Goal: Task Accomplishment & Management: Manage account settings

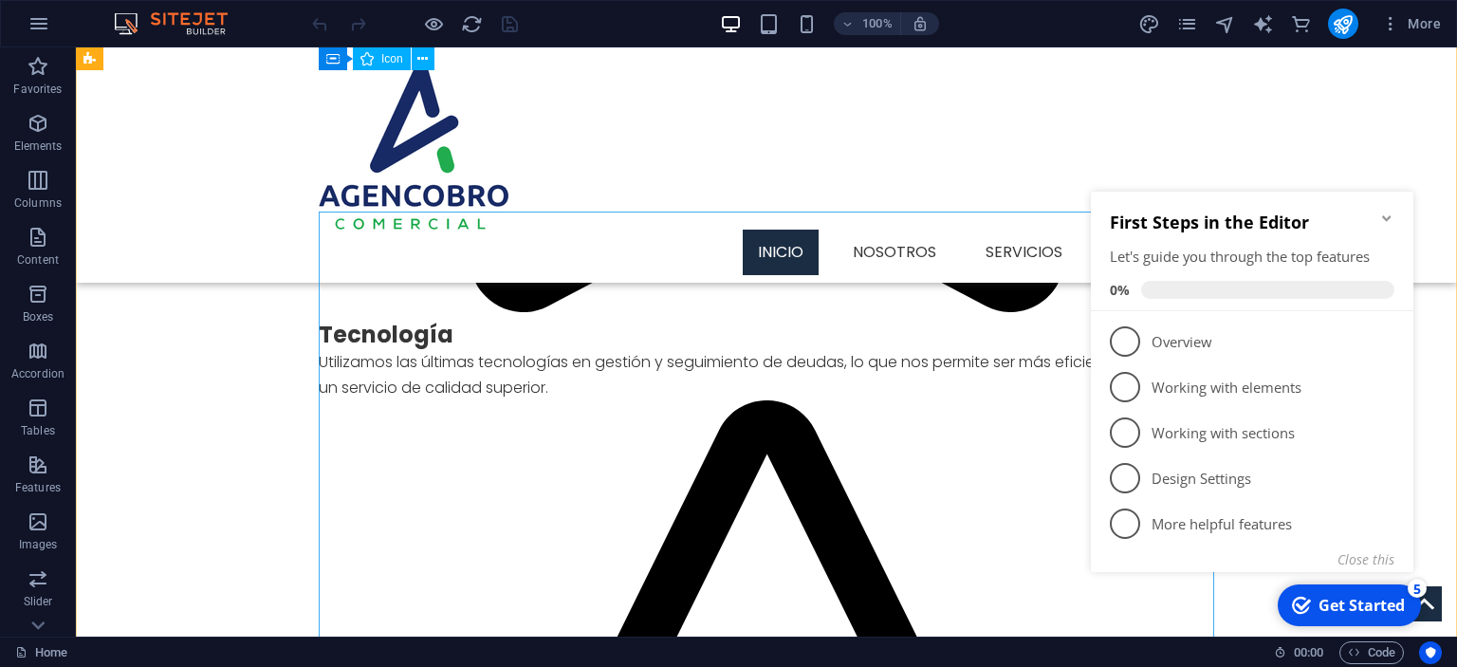
scroll to position [1903, 0]
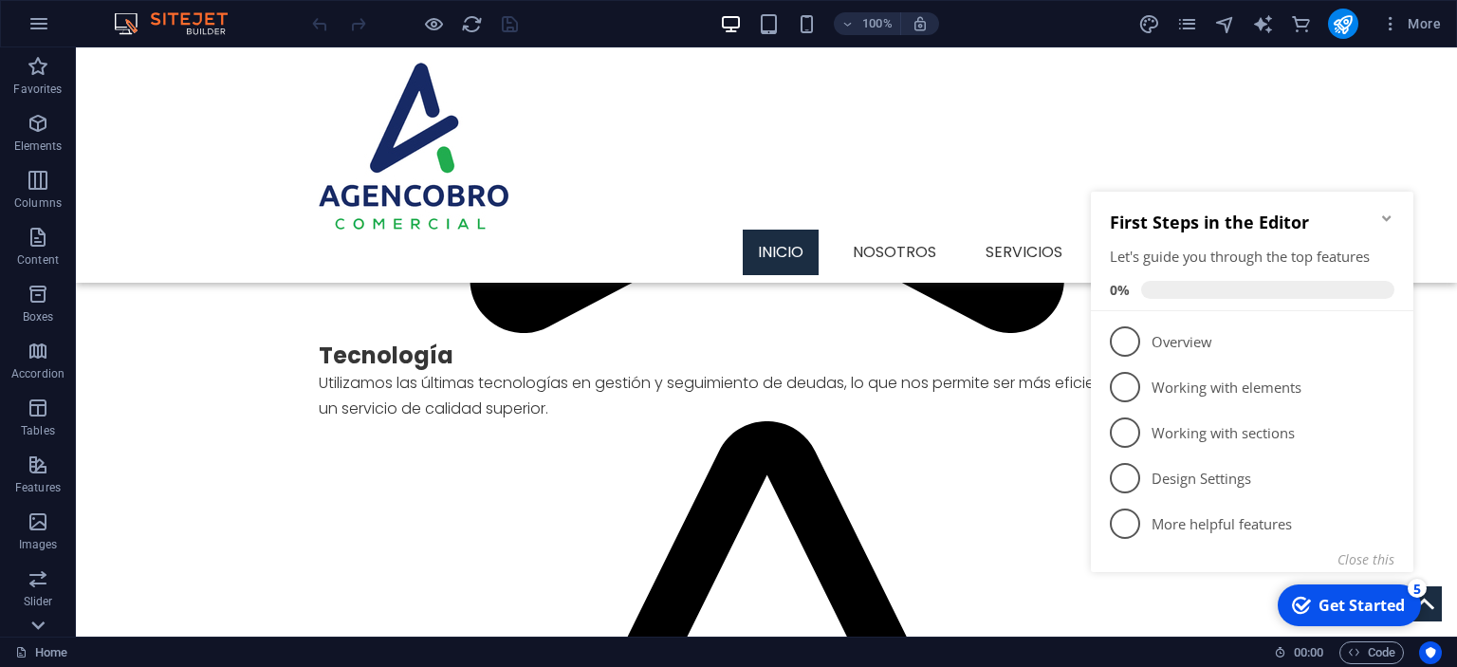
click at [30, 72] on icon at bounding box center [38, 59] width 27 height 27
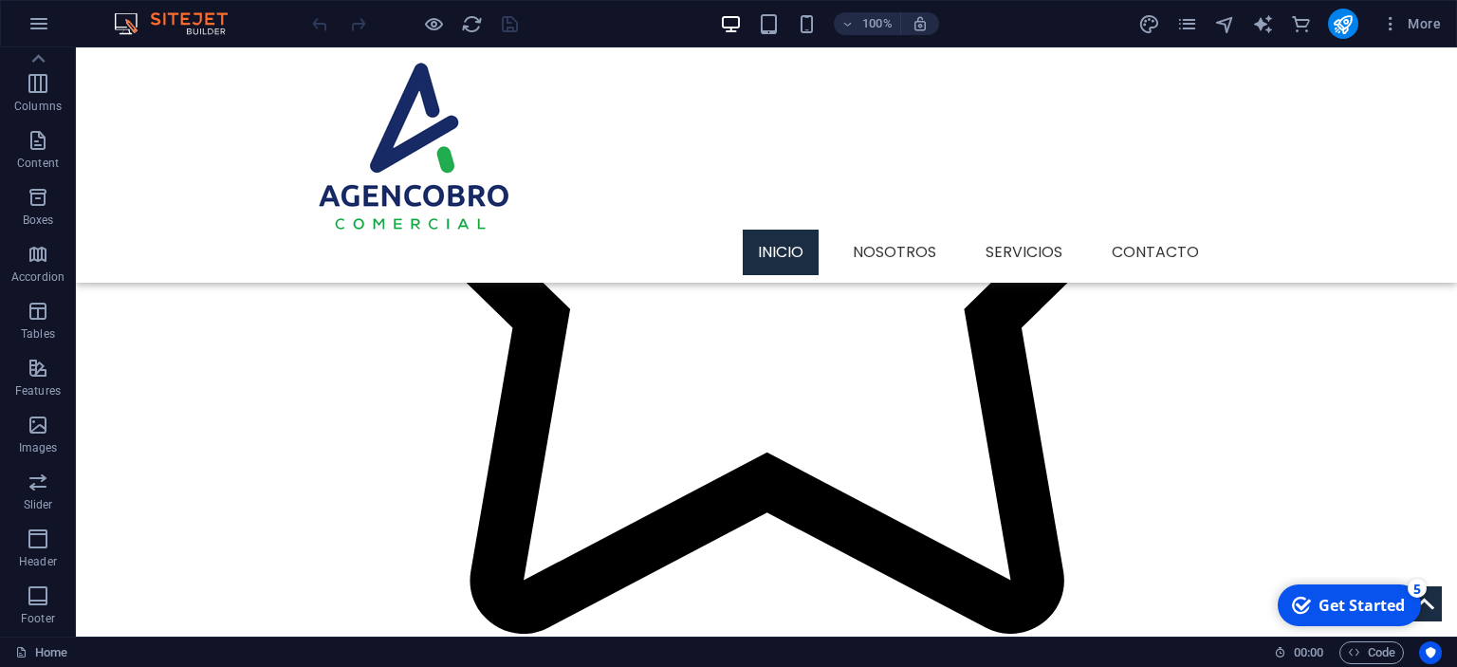
scroll to position [0, 0]
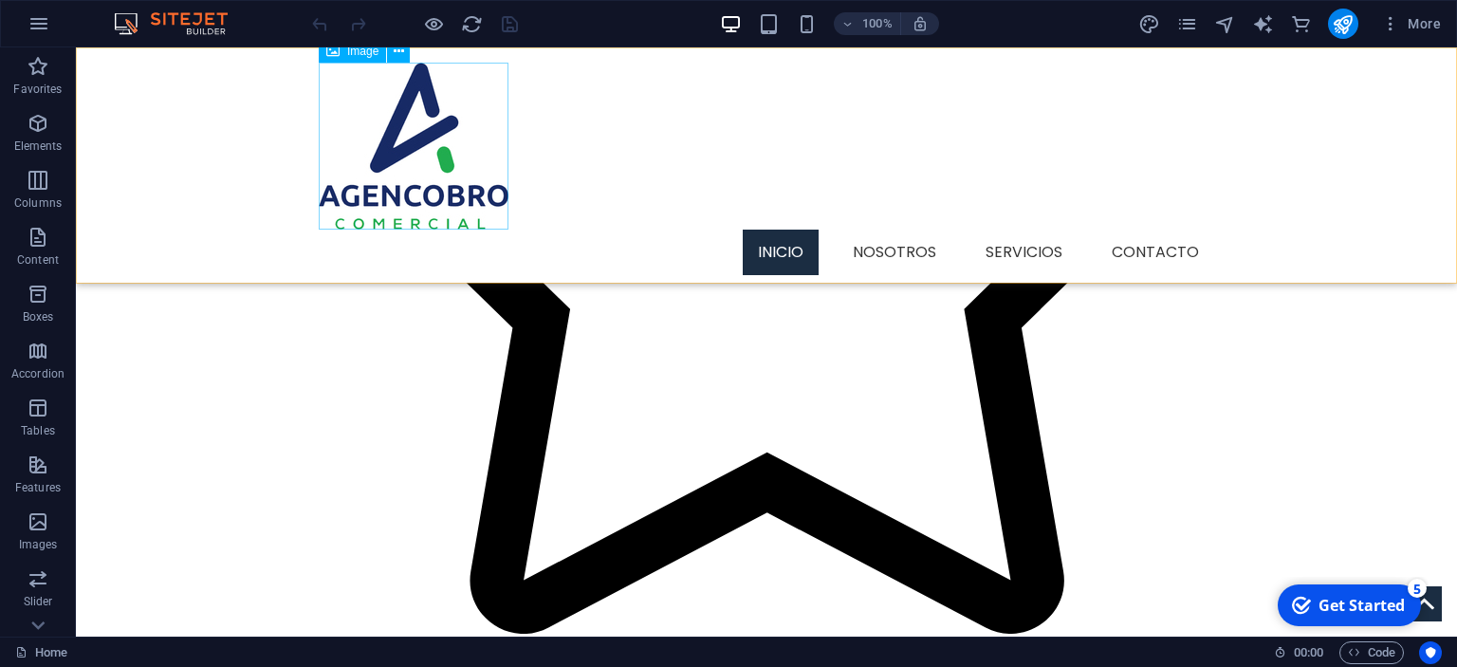
click at [455, 168] on figure at bounding box center [767, 146] width 896 height 167
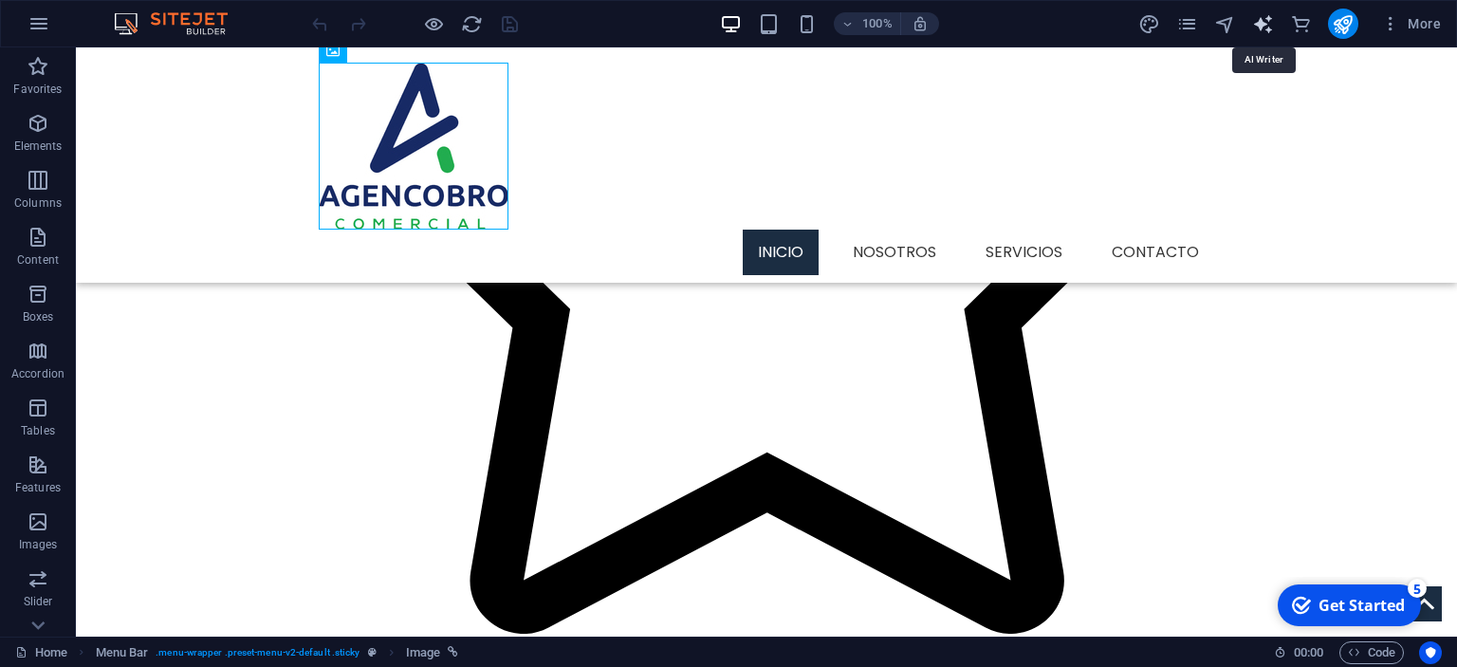
click at [1272, 32] on icon "text_generator" at bounding box center [1263, 24] width 22 height 22
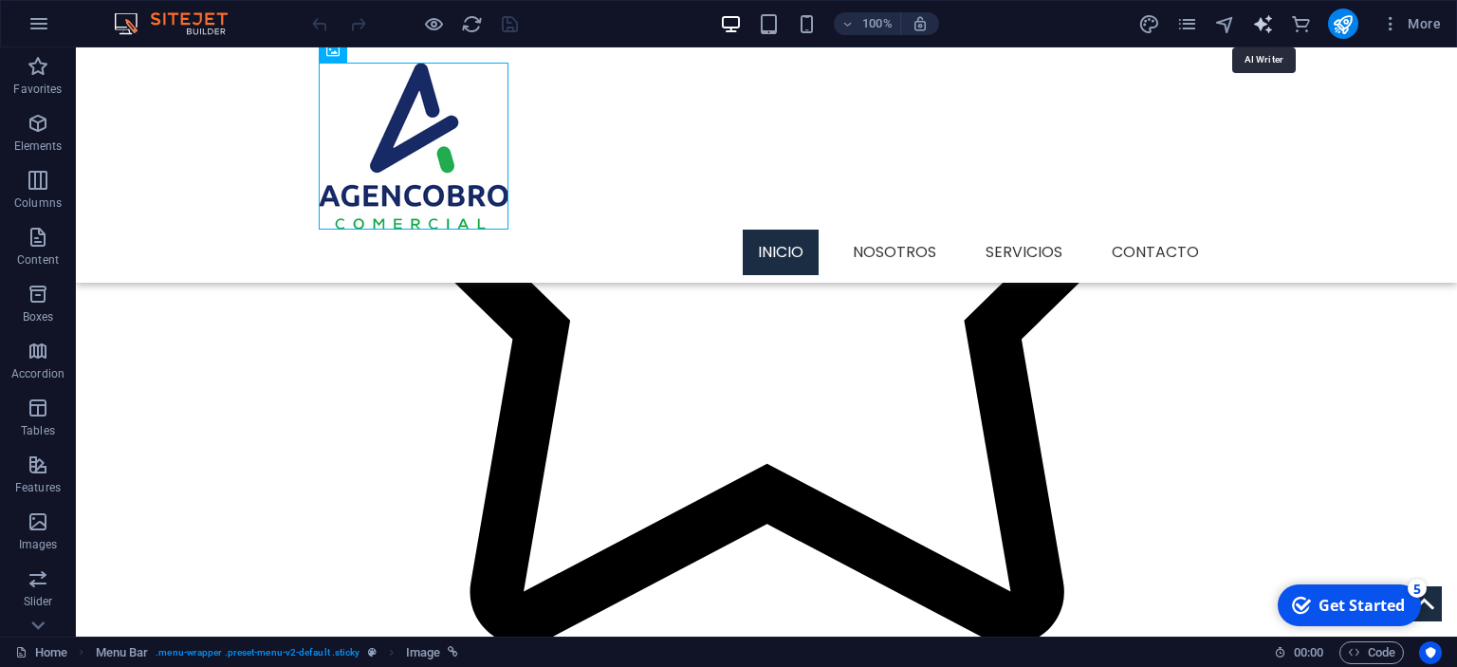
select select "English"
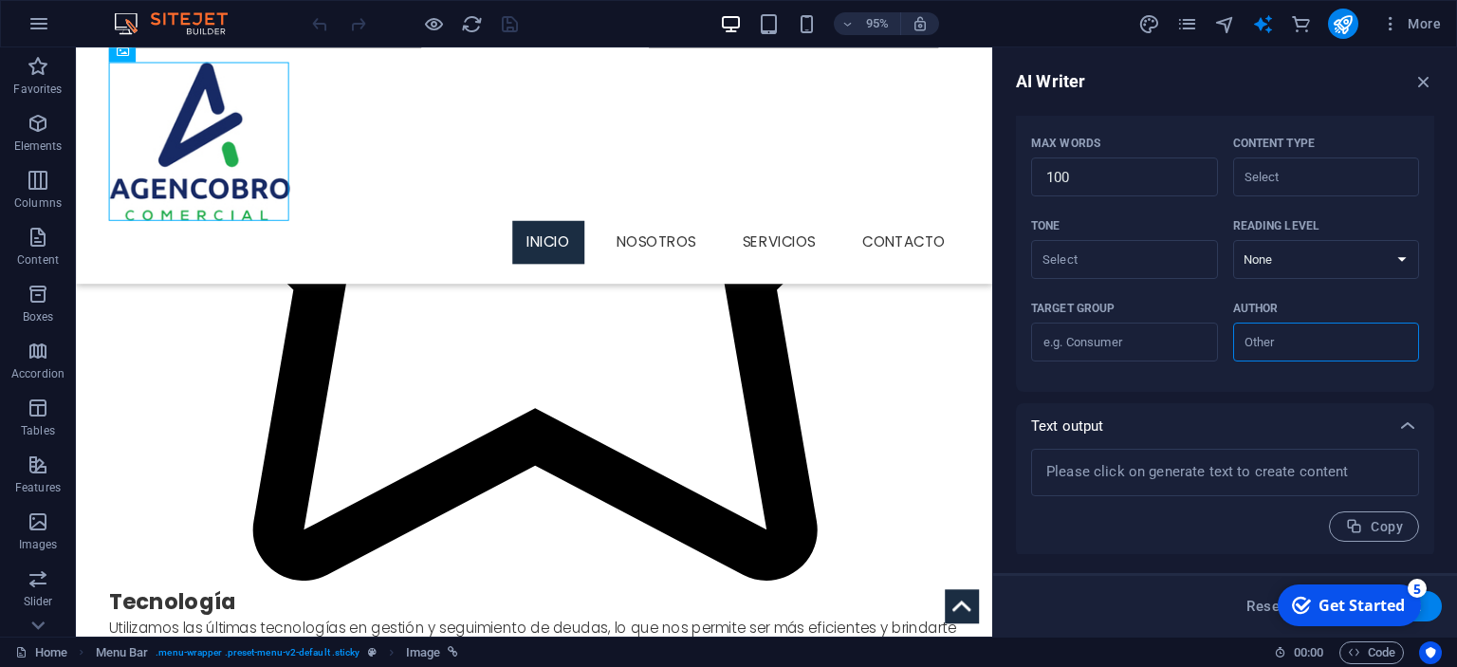
scroll to position [429, 0]
click at [1395, 22] on icon "button" at bounding box center [1390, 23] width 19 height 19
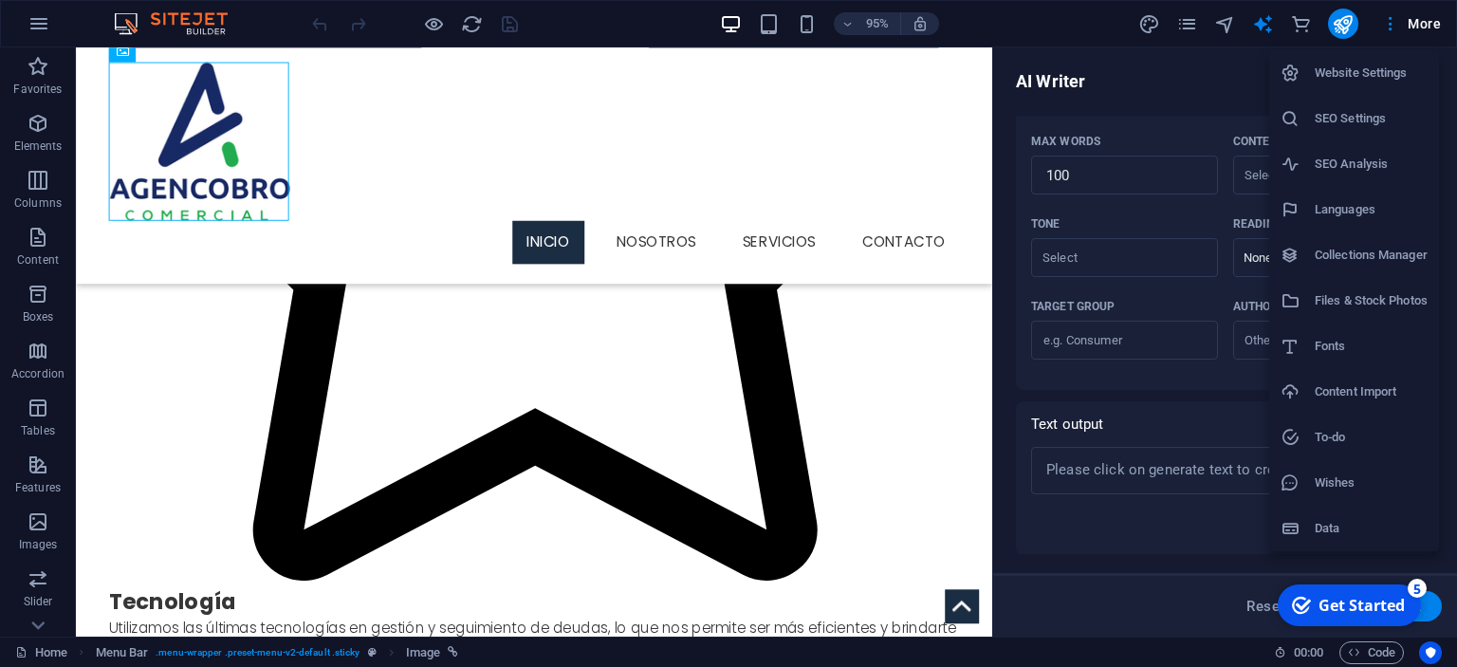
click at [193, 13] on div at bounding box center [728, 333] width 1457 height 667
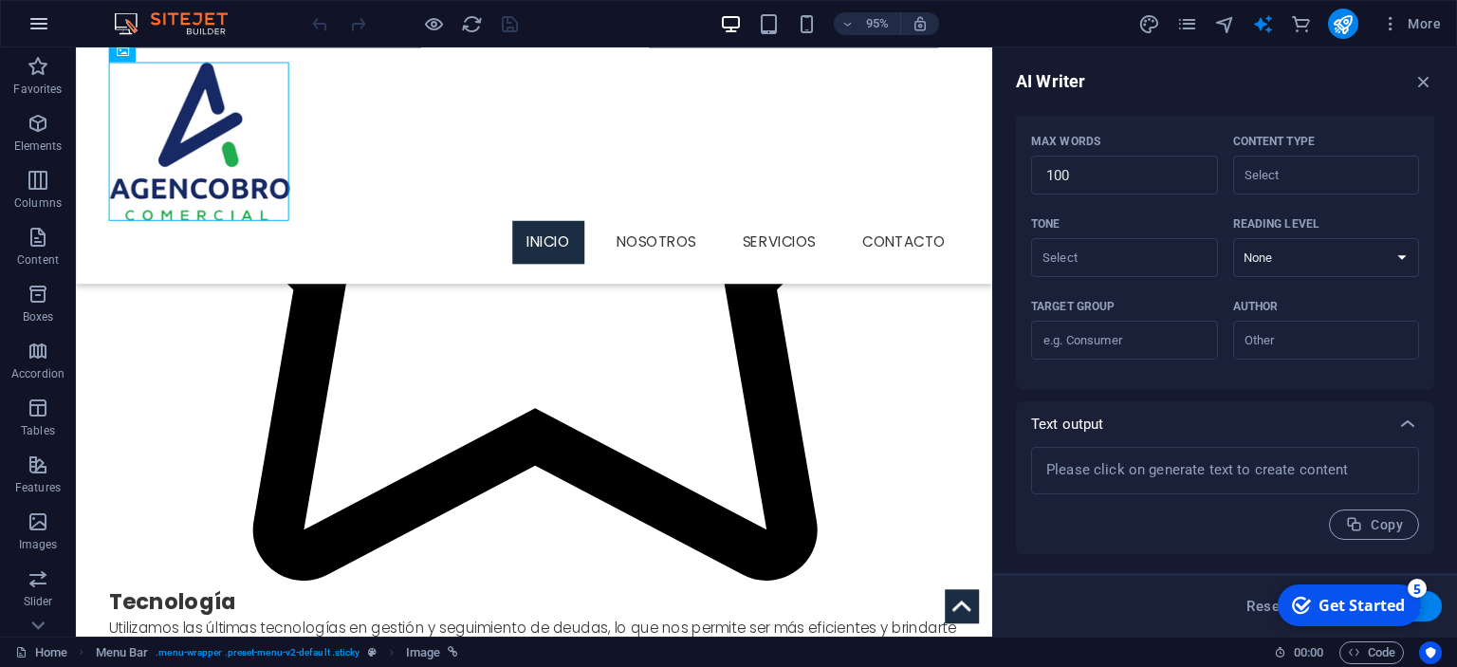
click at [59, 28] on button "button" at bounding box center [39, 24] width 46 height 46
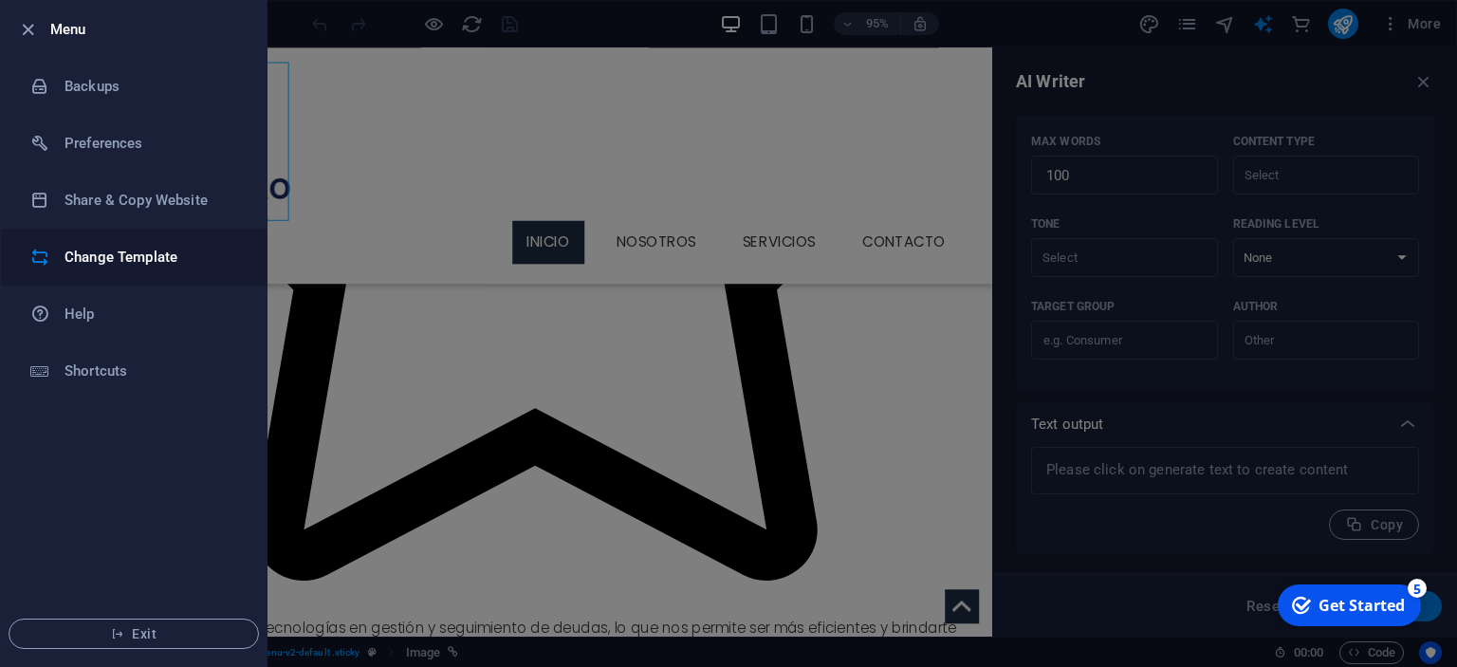
click at [139, 268] on h6 "Change Template" at bounding box center [153, 257] width 176 height 23
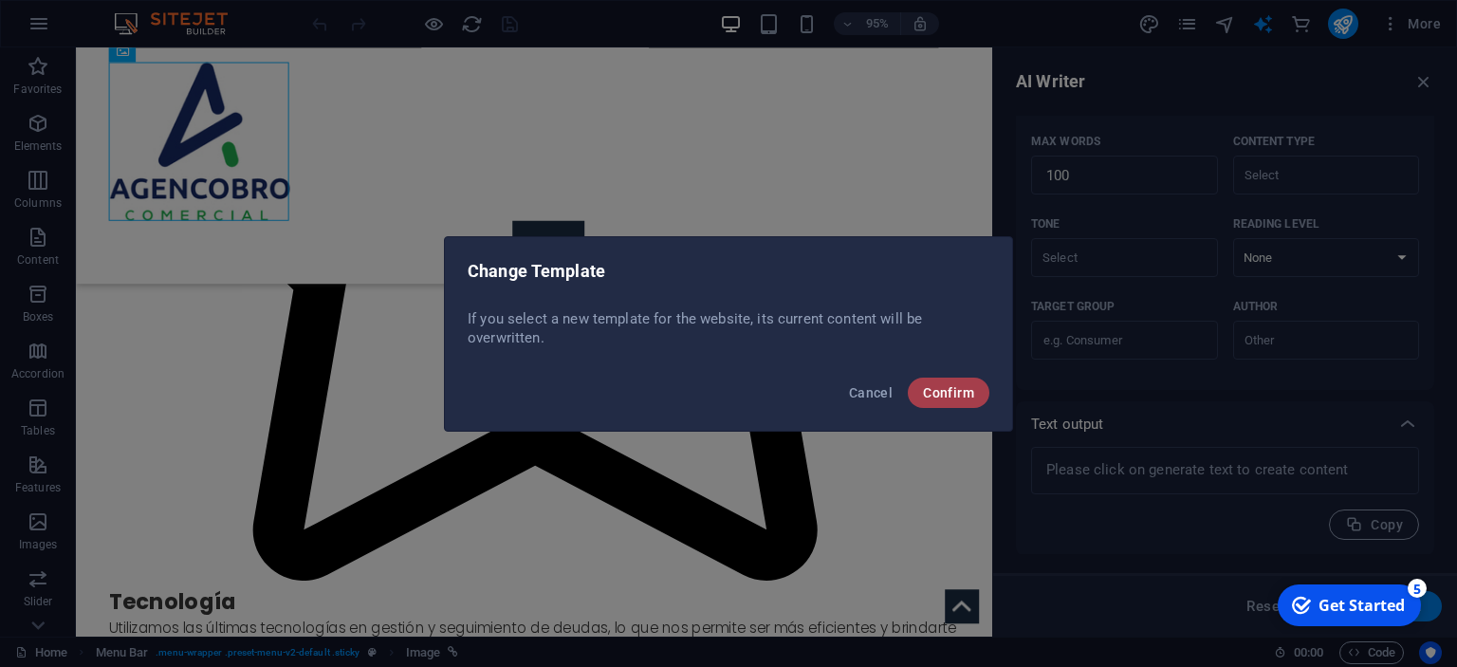
click at [959, 397] on span "Confirm" at bounding box center [948, 392] width 51 height 15
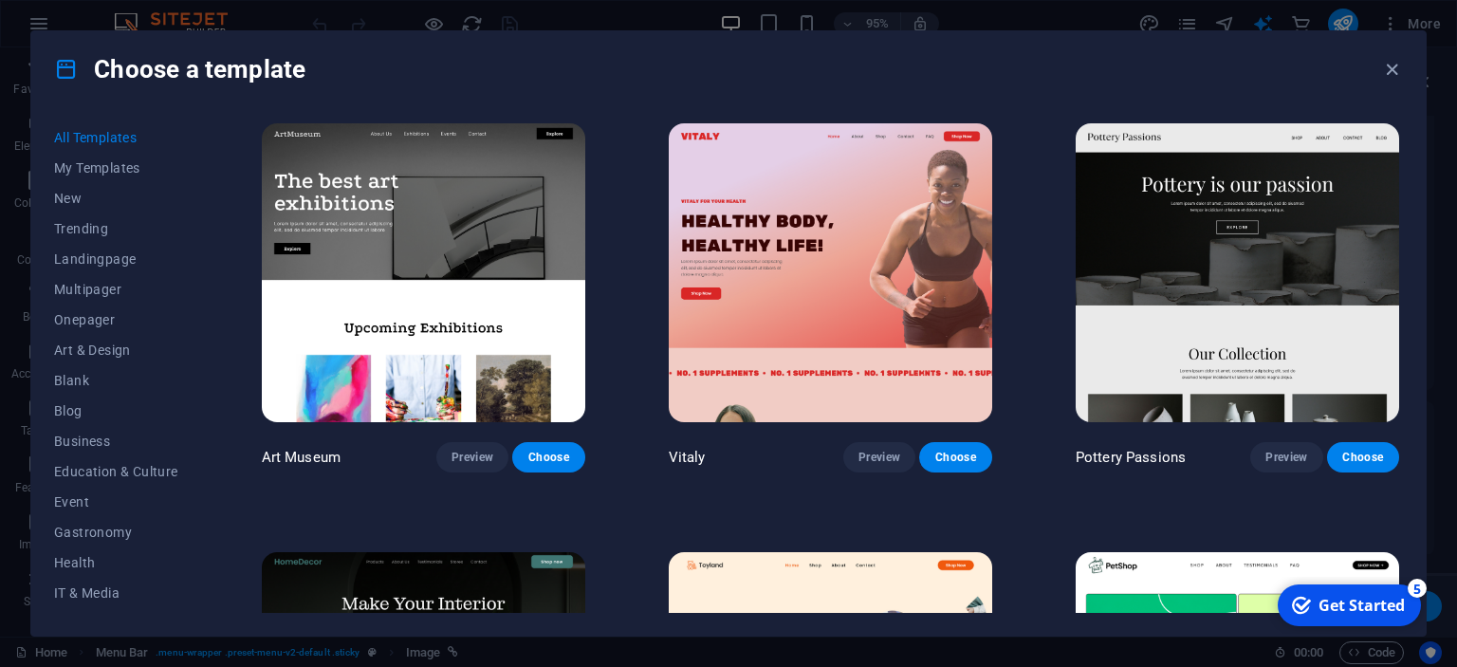
scroll to position [433, 0]
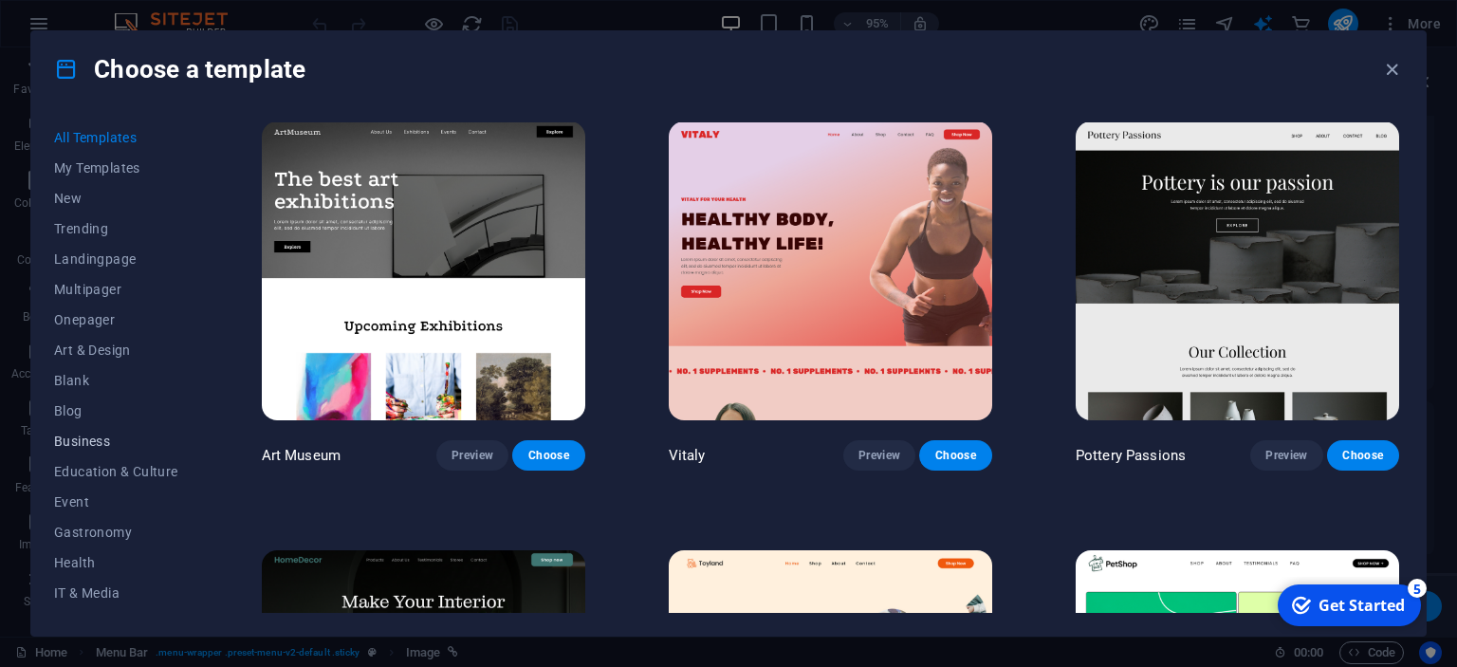
click at [76, 442] on span "Business" at bounding box center [116, 441] width 124 height 15
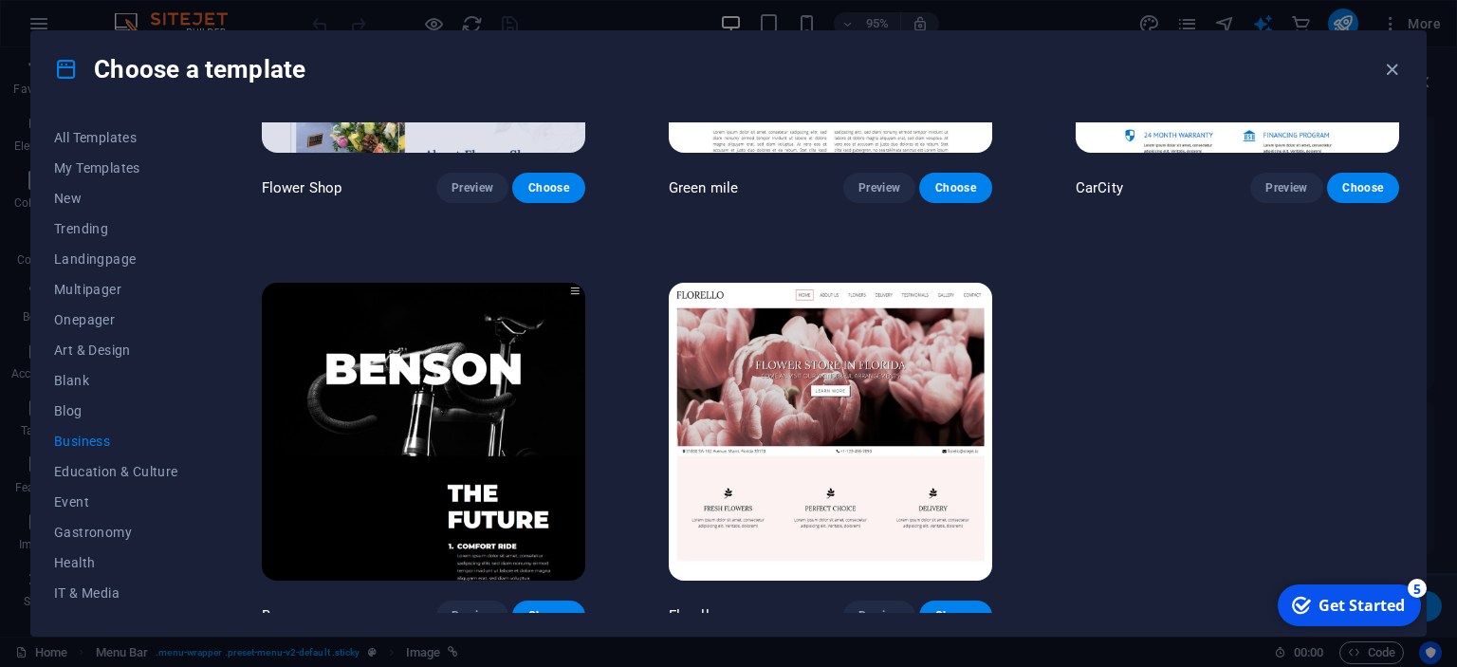
scroll to position [718, 0]
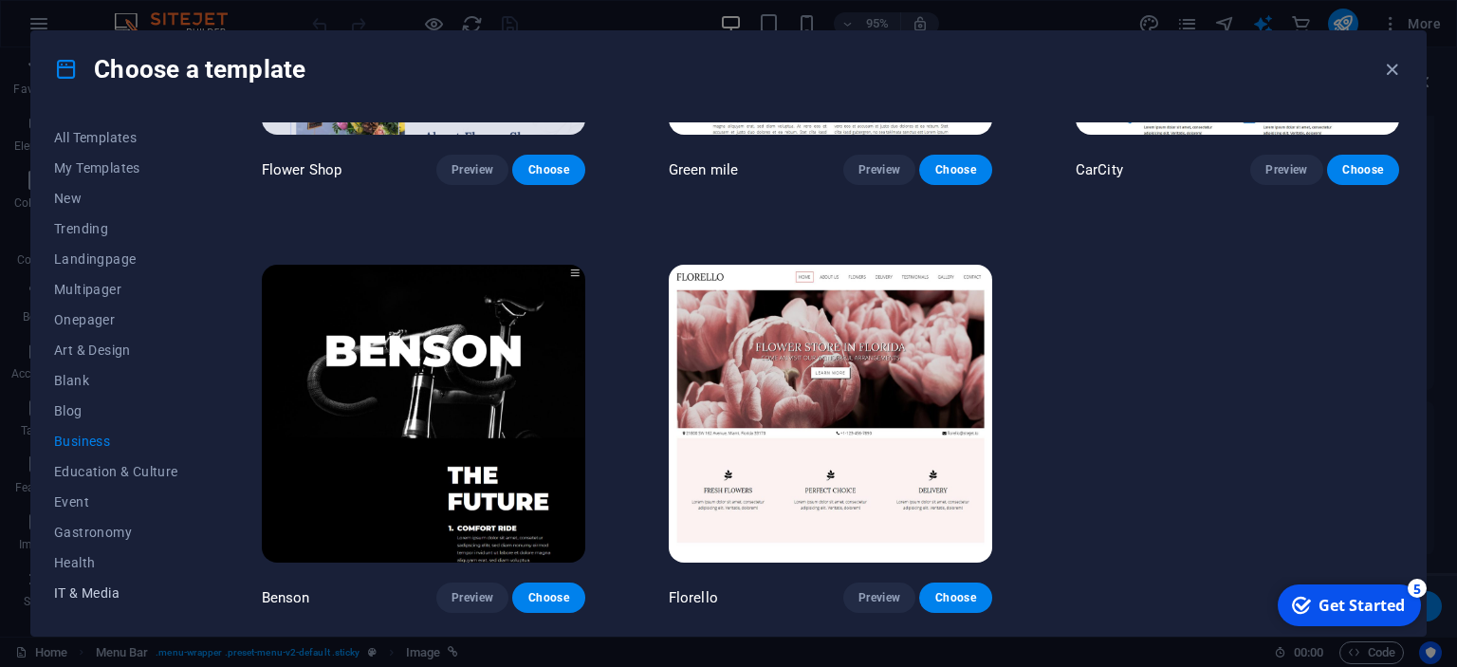
click at [67, 586] on span "IT & Media" at bounding box center [116, 592] width 124 height 15
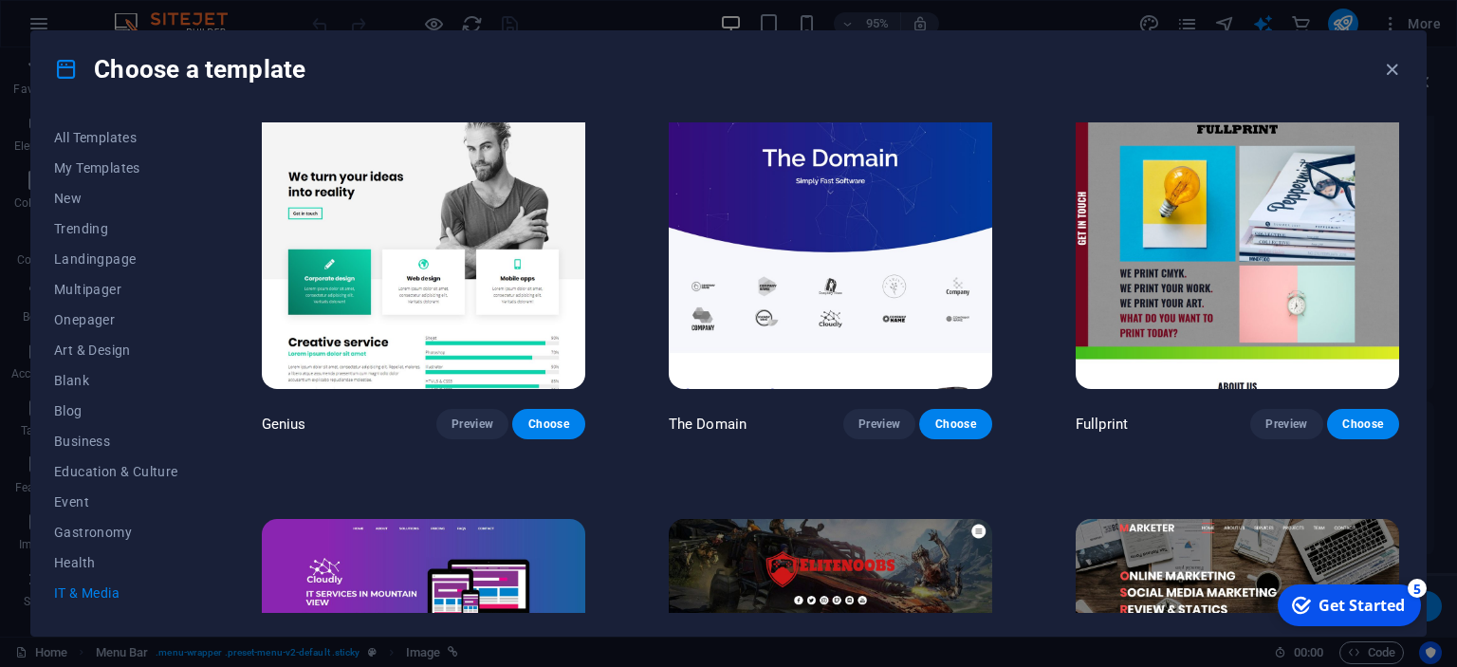
scroll to position [1148, 0]
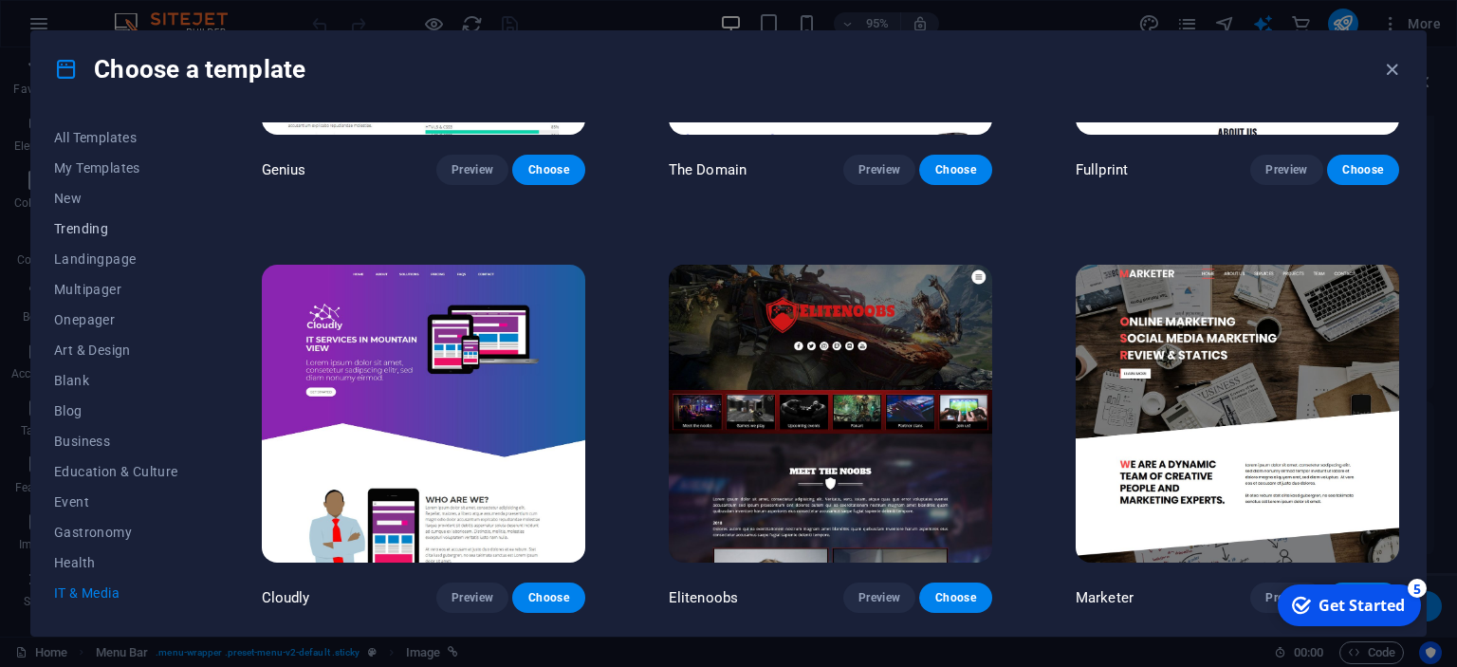
click at [90, 242] on button "Trending" at bounding box center [116, 228] width 124 height 30
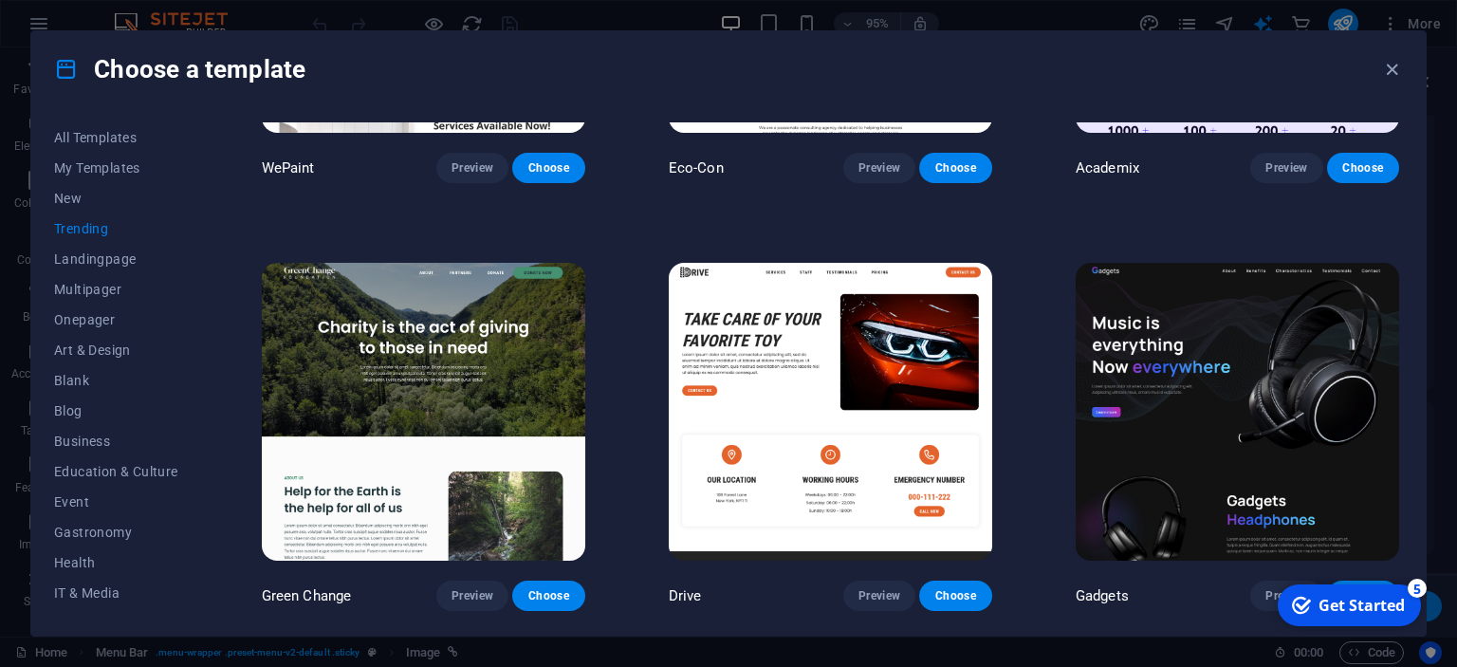
scroll to position [2004, 0]
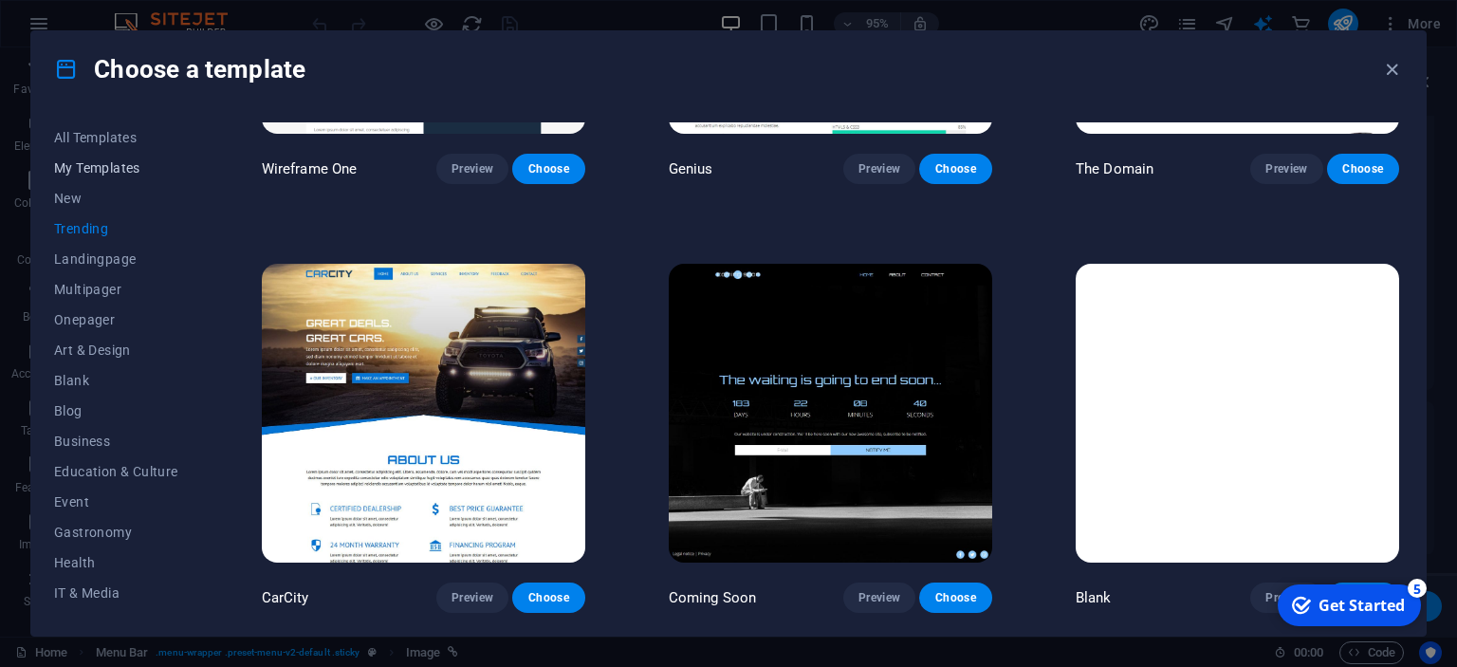
click at [96, 171] on span "My Templates" at bounding box center [116, 167] width 124 height 15
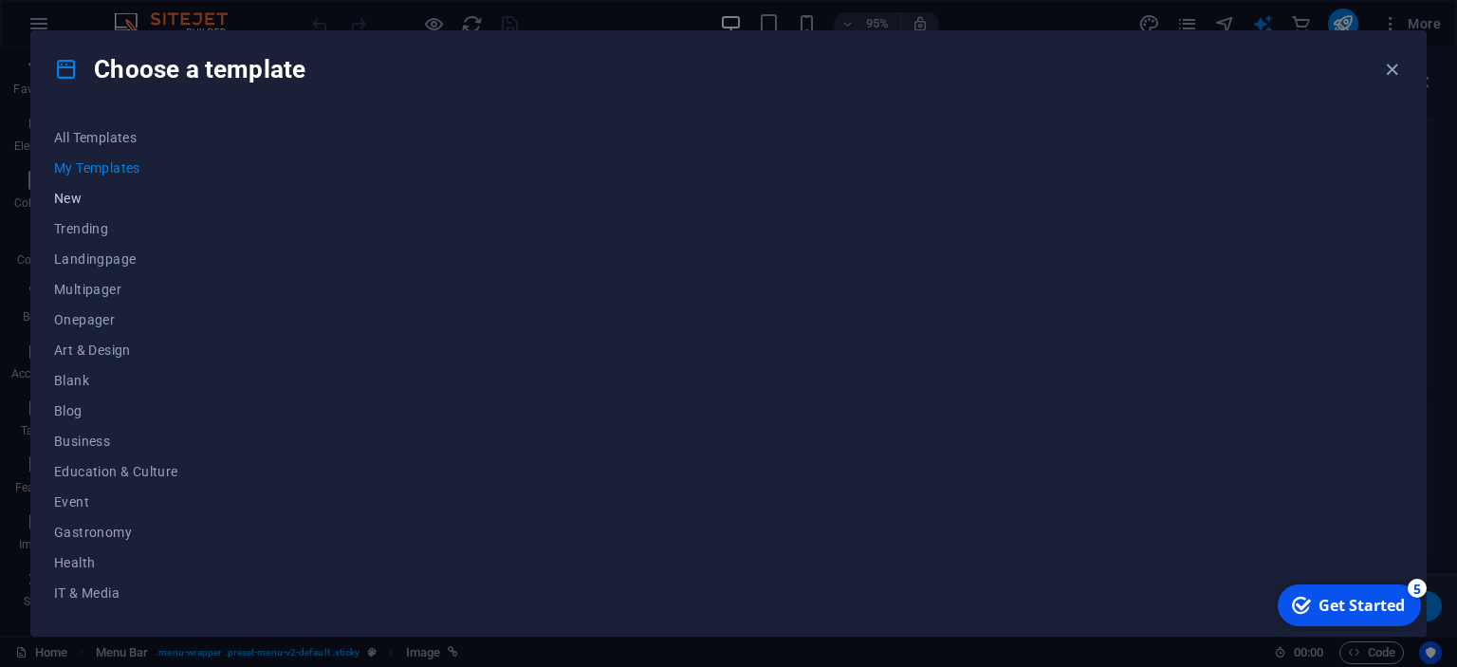
click at [66, 194] on span "New" at bounding box center [116, 198] width 124 height 15
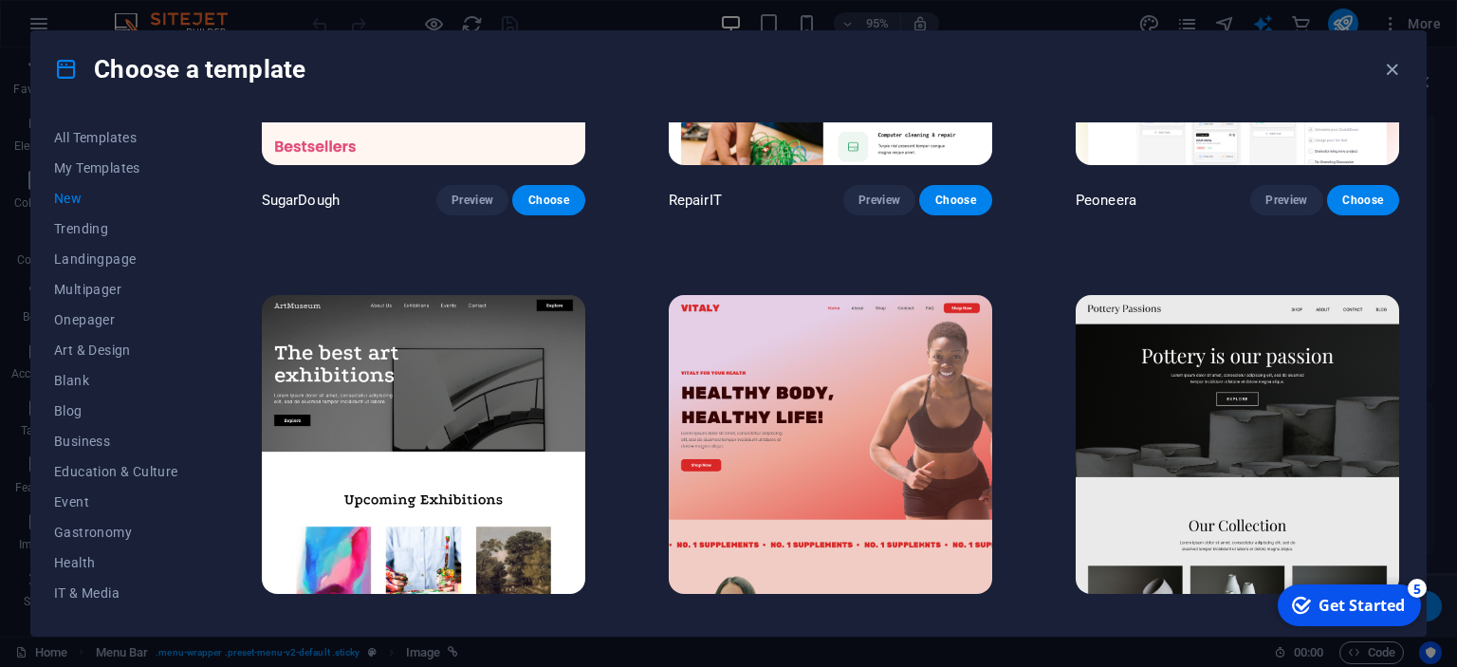
scroll to position [345, 0]
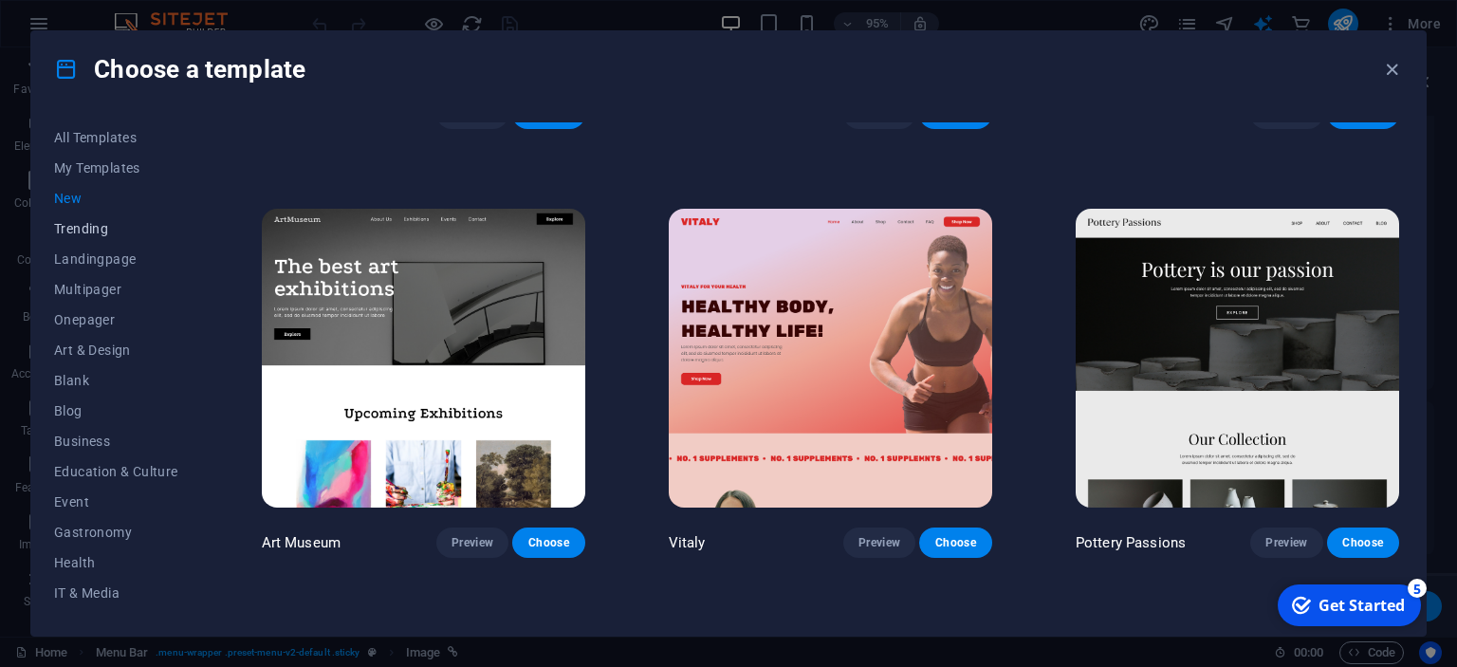
click at [92, 236] on span "Trending" at bounding box center [116, 228] width 124 height 15
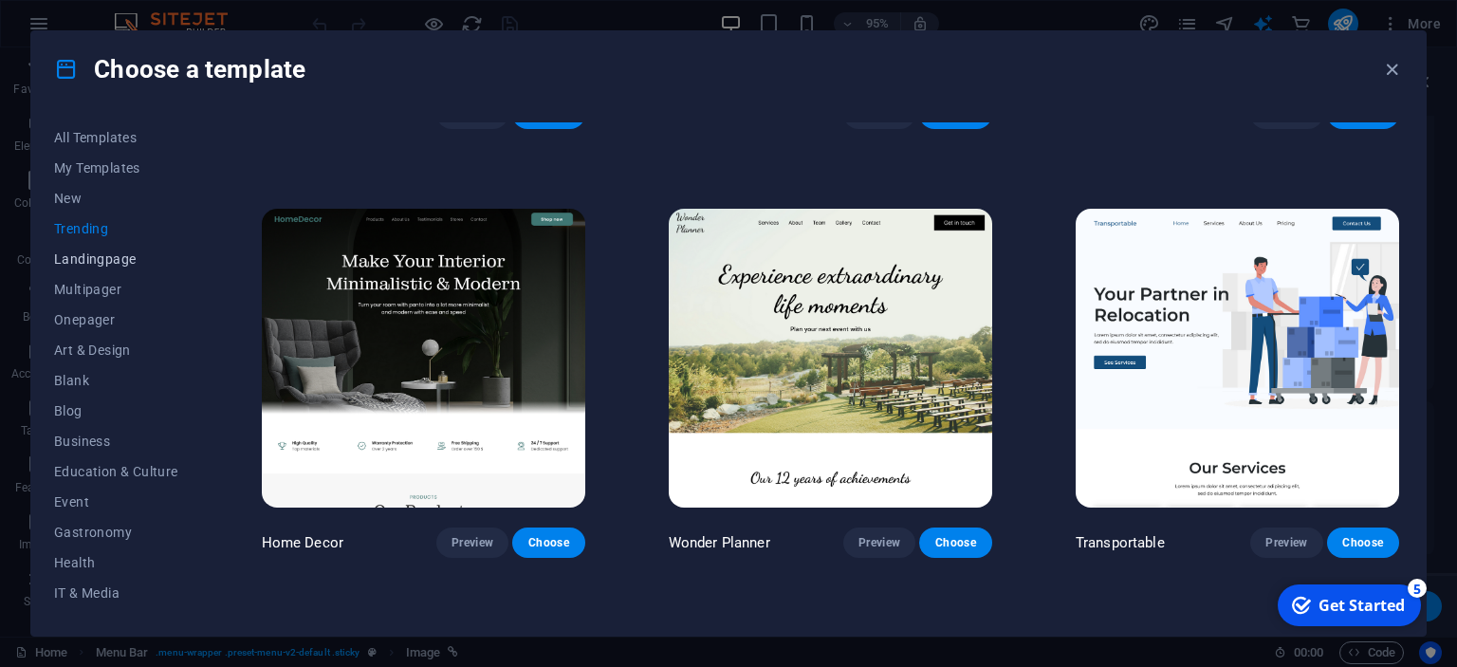
click at [116, 252] on span "Landingpage" at bounding box center [116, 258] width 124 height 15
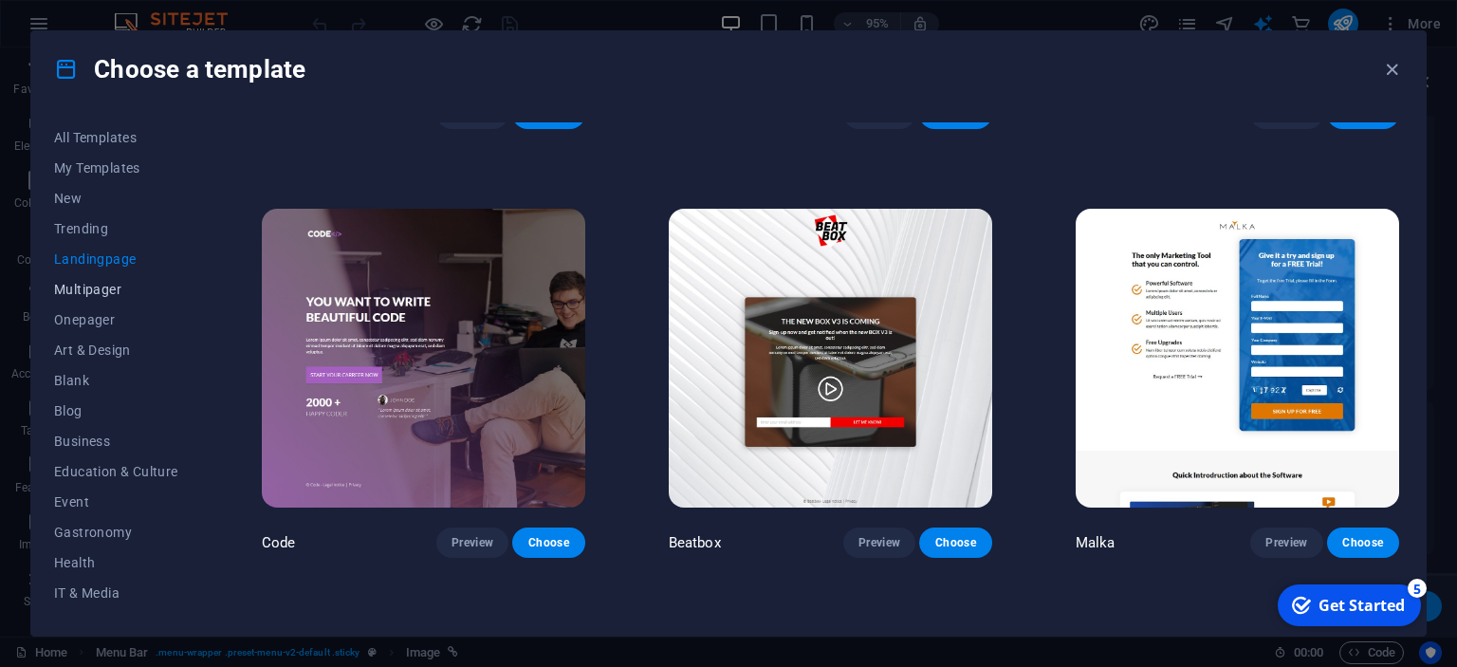
click at [97, 281] on button "Multipager" at bounding box center [116, 289] width 124 height 30
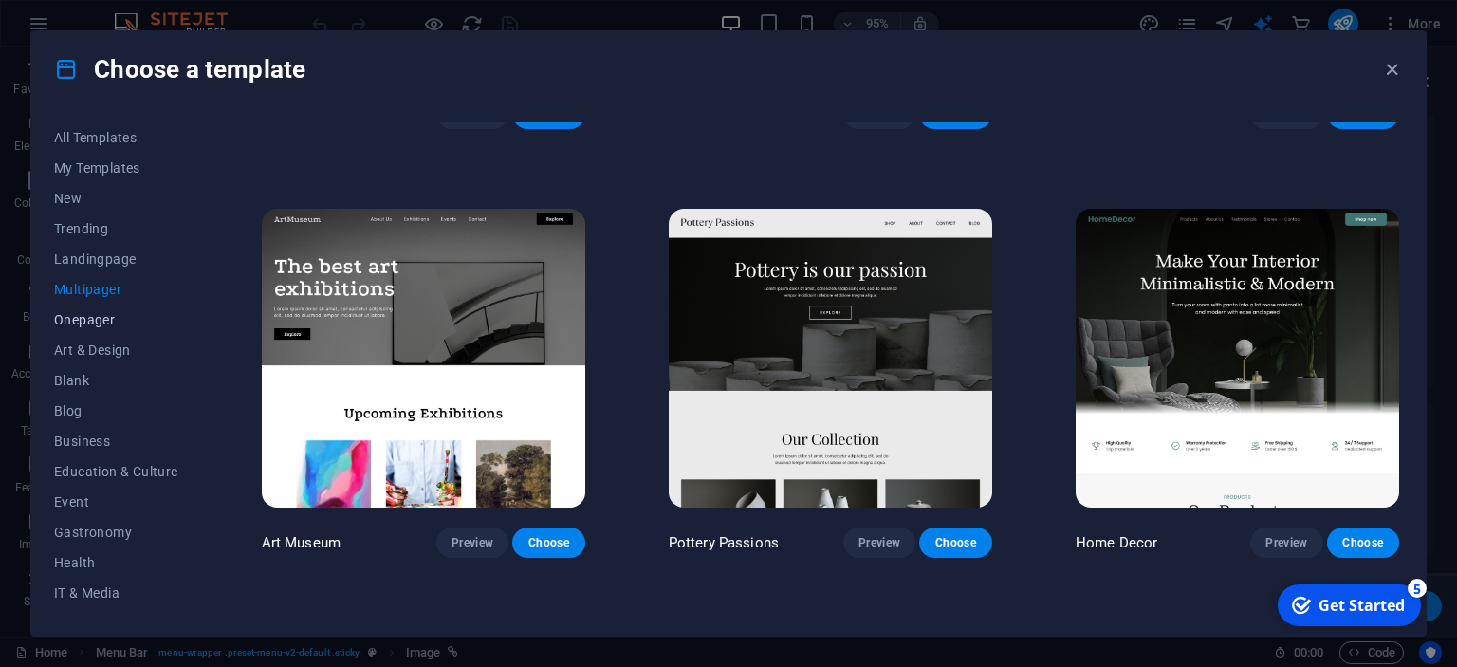
click at [88, 322] on span "Onepager" at bounding box center [116, 319] width 124 height 15
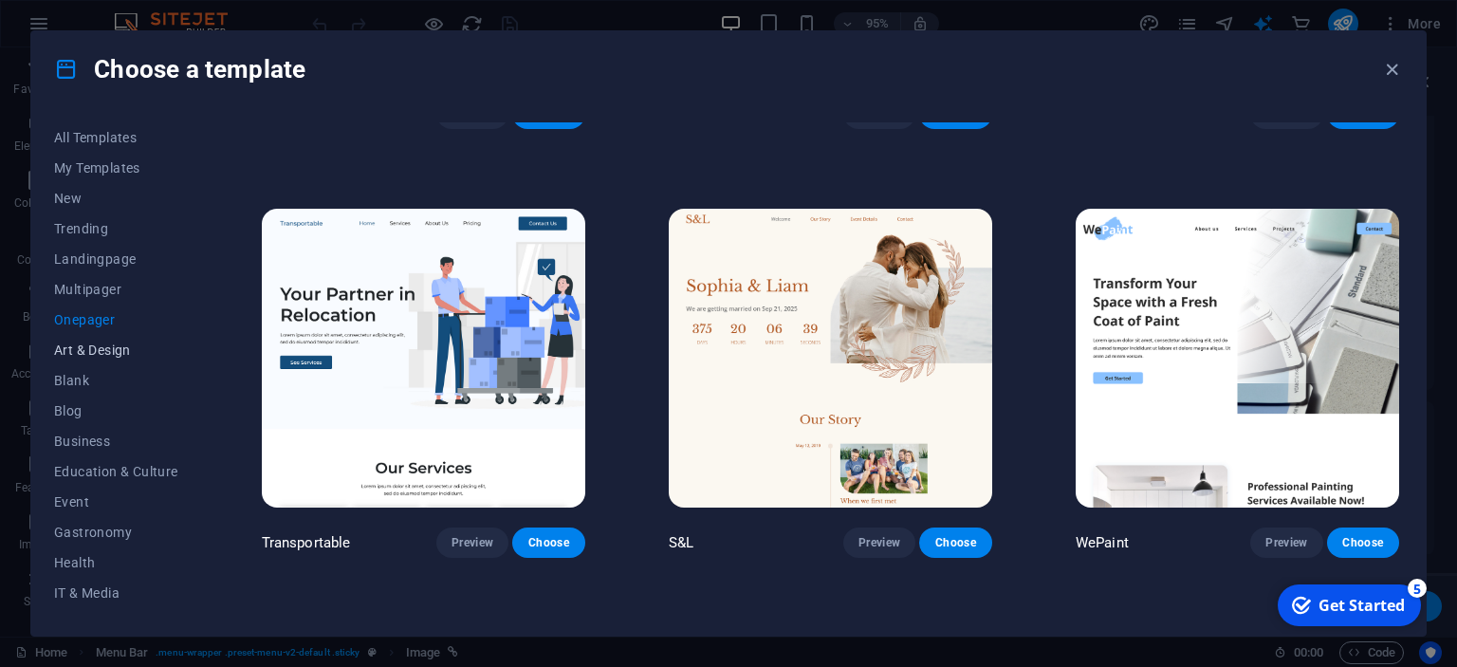
click at [92, 344] on span "Art & Design" at bounding box center [116, 349] width 124 height 15
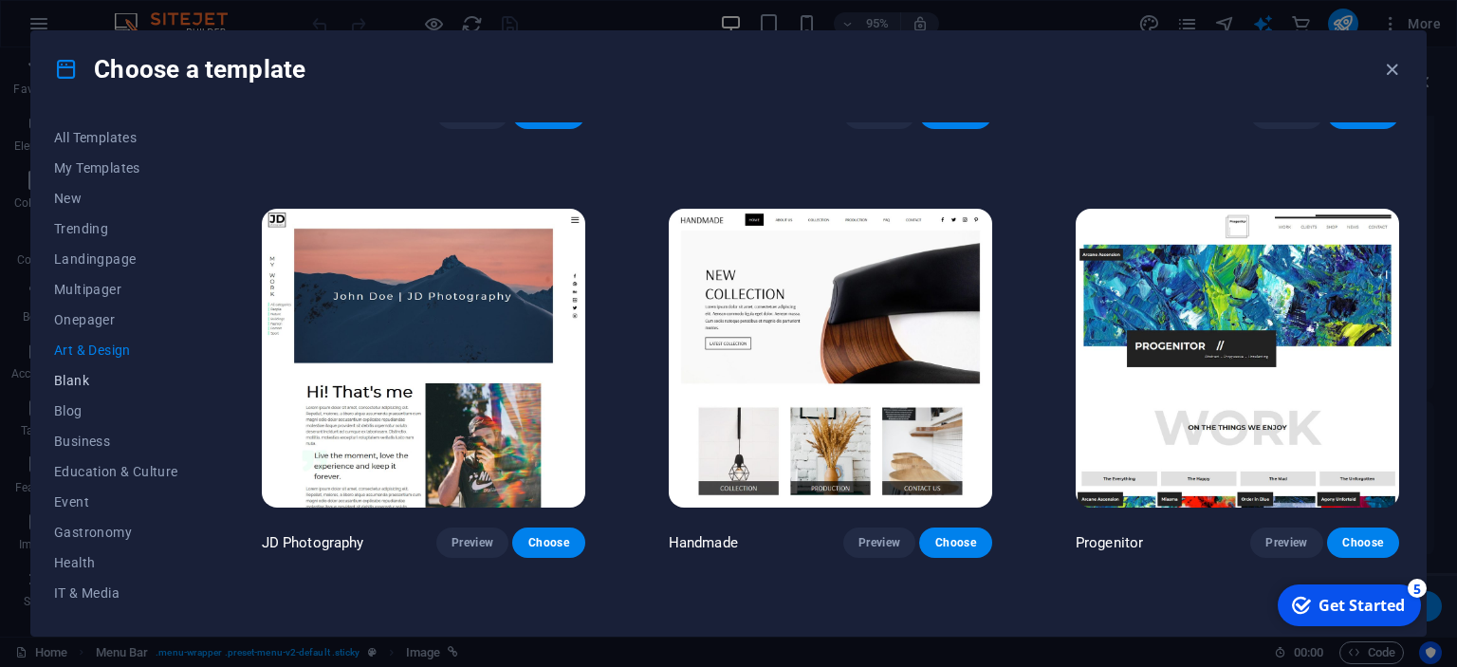
click at [69, 378] on span "Blank" at bounding box center [116, 380] width 124 height 15
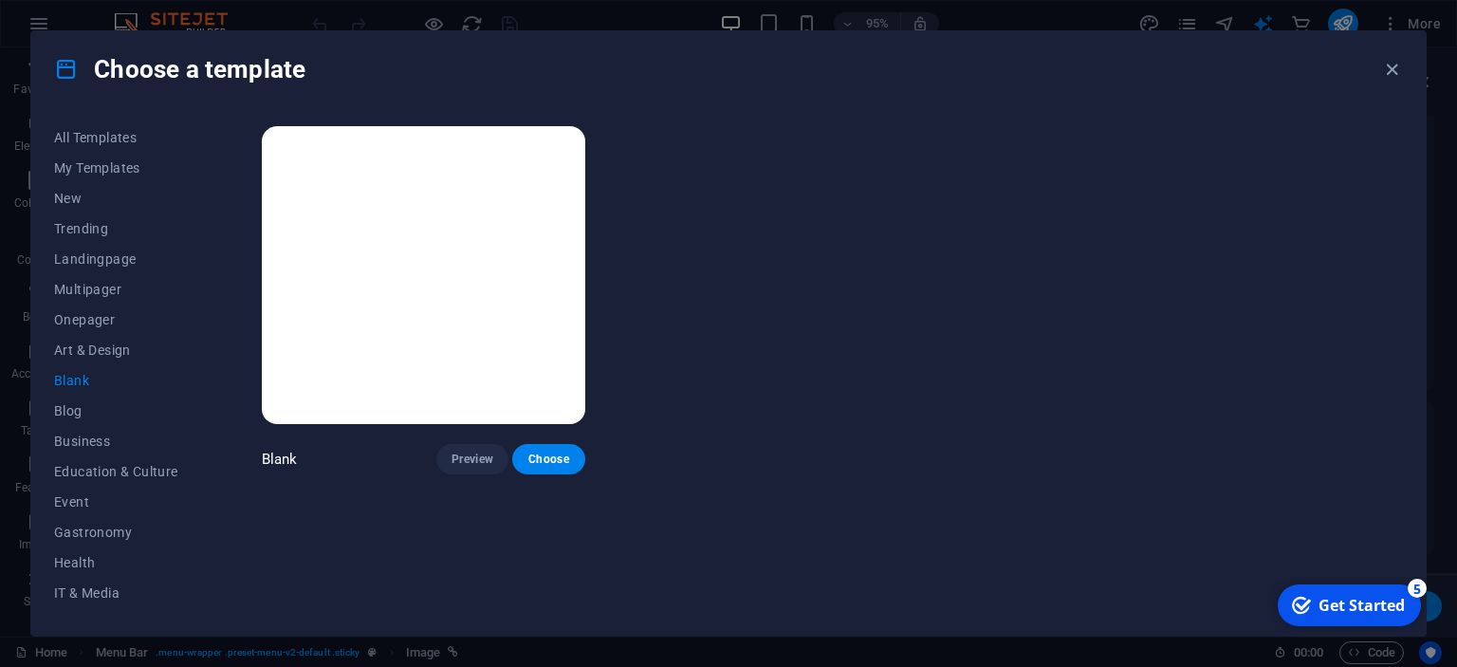
scroll to position [0, 0]
click at [74, 408] on span "Blog" at bounding box center [116, 410] width 124 height 15
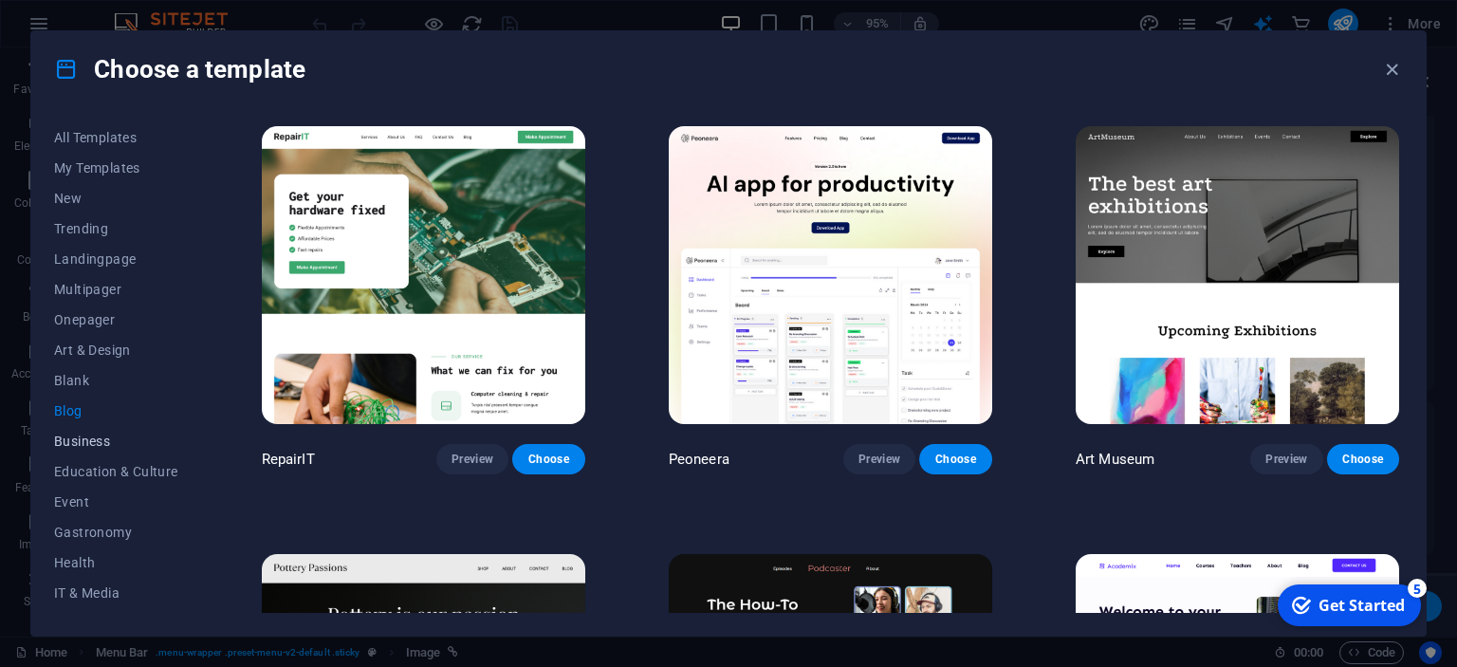
click at [104, 436] on span "Business" at bounding box center [116, 441] width 124 height 15
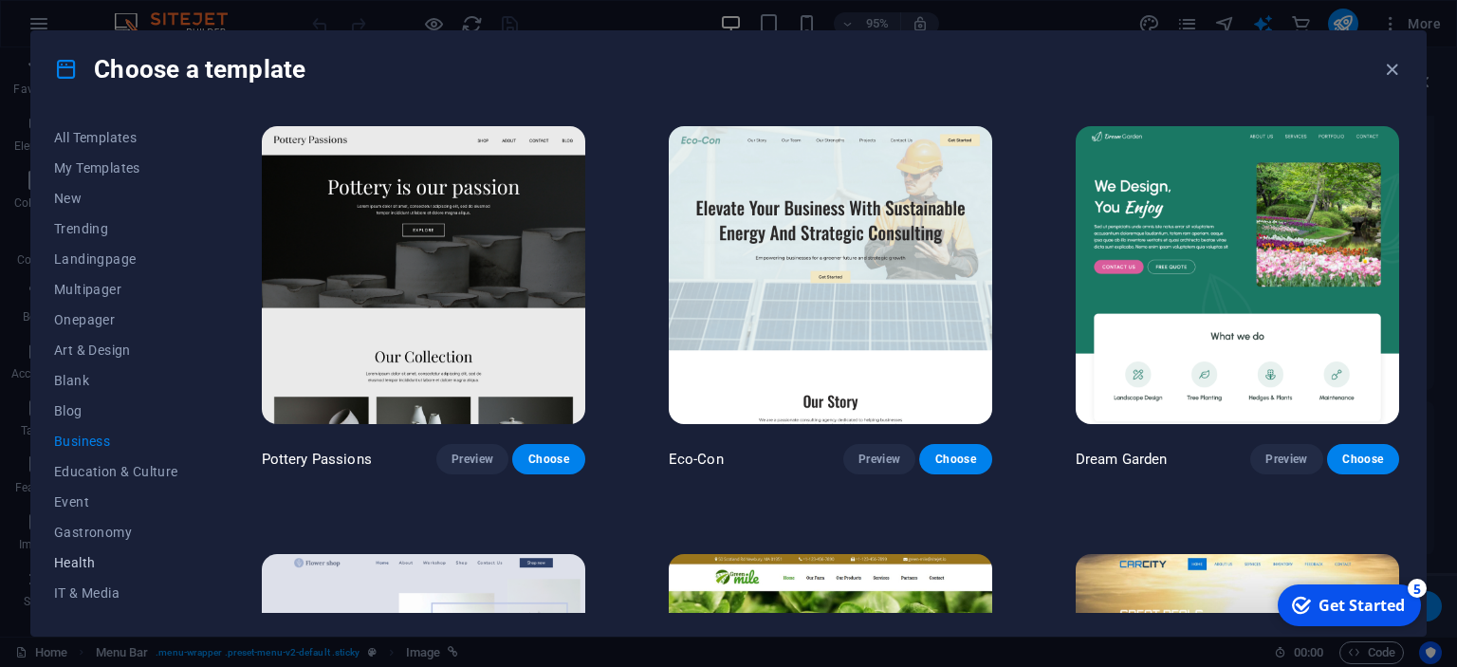
scroll to position [173, 0]
click at [78, 483] on span "Non-Profit" at bounding box center [116, 480] width 124 height 15
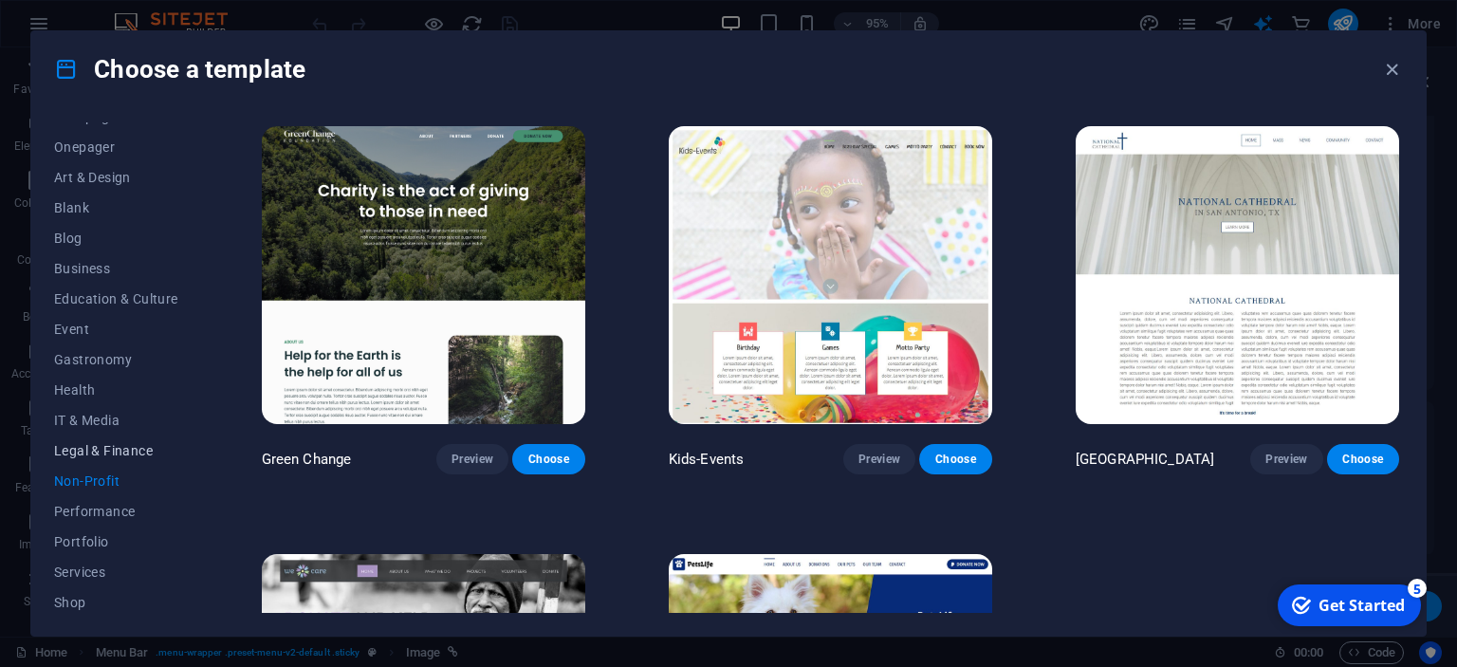
click at [113, 450] on span "Legal & Finance" at bounding box center [116, 450] width 124 height 15
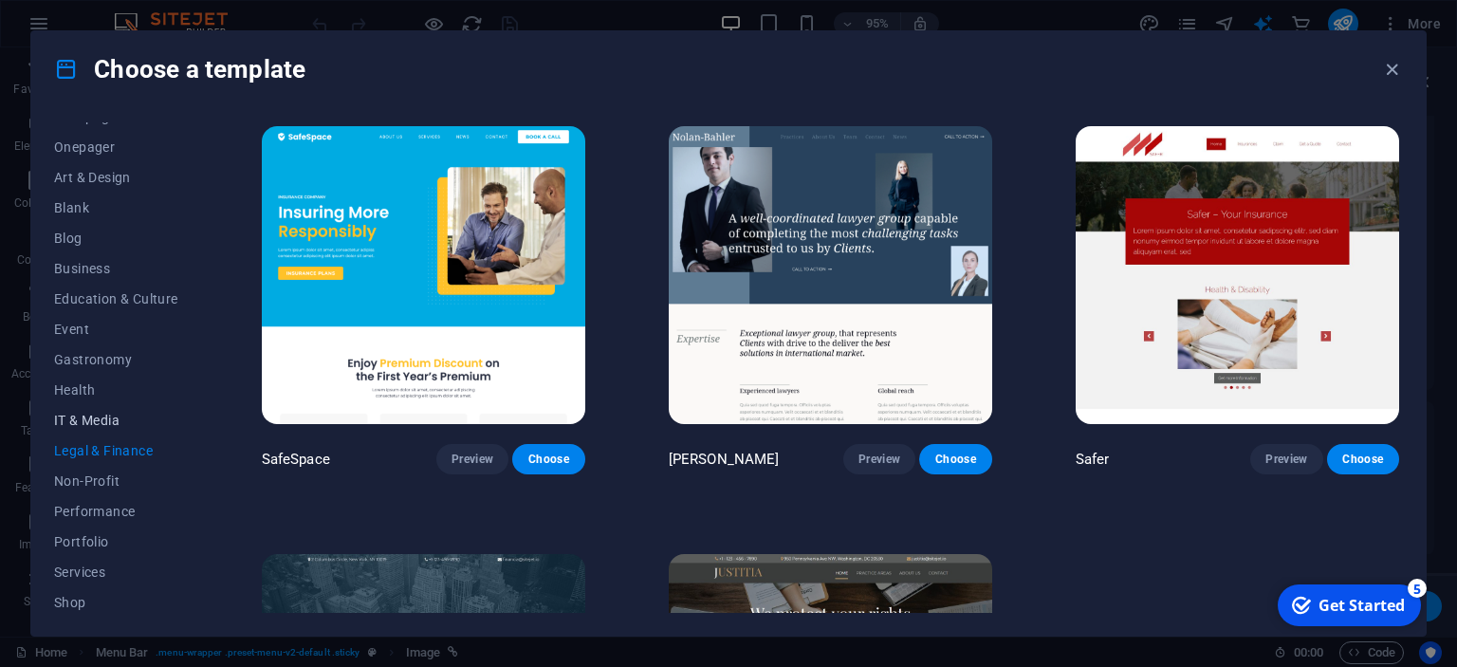
click at [111, 423] on span "IT & Media" at bounding box center [116, 420] width 124 height 15
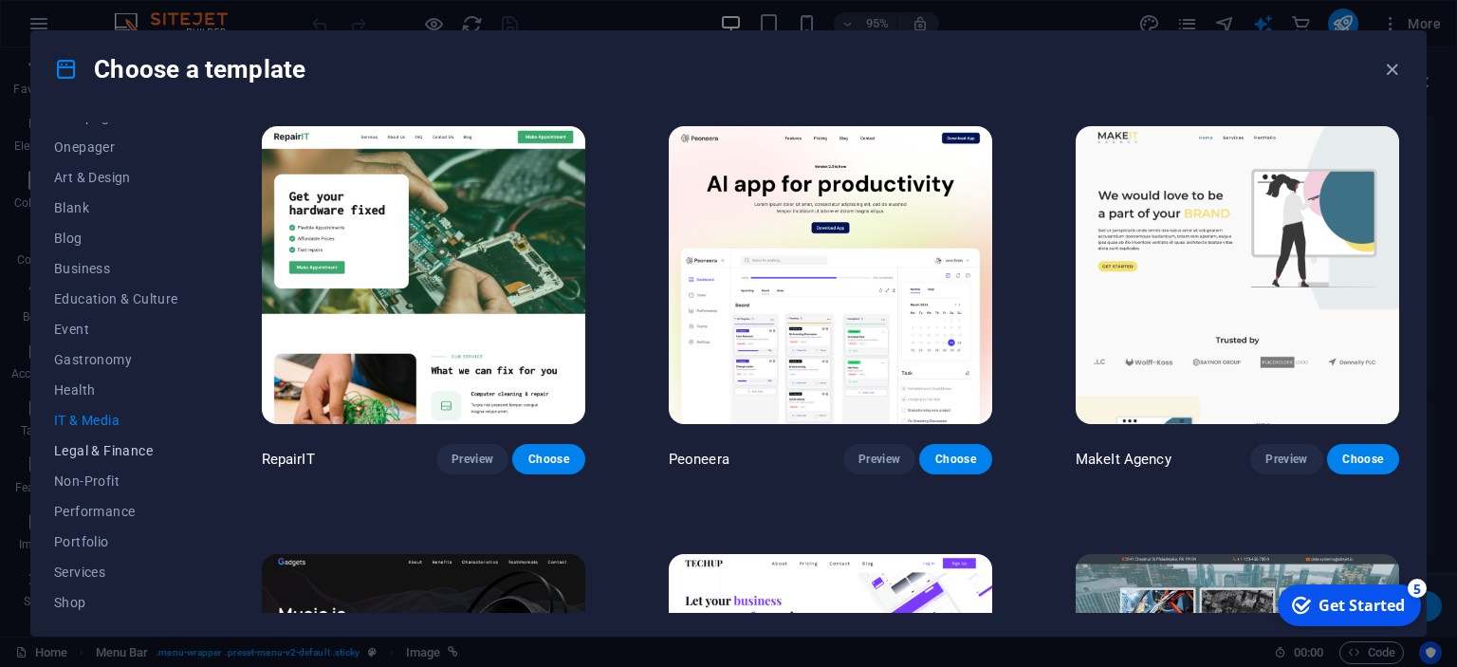
click at [110, 456] on span "Legal & Finance" at bounding box center [116, 450] width 124 height 15
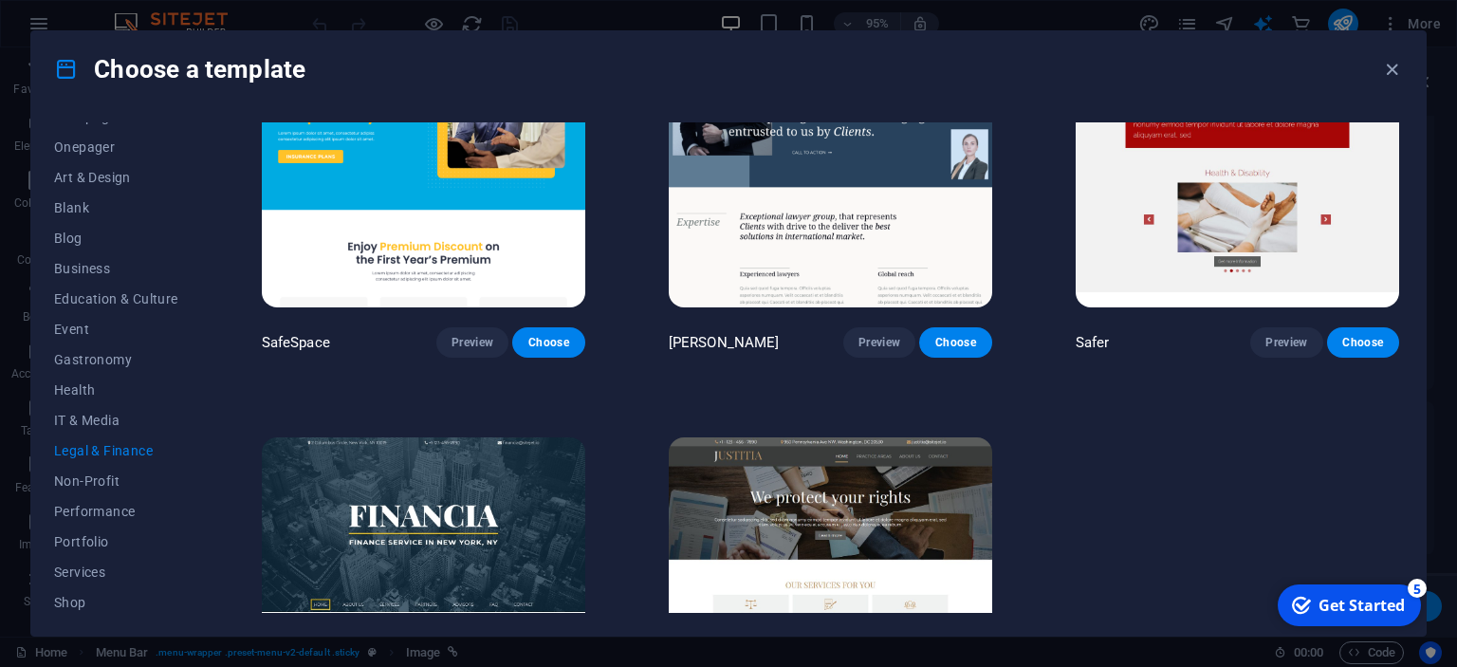
scroll to position [0, 0]
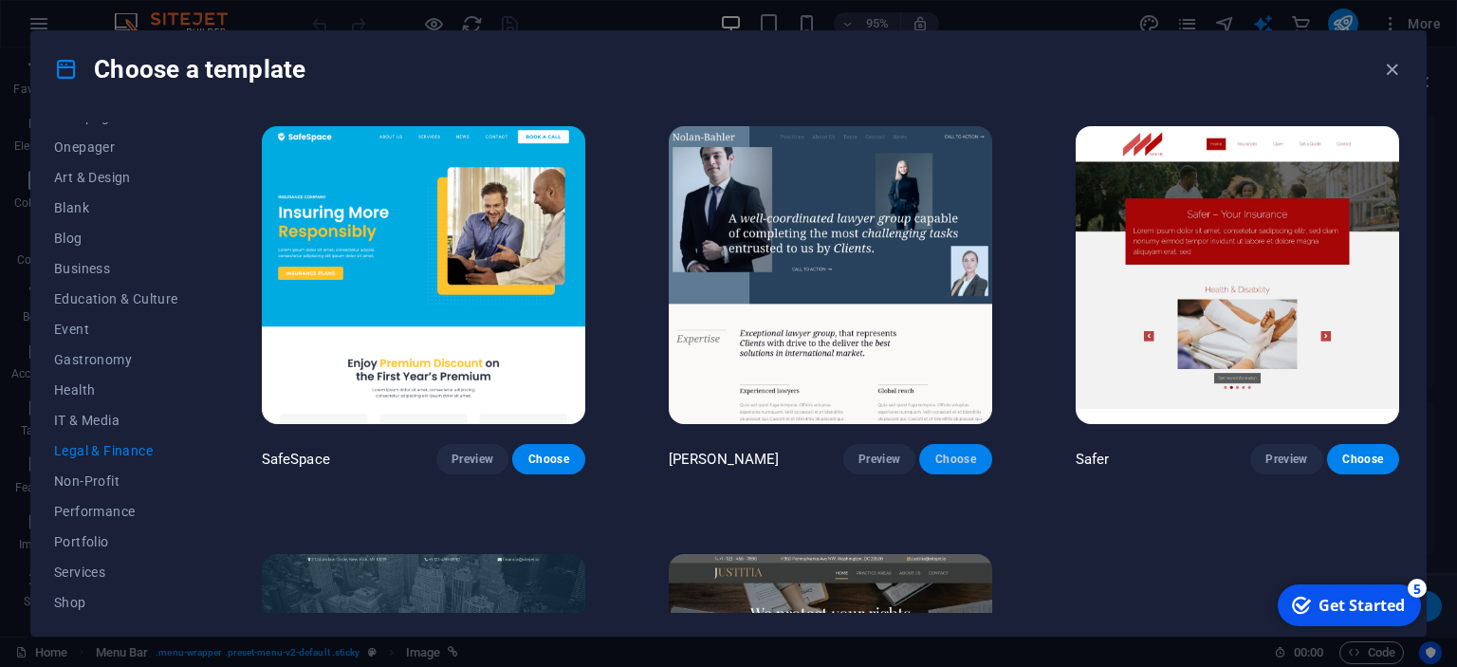
click at [965, 447] on button "Choose" at bounding box center [955, 459] width 72 height 30
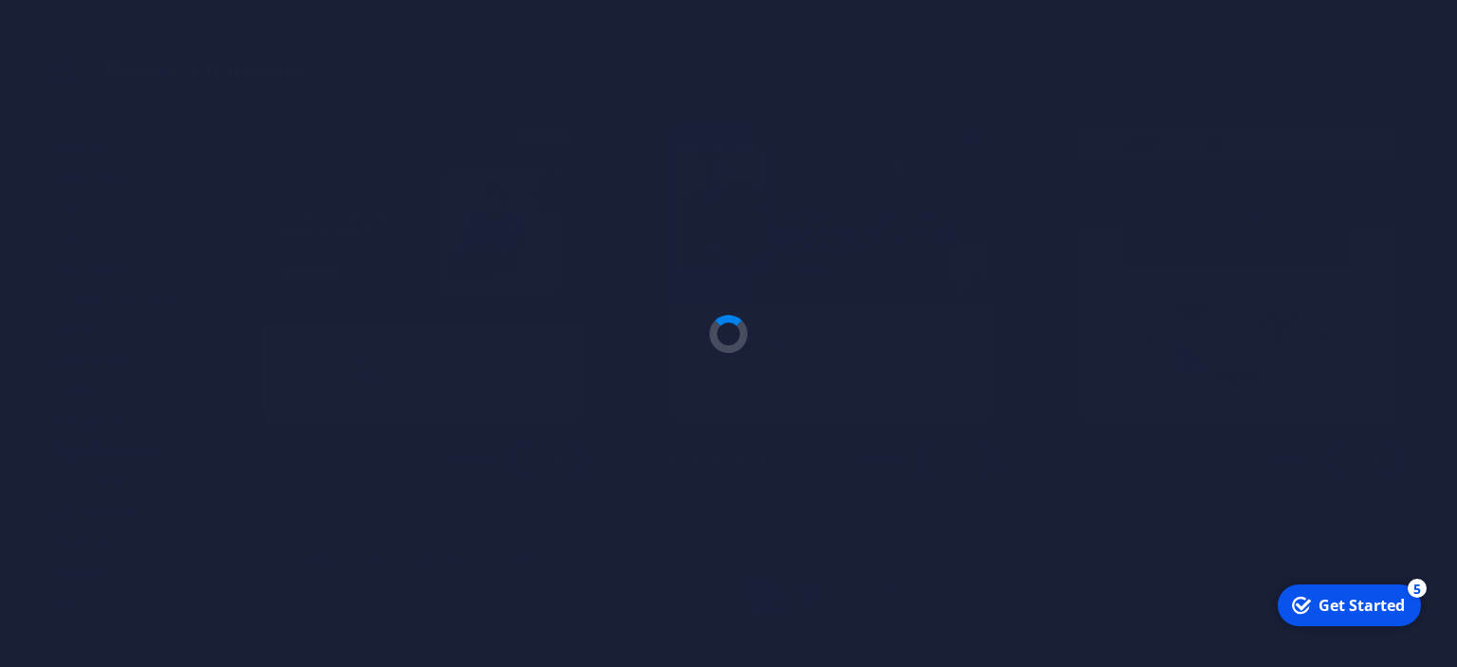
scroll to position [1602, 0]
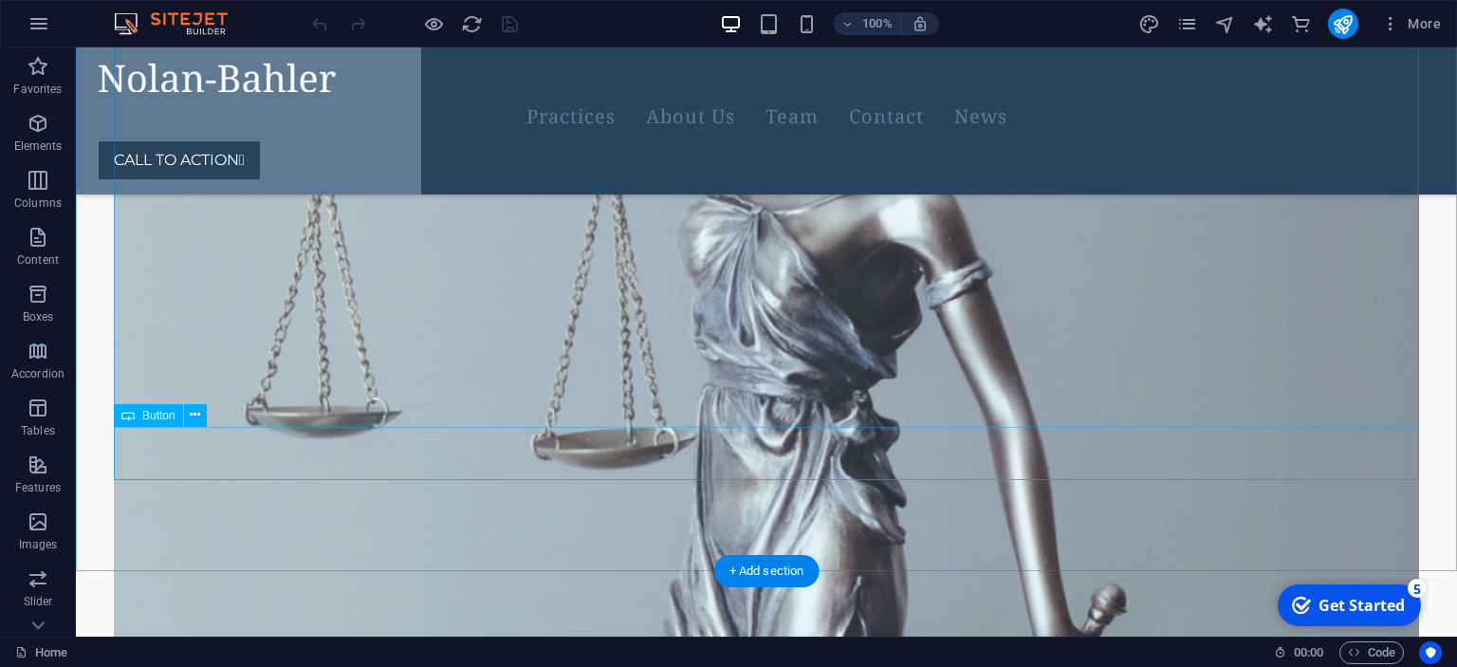
scroll to position [6812, 0]
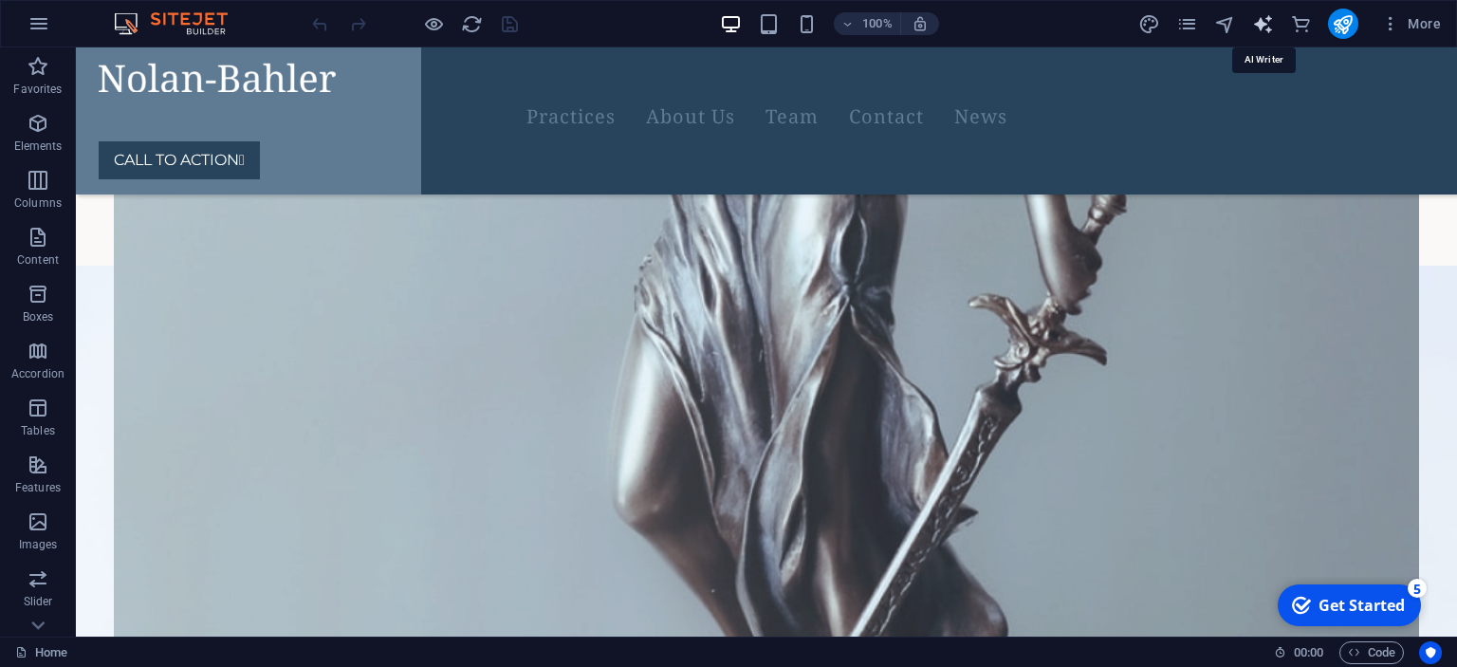
click at [1257, 29] on icon "text_generator" at bounding box center [1263, 24] width 22 height 22
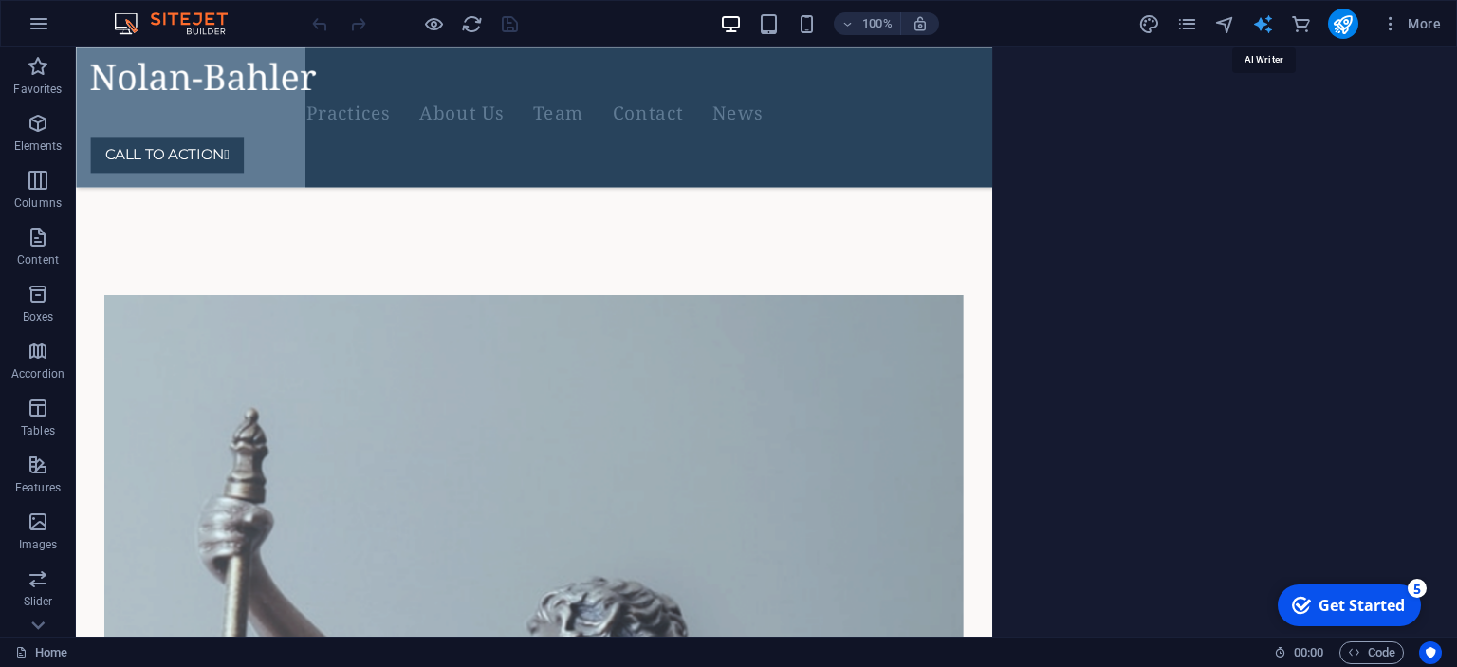
select select "English"
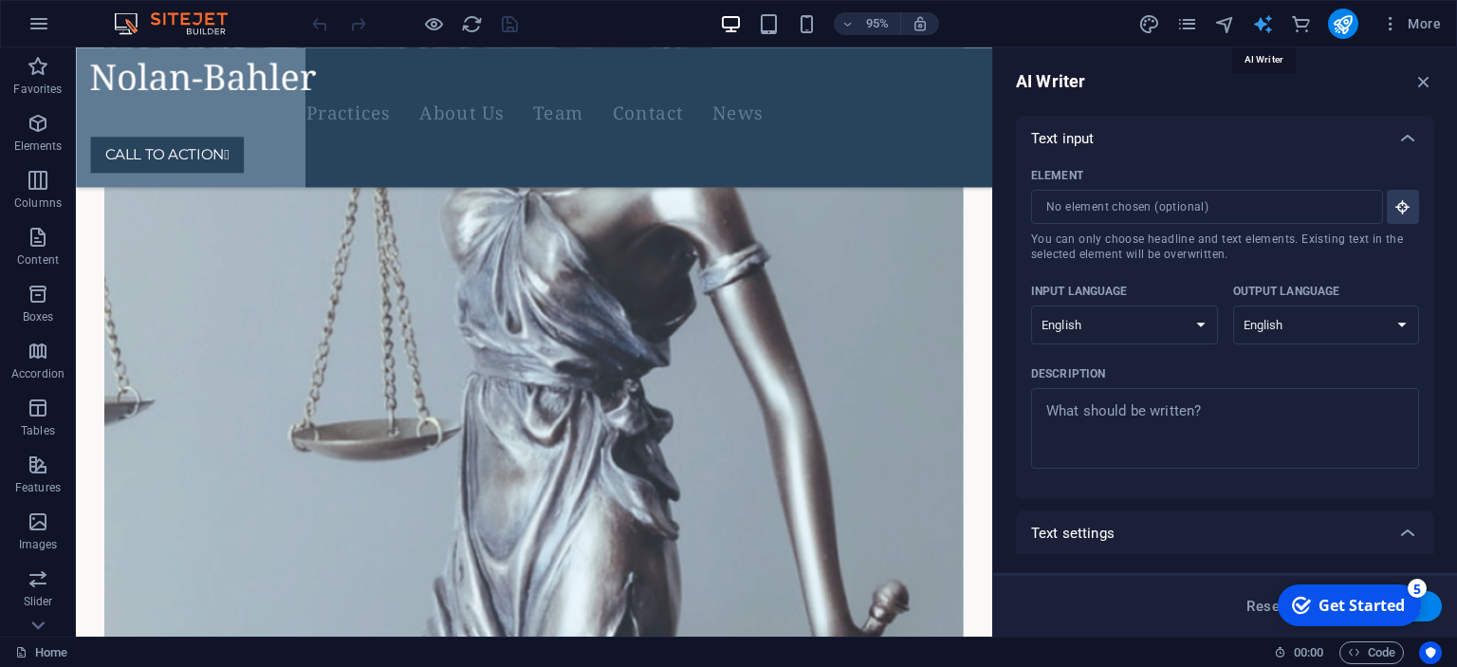
scroll to position [0, 0]
click at [1168, 217] on input "Element ​ You can only choose headline and text elements. Existing text in the …" at bounding box center [1200, 207] width 339 height 34
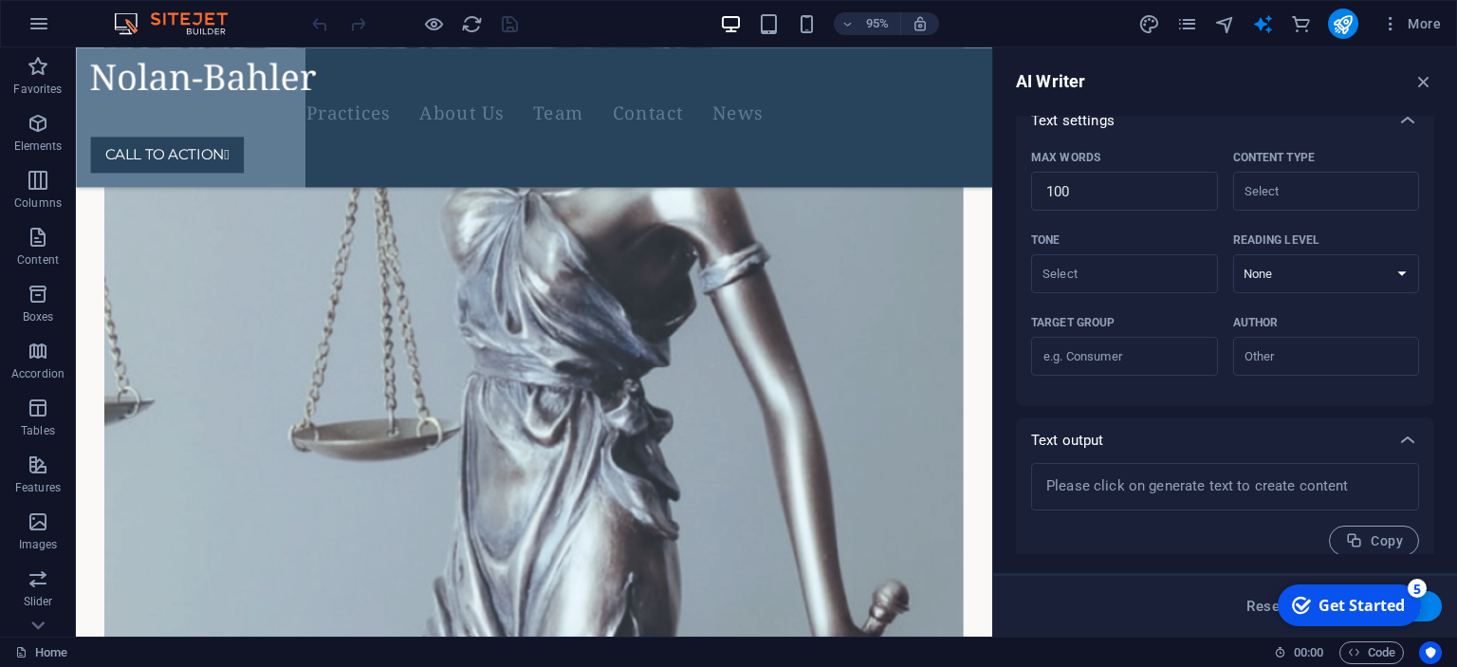
scroll to position [429, 0]
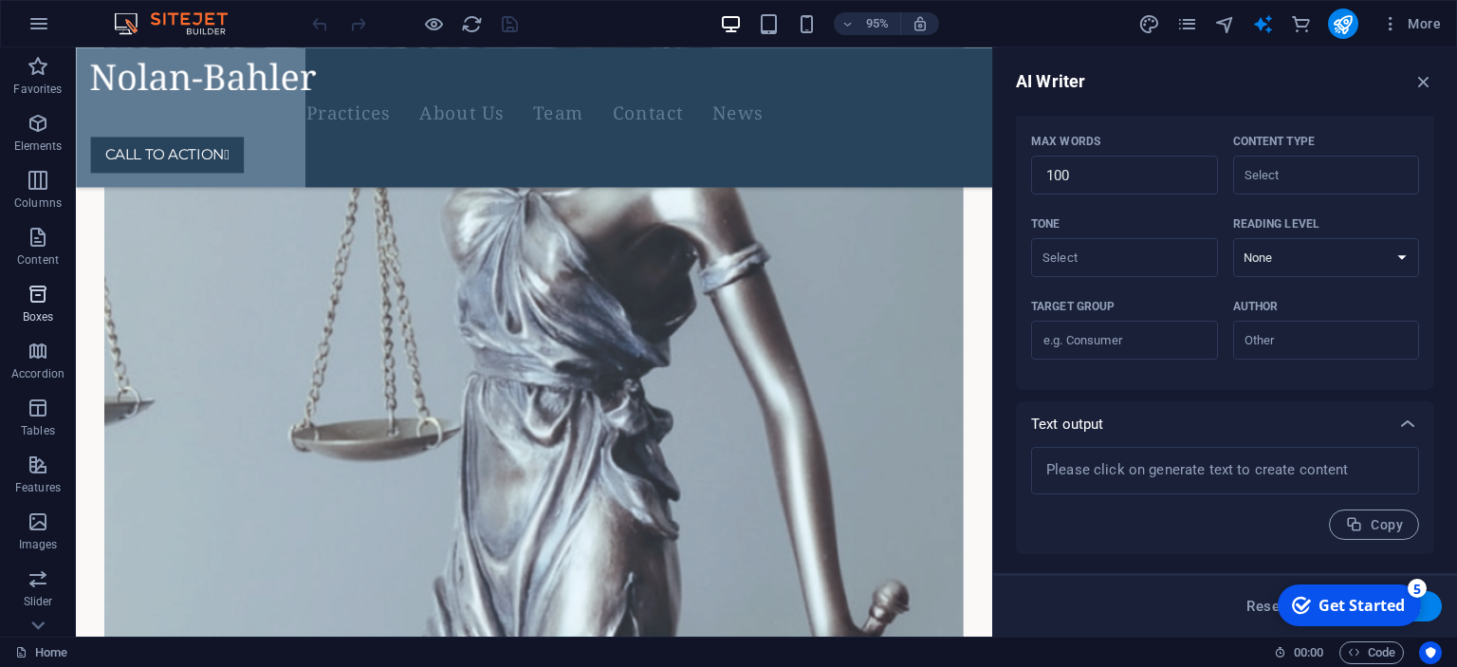
click at [33, 297] on icon "button" at bounding box center [38, 294] width 23 height 23
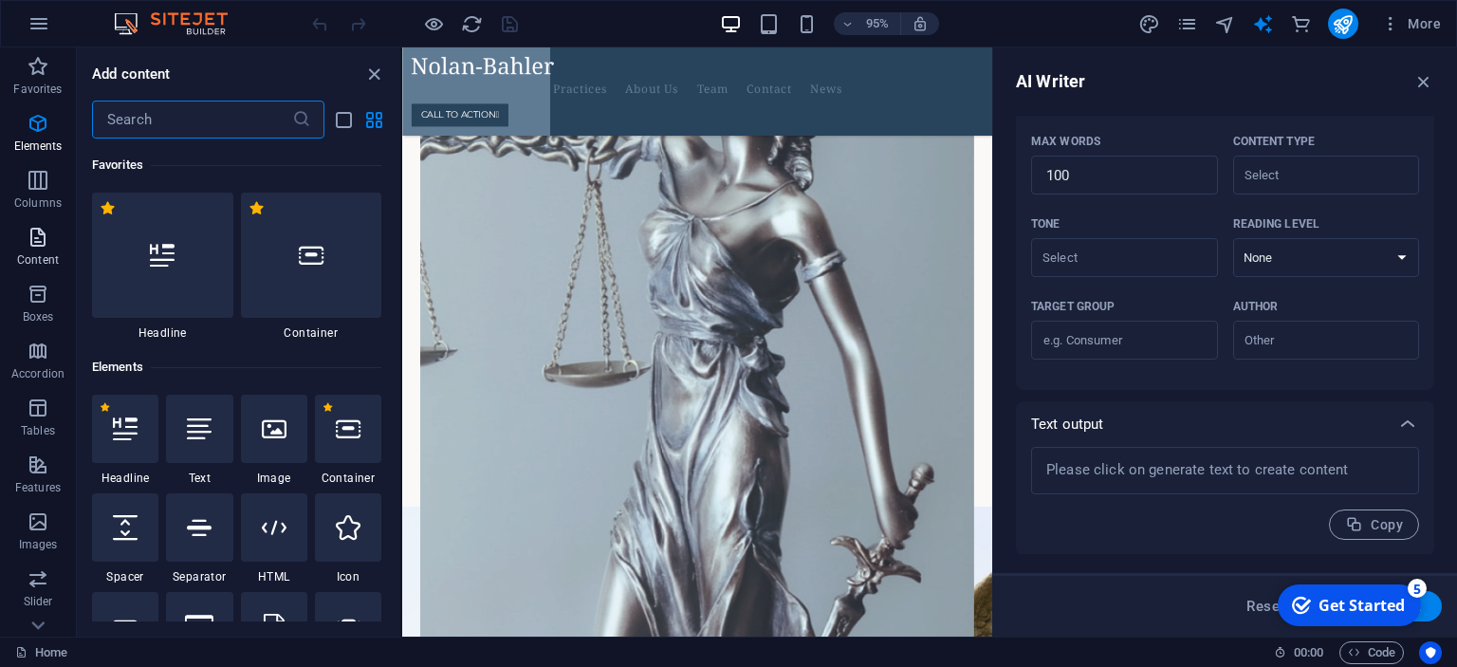
scroll to position [5233, 0]
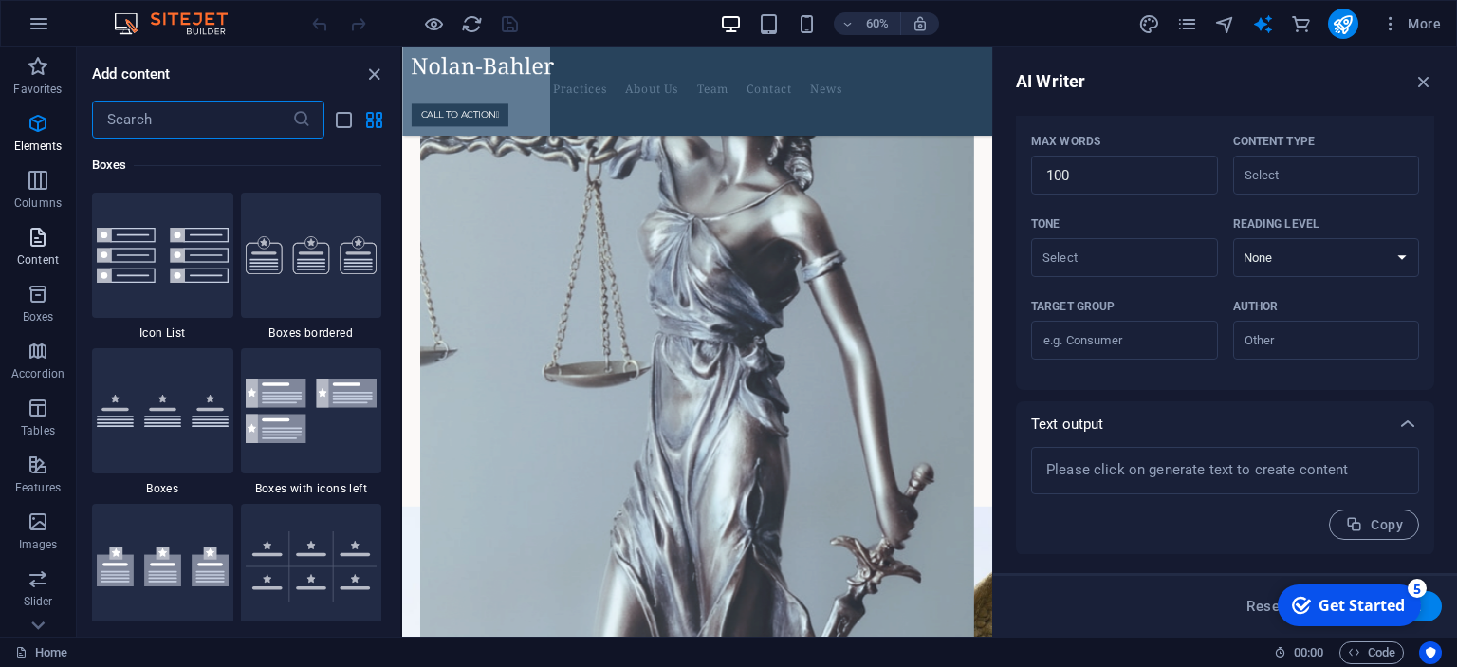
click at [28, 234] on icon "button" at bounding box center [38, 237] width 23 height 23
click at [30, 236] on icon "button" at bounding box center [38, 237] width 23 height 23
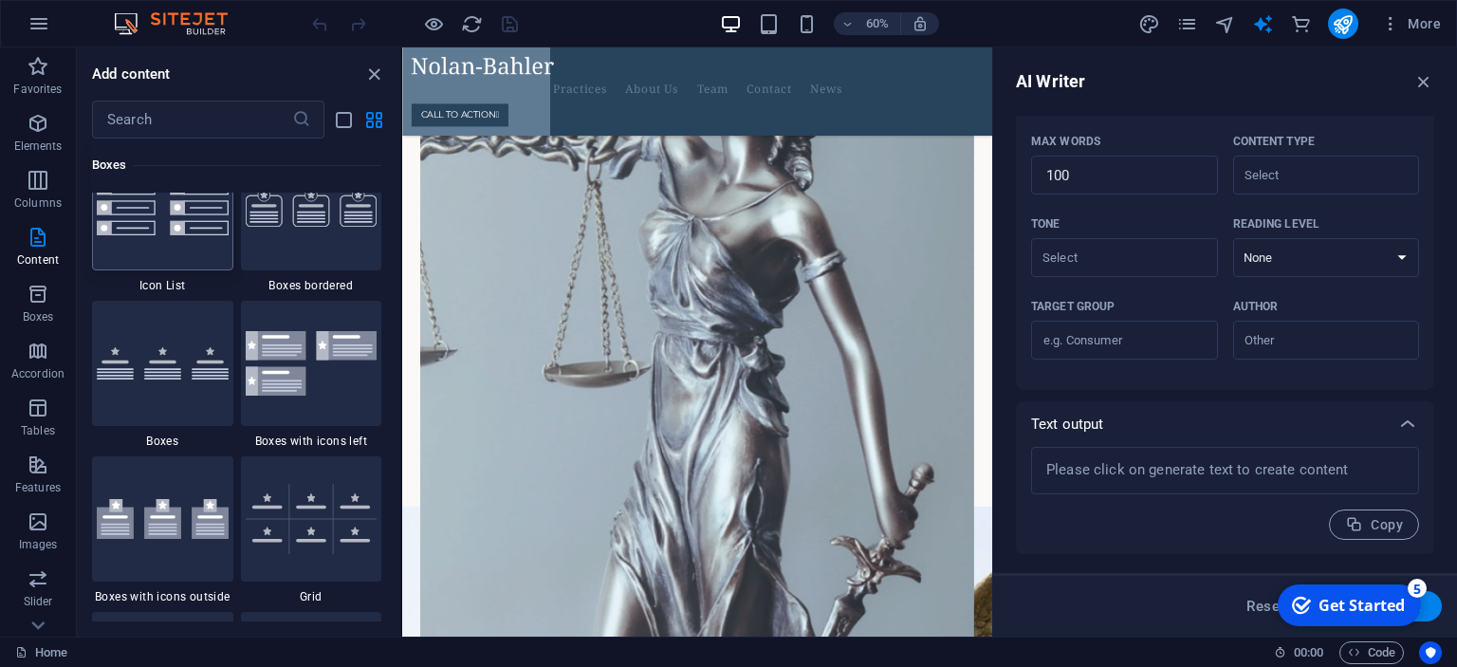
scroll to position [5320, 0]
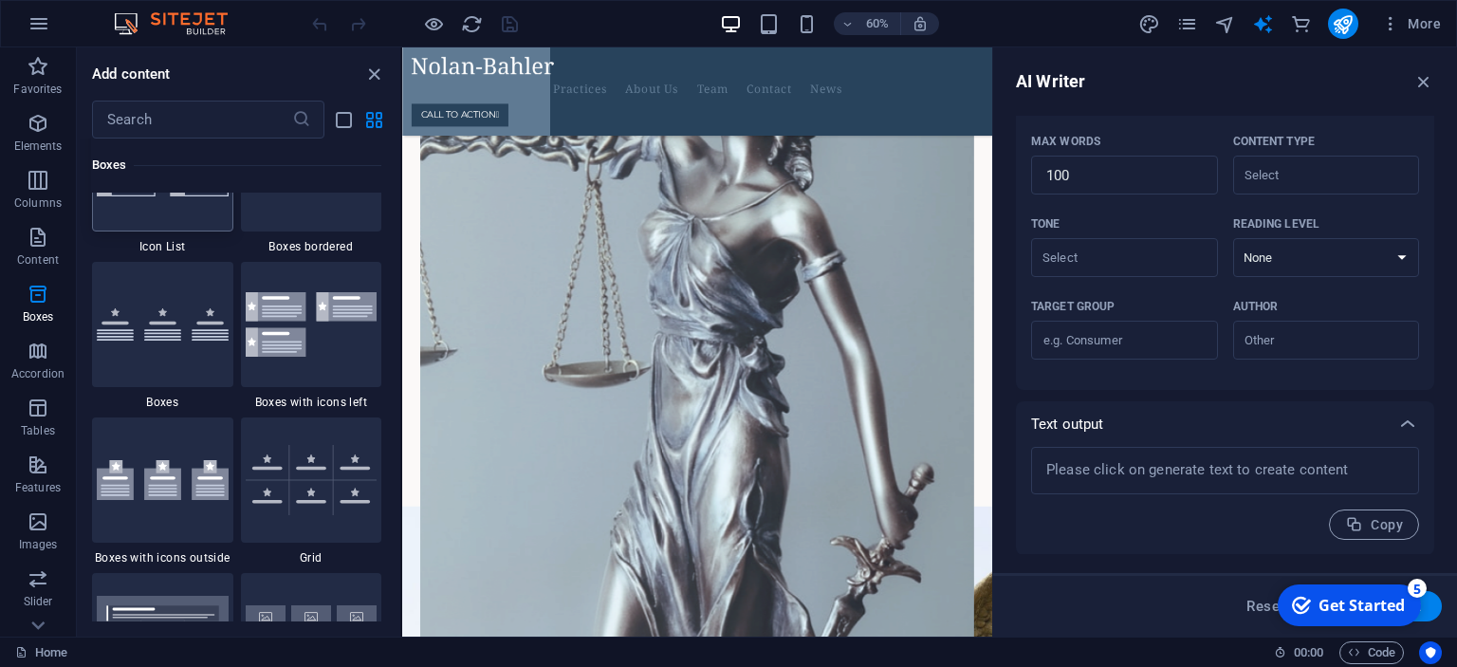
click at [203, 231] on div at bounding box center [162, 168] width 141 height 125
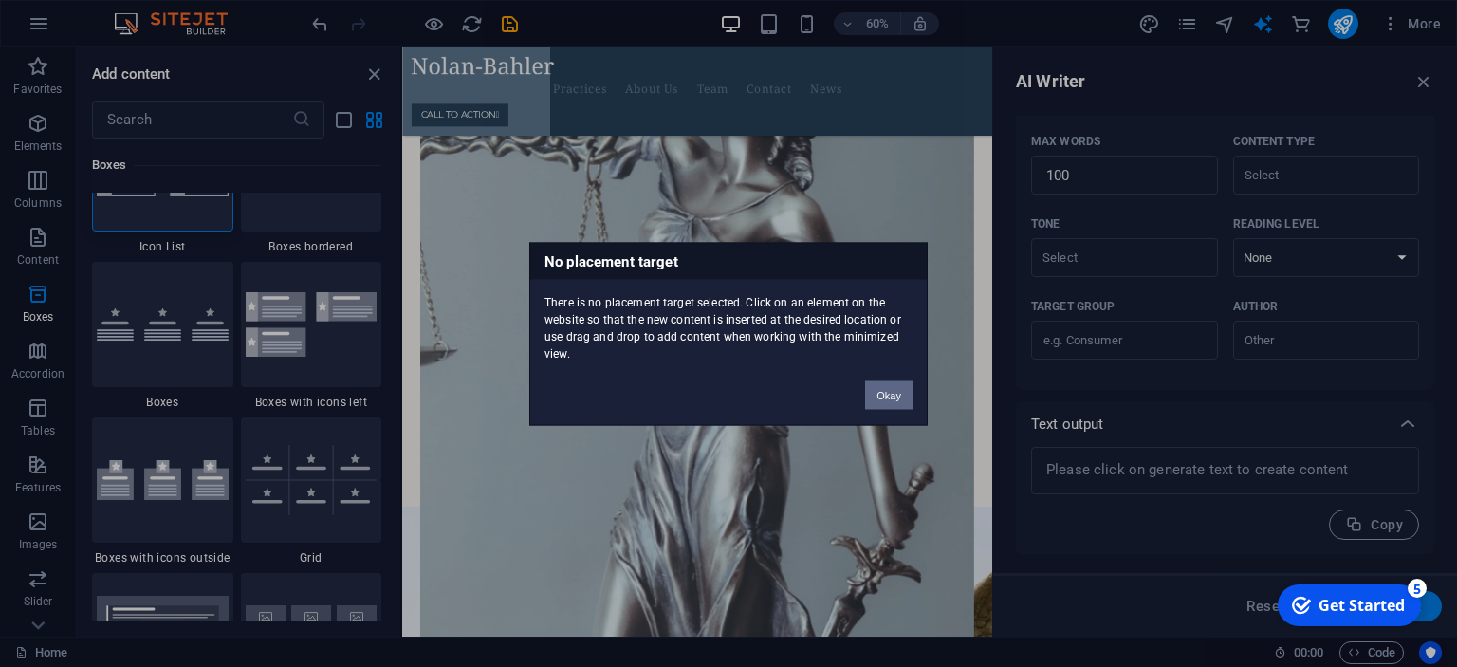
click at [886, 402] on button "Okay" at bounding box center [888, 394] width 47 height 28
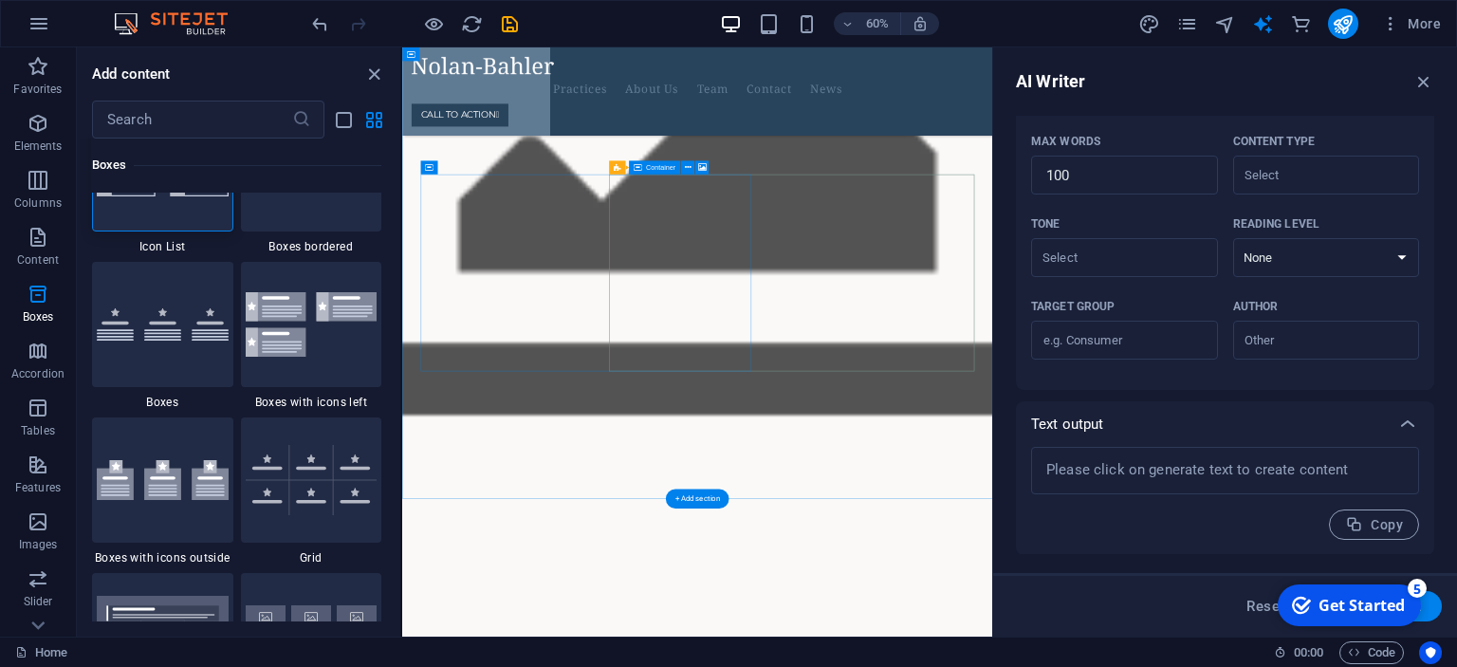
scroll to position [2521, 0]
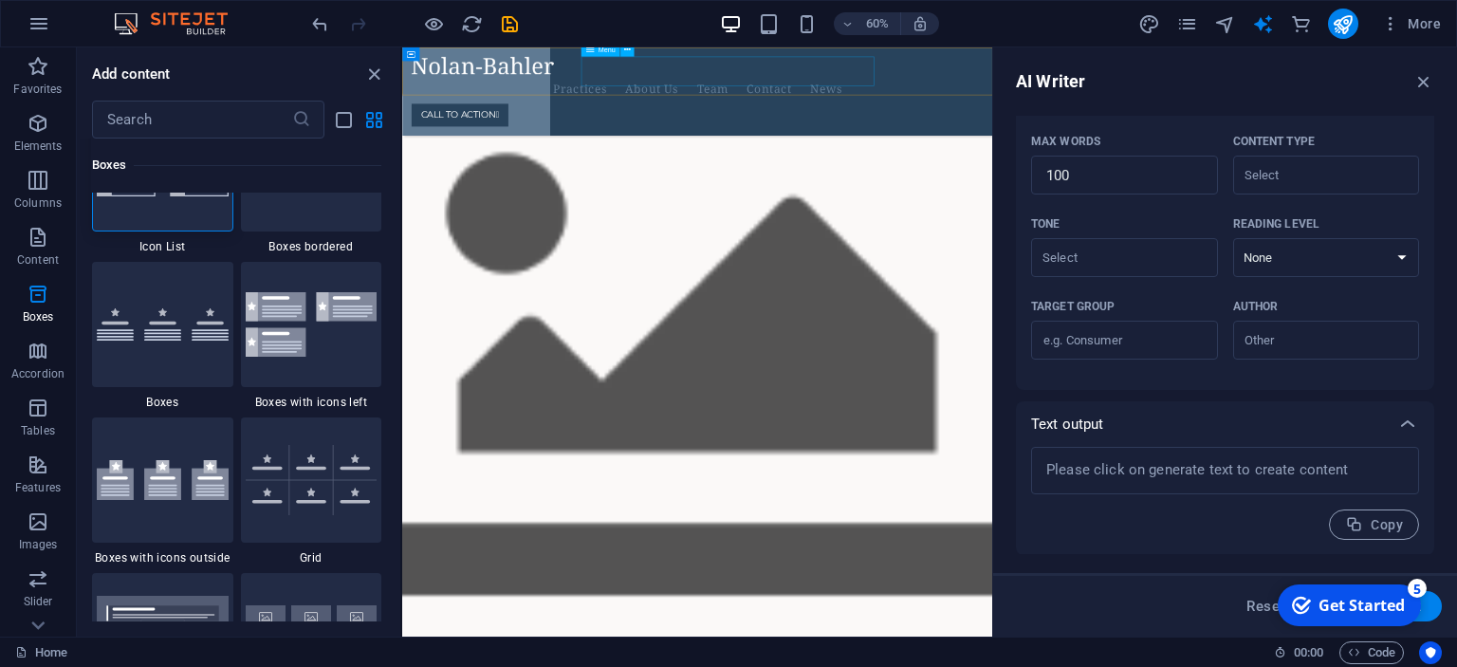
click at [769, 92] on nav "Practices About Us Team Contact News" at bounding box center [893, 116] width 953 height 49
click at [38, 63] on icon at bounding box center [38, 58] width 13 height 9
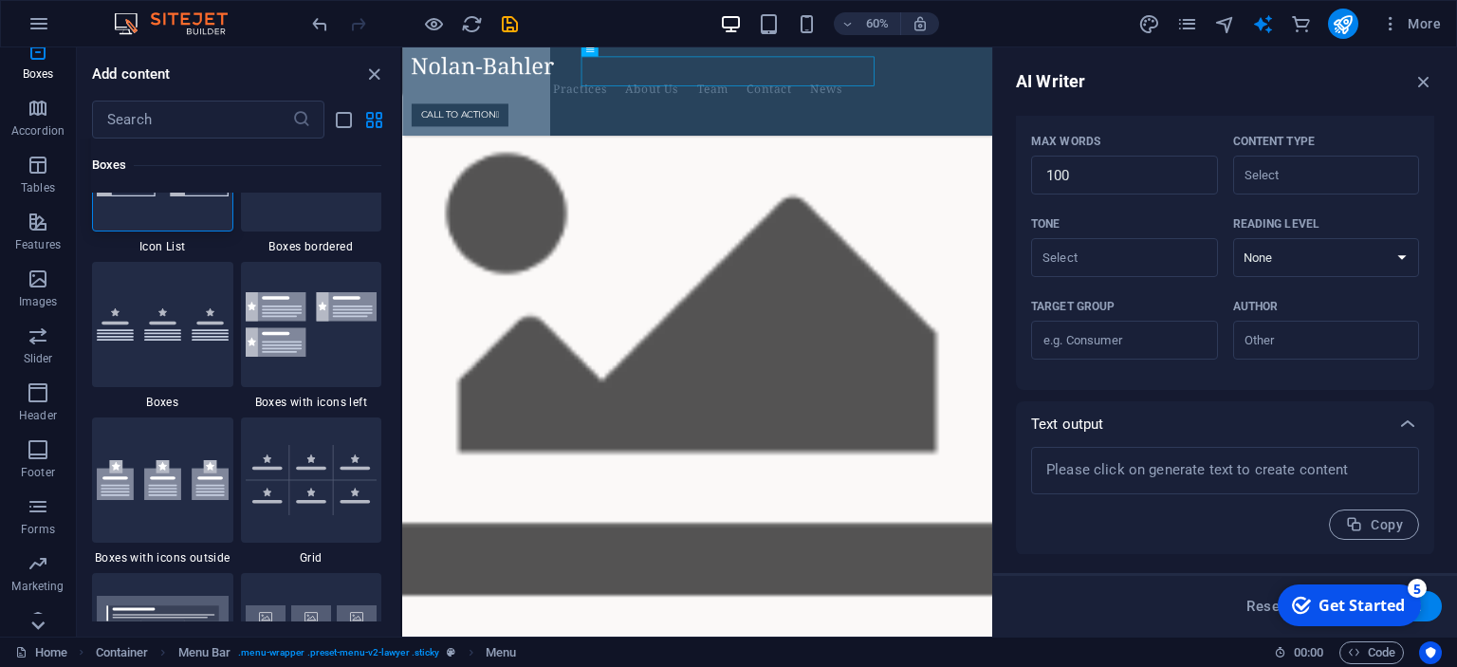
scroll to position [322, 0]
click at [36, 627] on p "Commerce" at bounding box center [37, 621] width 57 height 15
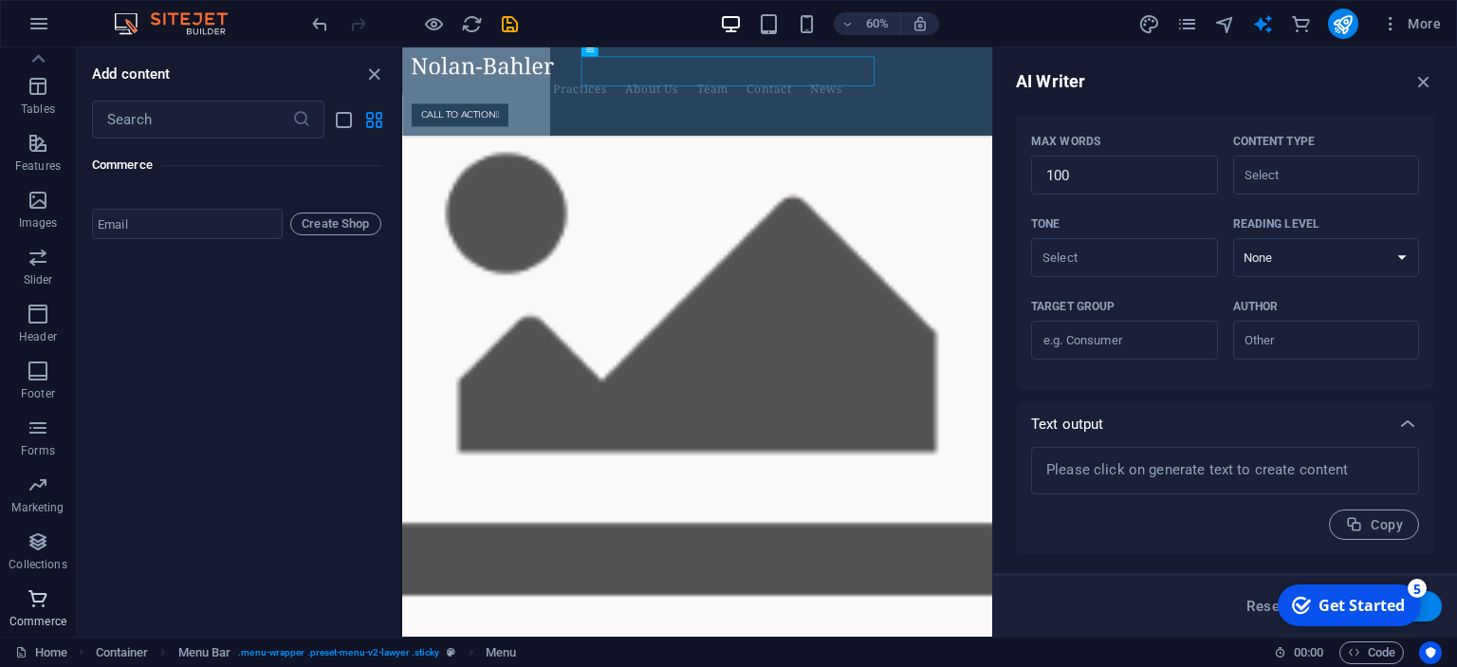
scroll to position [18564, 0]
click at [48, 602] on icon "button" at bounding box center [38, 598] width 23 height 23
click at [43, 535] on icon "button" at bounding box center [38, 541] width 23 height 23
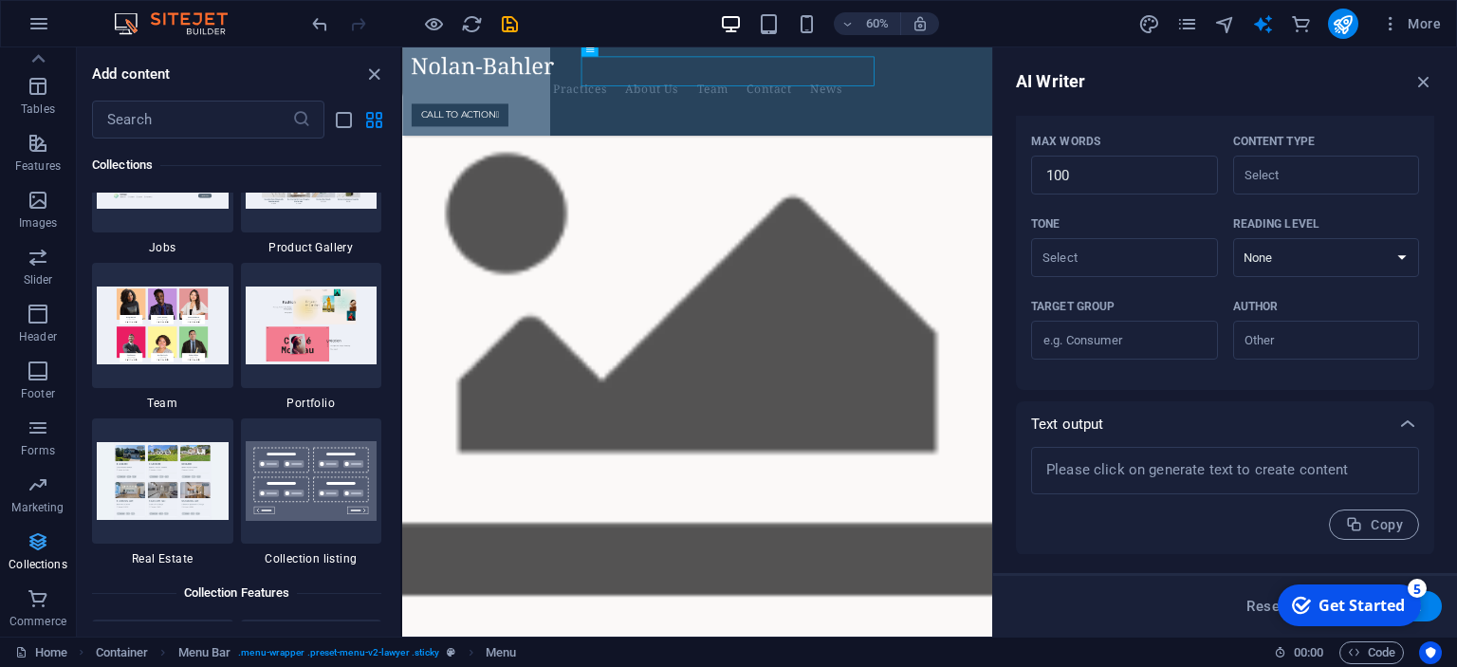
scroll to position [17648, 0]
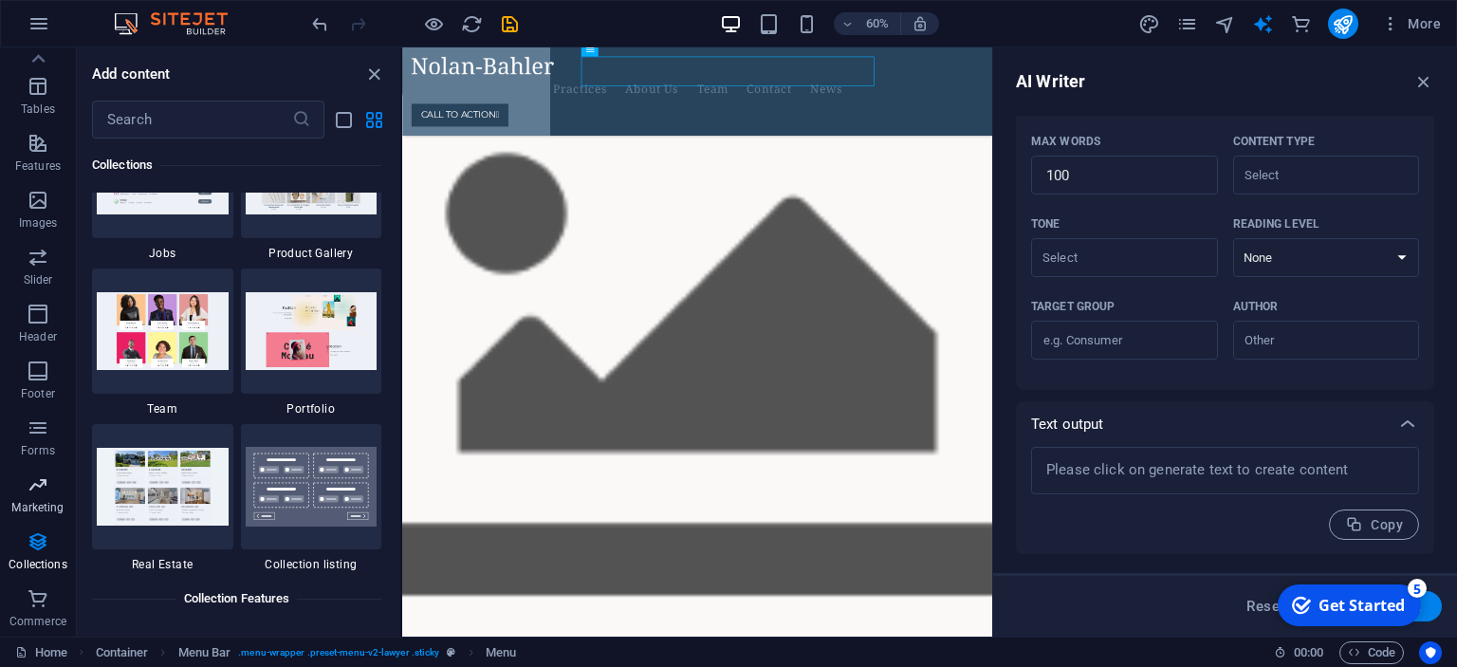
click at [38, 502] on p "Marketing" at bounding box center [37, 507] width 52 height 15
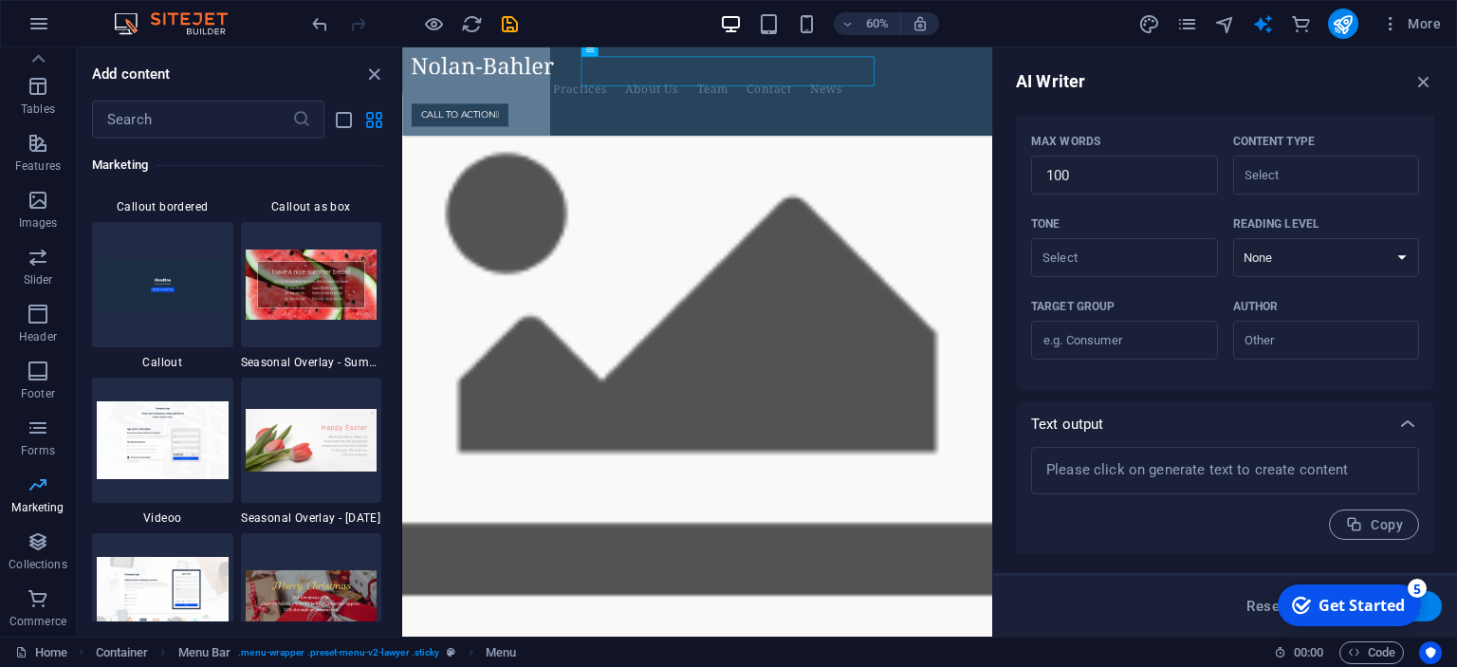
scroll to position [15735, 0]
click at [44, 459] on span "Forms" at bounding box center [38, 439] width 76 height 46
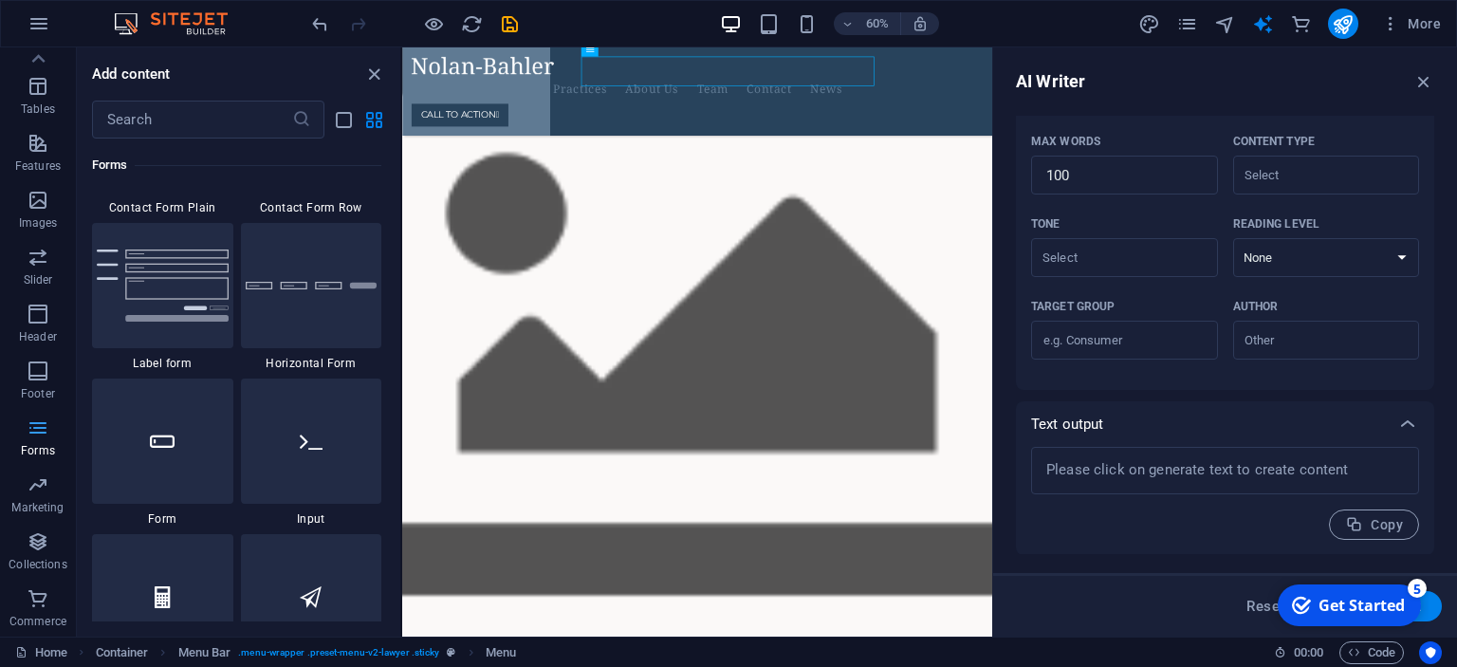
scroll to position [14131, 0]
click at [51, 369] on span "Footer" at bounding box center [38, 383] width 76 height 46
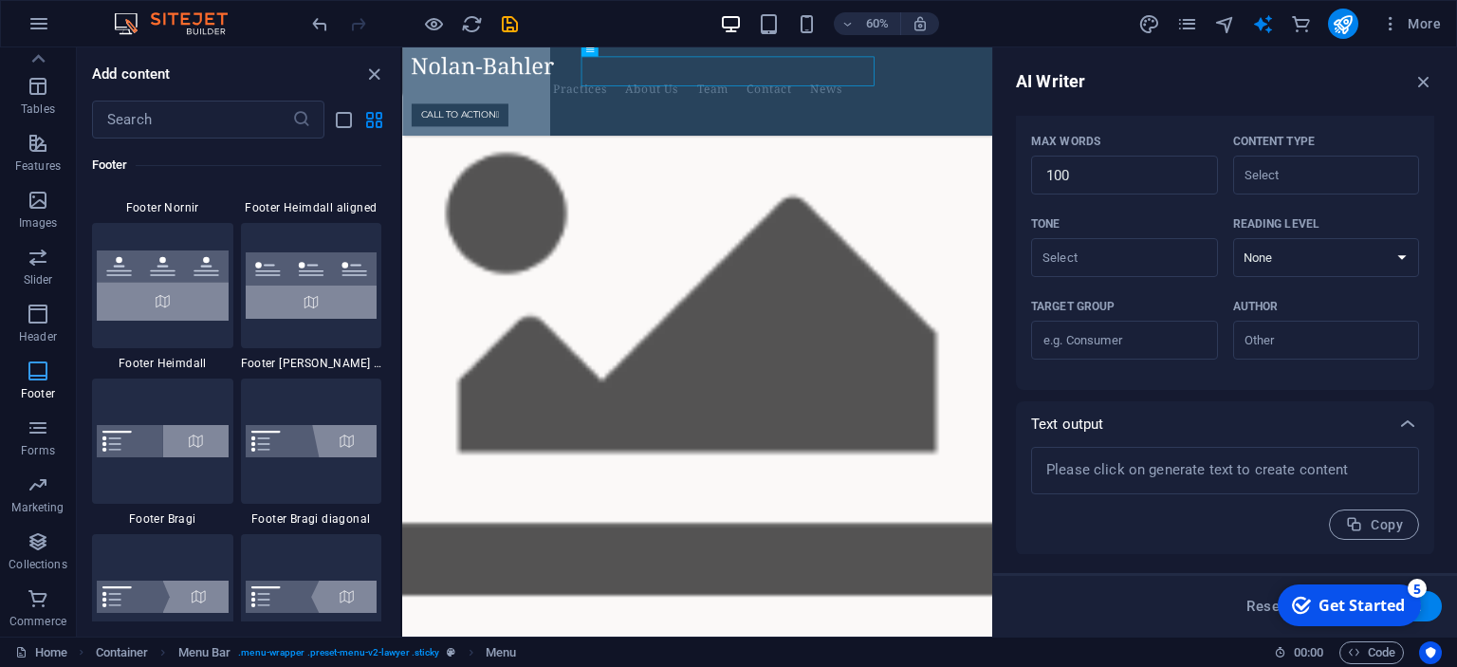
scroll to position [12841, 0]
click at [36, 312] on icon "button" at bounding box center [38, 314] width 23 height 23
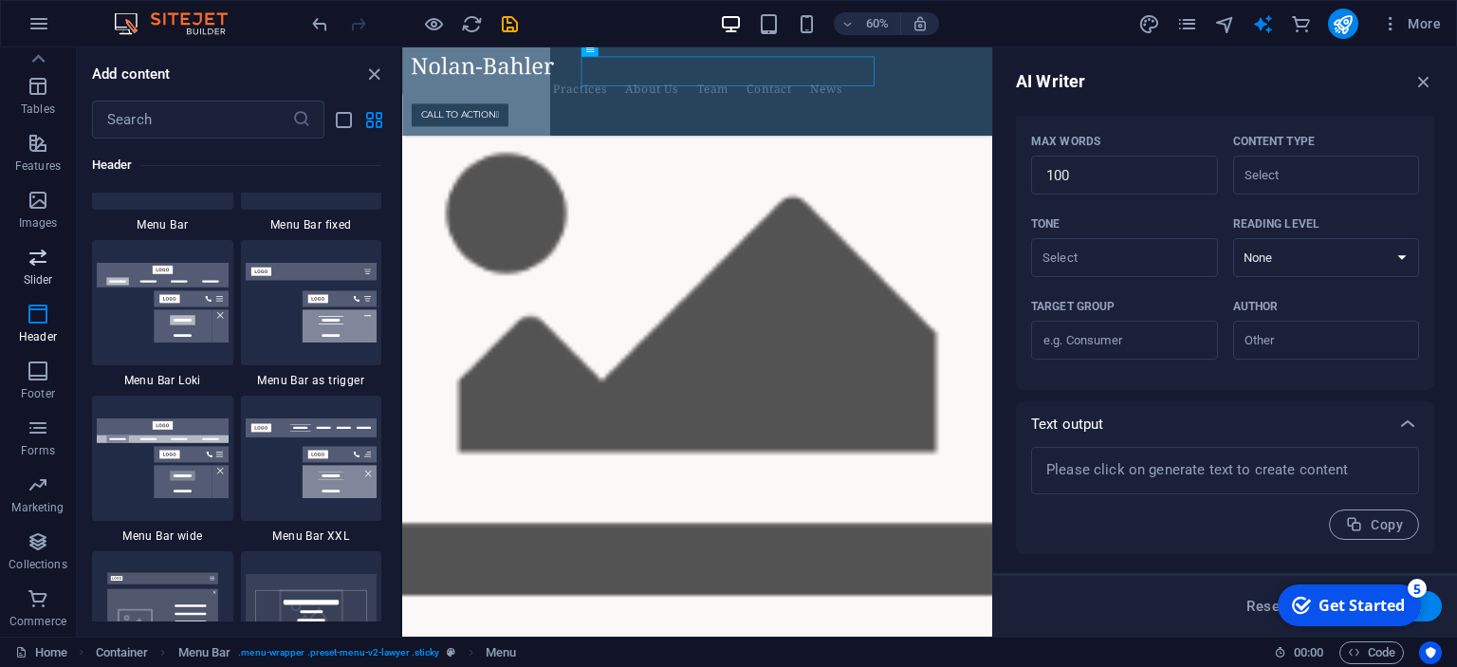
click at [31, 268] on icon "button" at bounding box center [38, 257] width 23 height 23
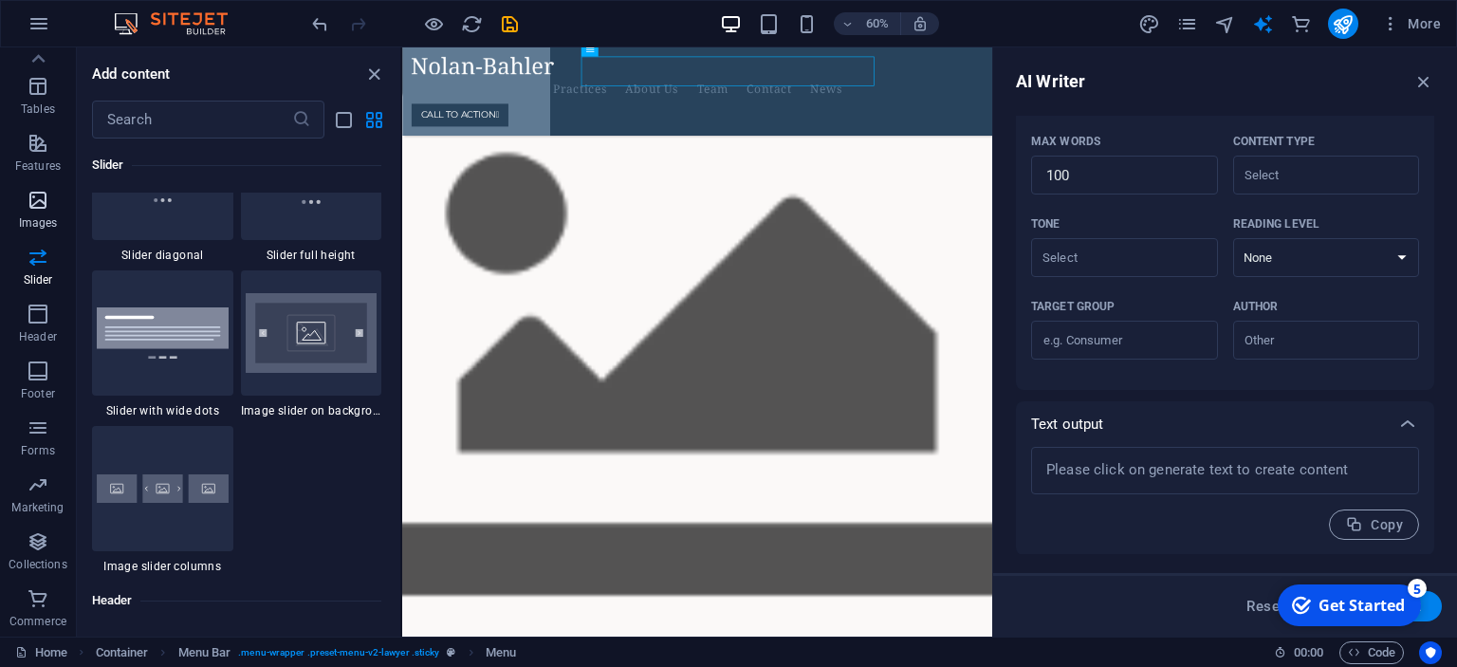
scroll to position [10984, 0]
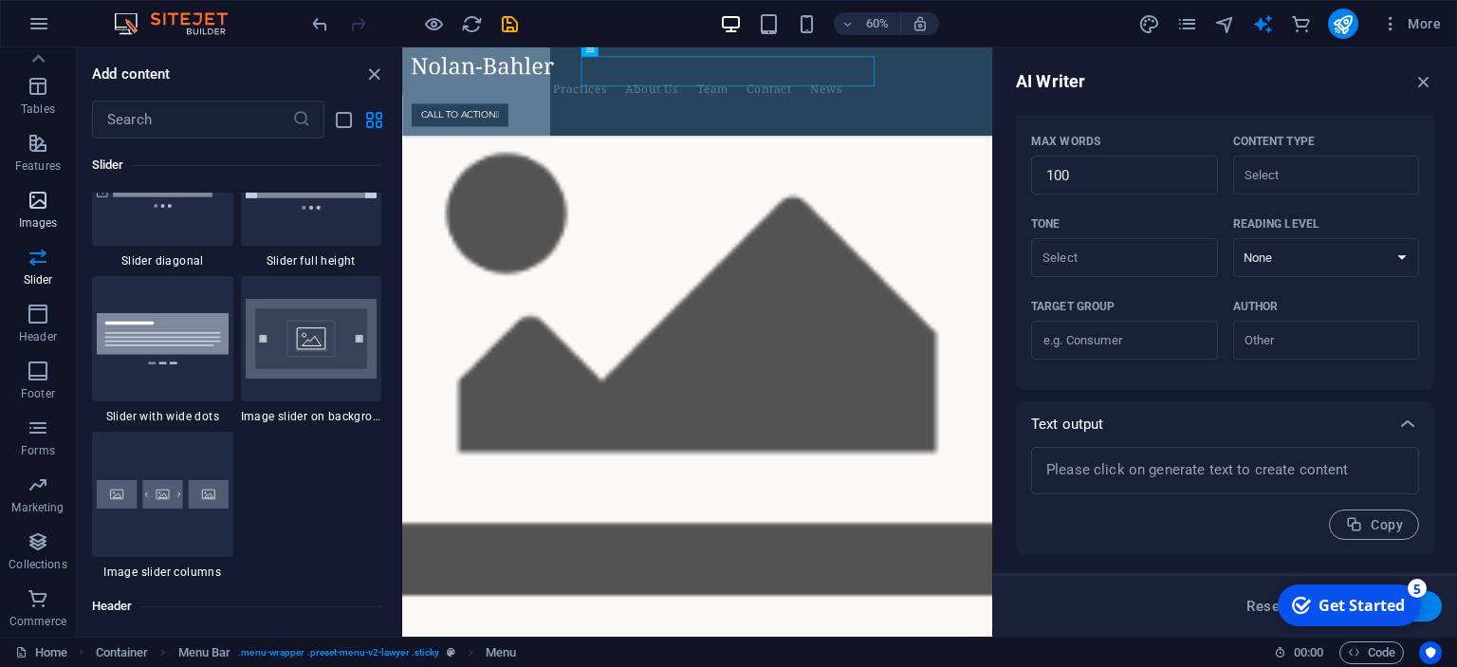
click at [43, 196] on icon "button" at bounding box center [38, 200] width 23 height 23
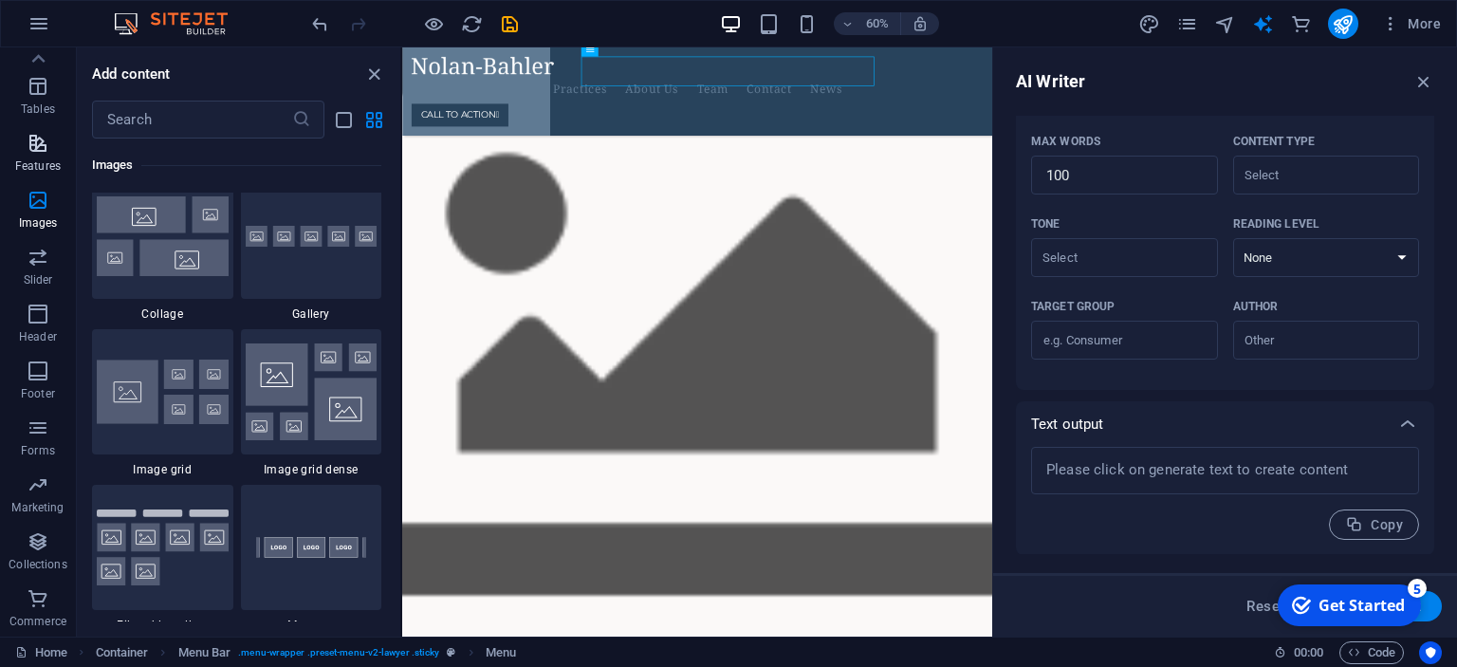
click at [28, 145] on icon "button" at bounding box center [38, 143] width 23 height 23
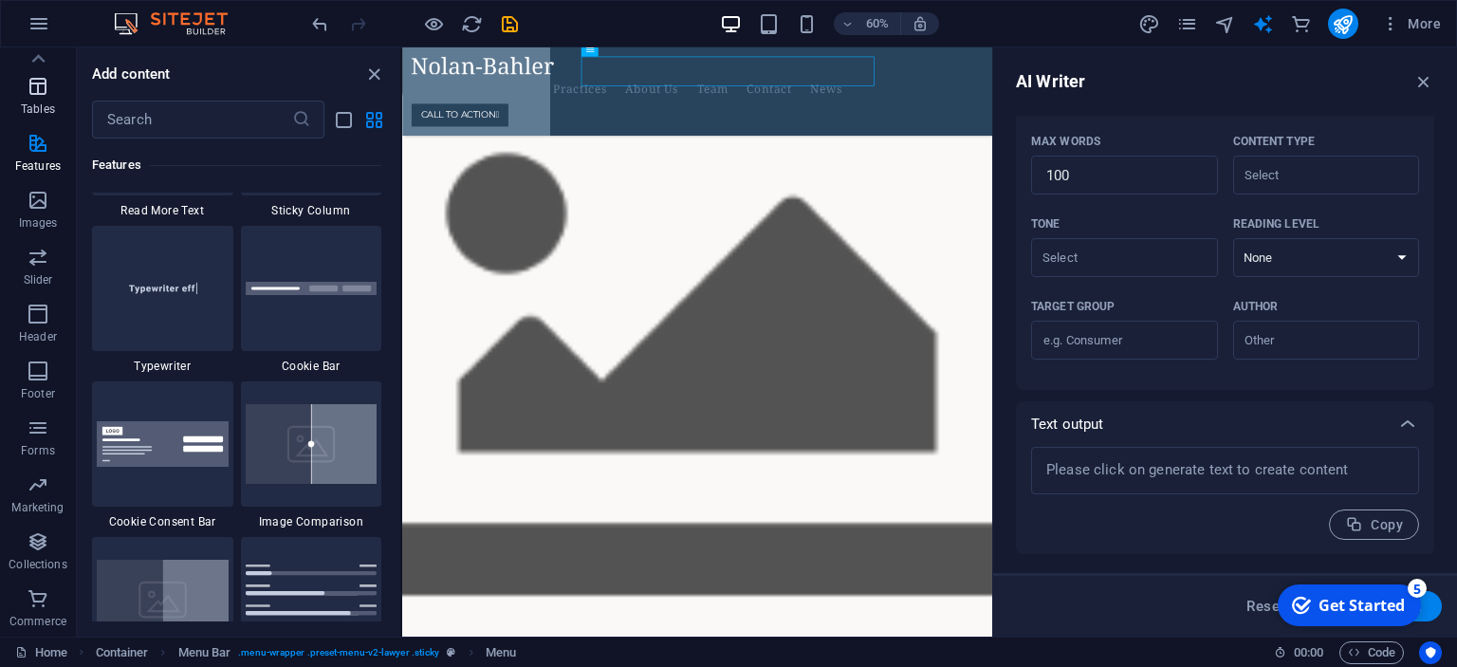
click at [26, 97] on span "Tables" at bounding box center [38, 98] width 76 height 46
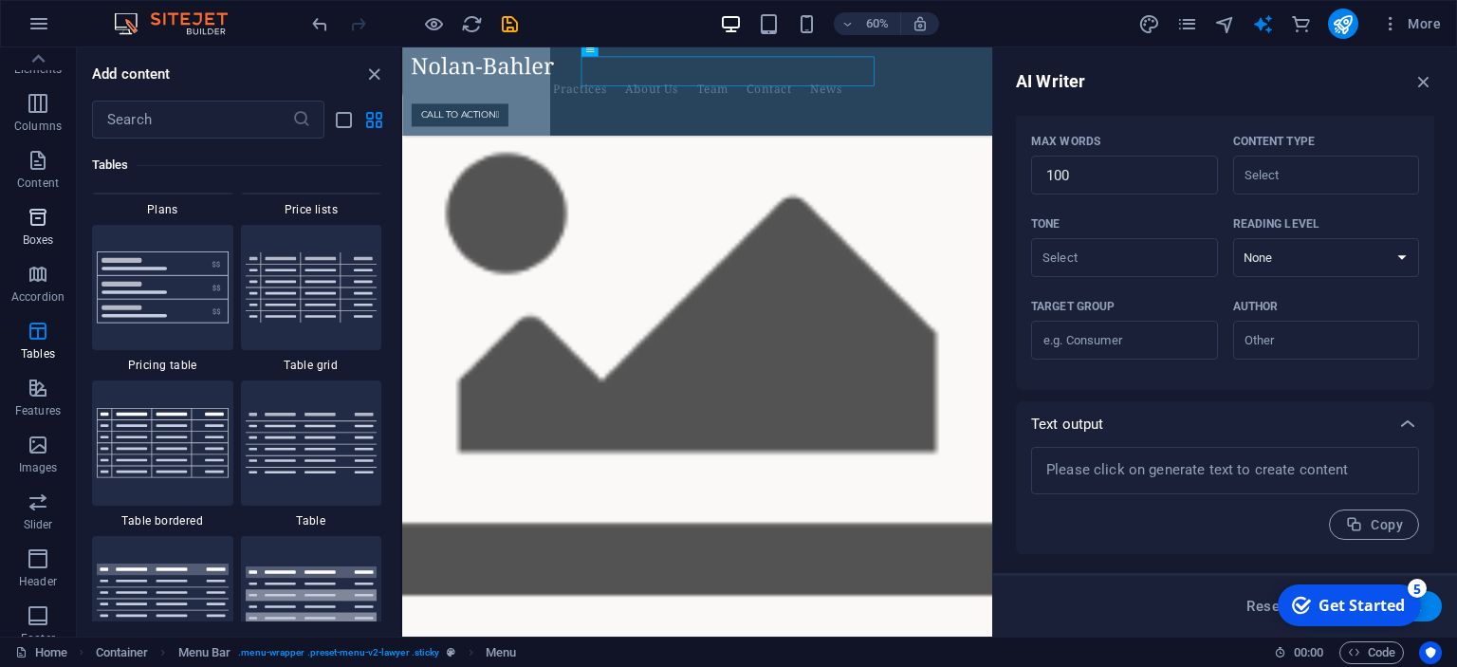
scroll to position [62, 0]
click at [36, 294] on icon "button" at bounding box center [38, 289] width 23 height 23
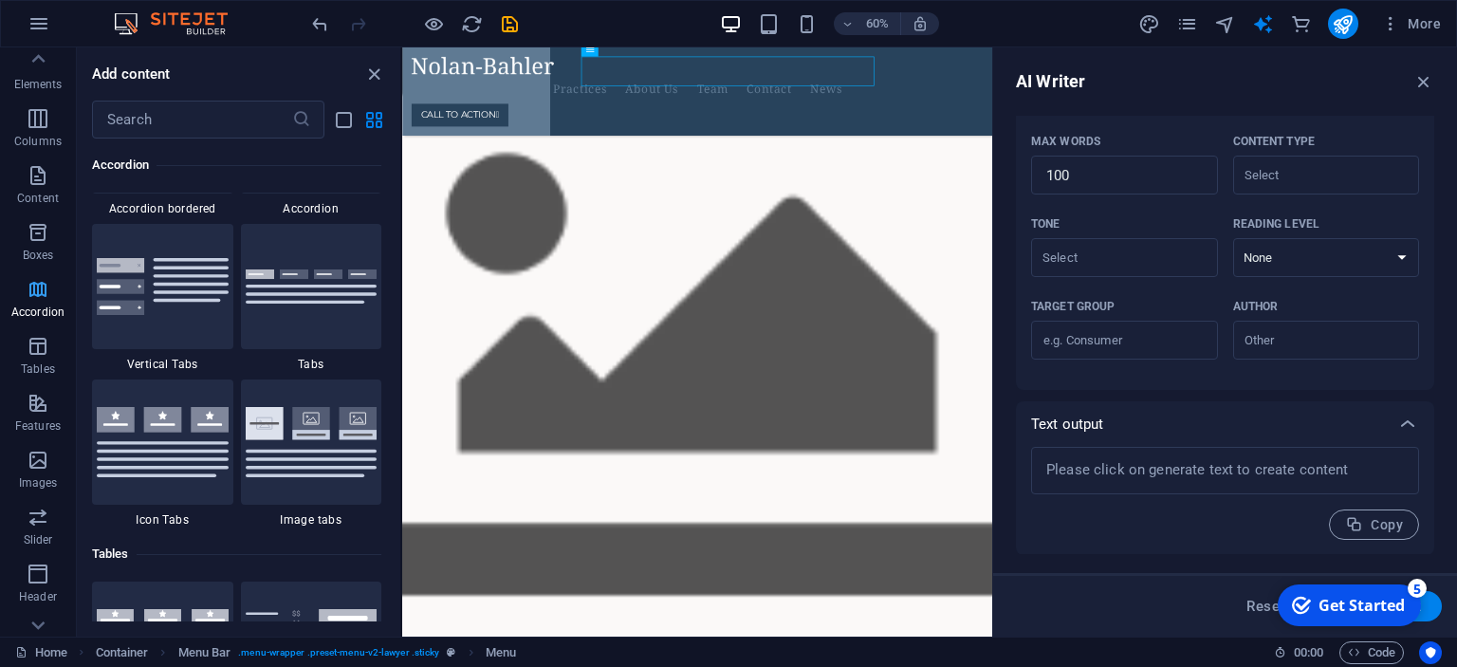
scroll to position [6181, 0]
click at [39, 226] on icon "button" at bounding box center [38, 232] width 23 height 23
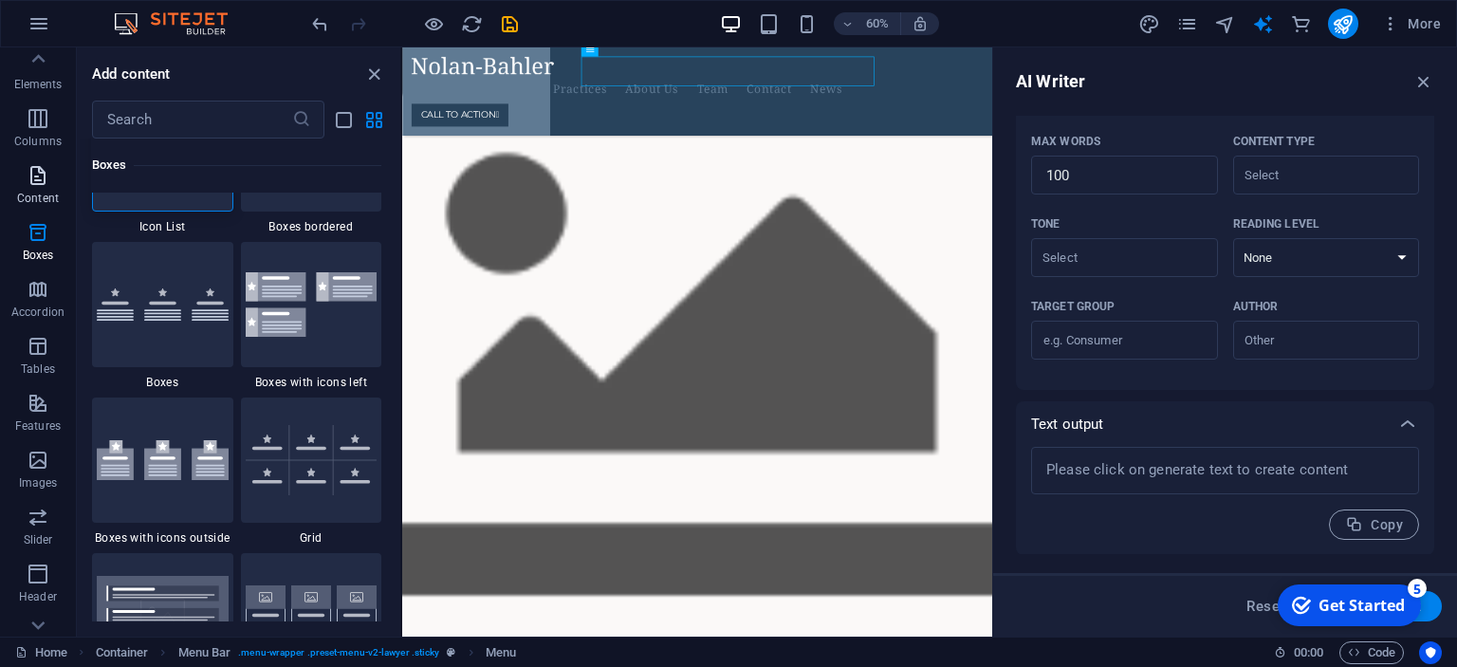
click at [38, 174] on icon "button" at bounding box center [38, 175] width 23 height 23
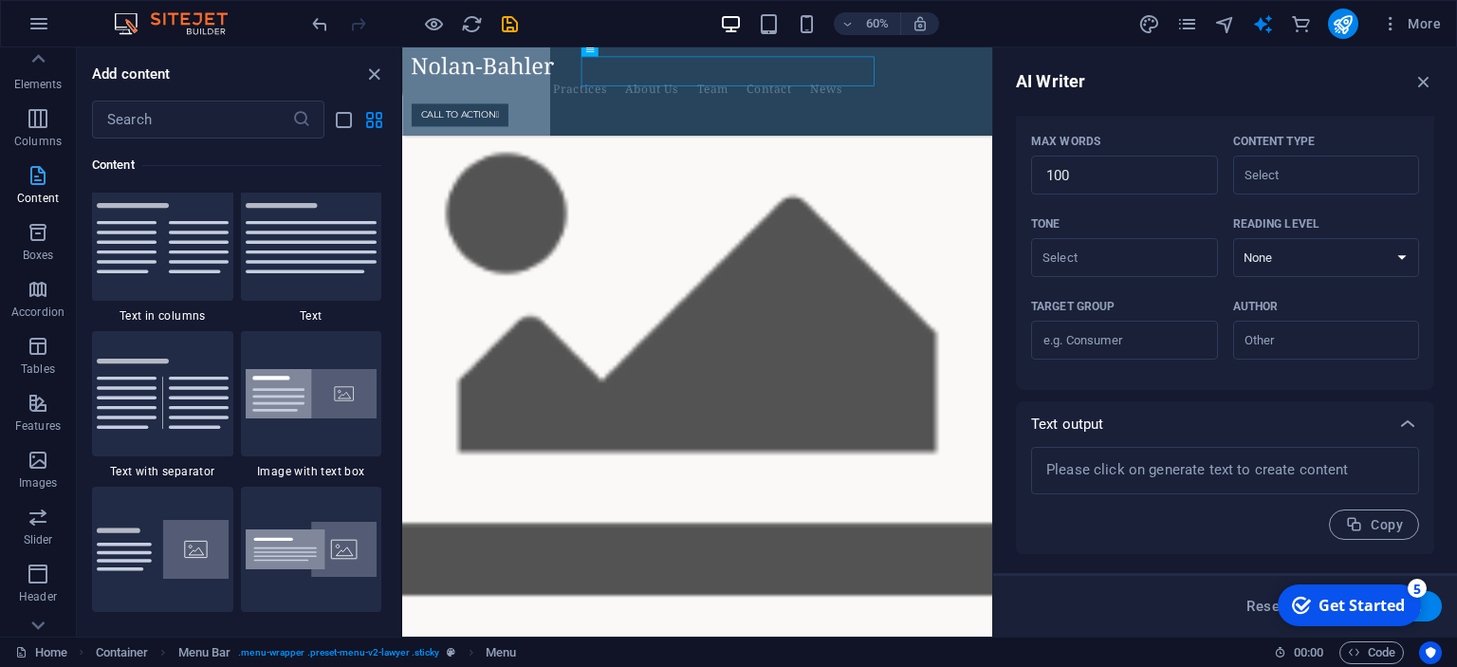
scroll to position [3337, 0]
click at [41, 121] on icon "button" at bounding box center [38, 118] width 23 height 23
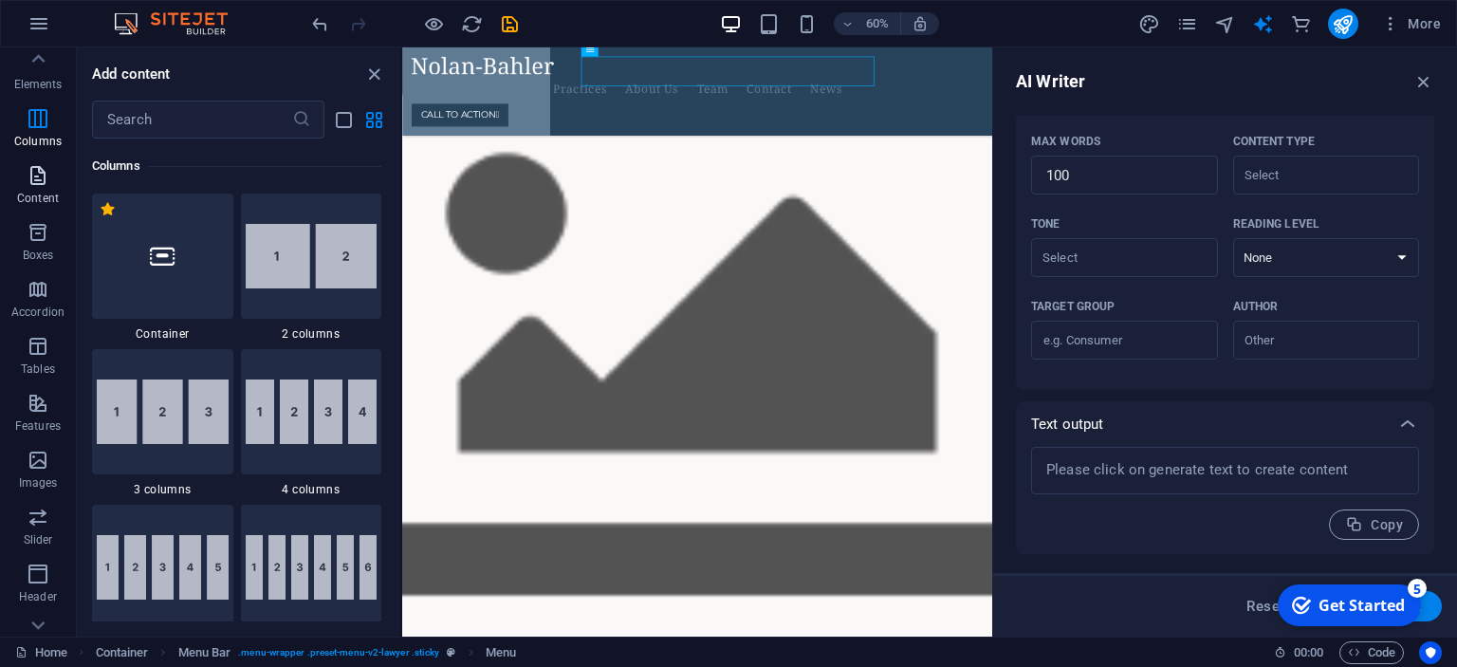
scroll to position [0, 0]
click at [27, 122] on icon "button" at bounding box center [38, 123] width 23 height 23
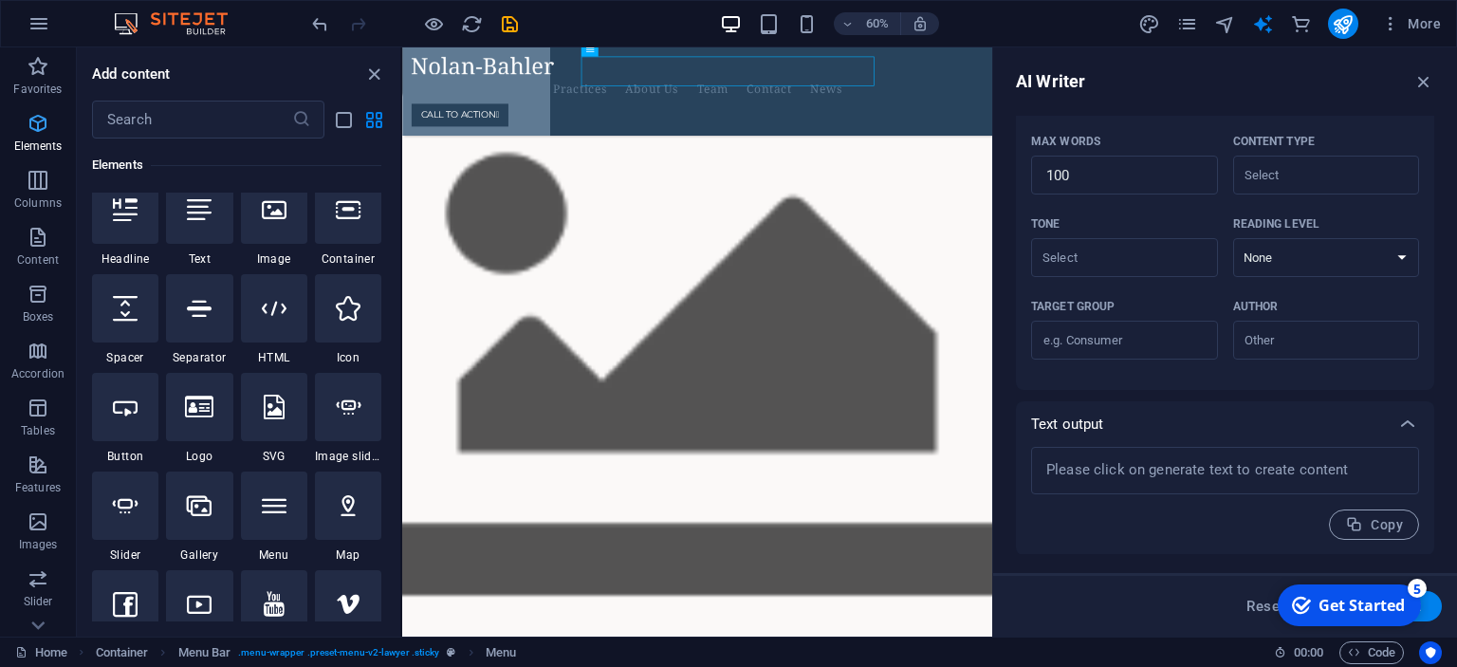
scroll to position [201, 0]
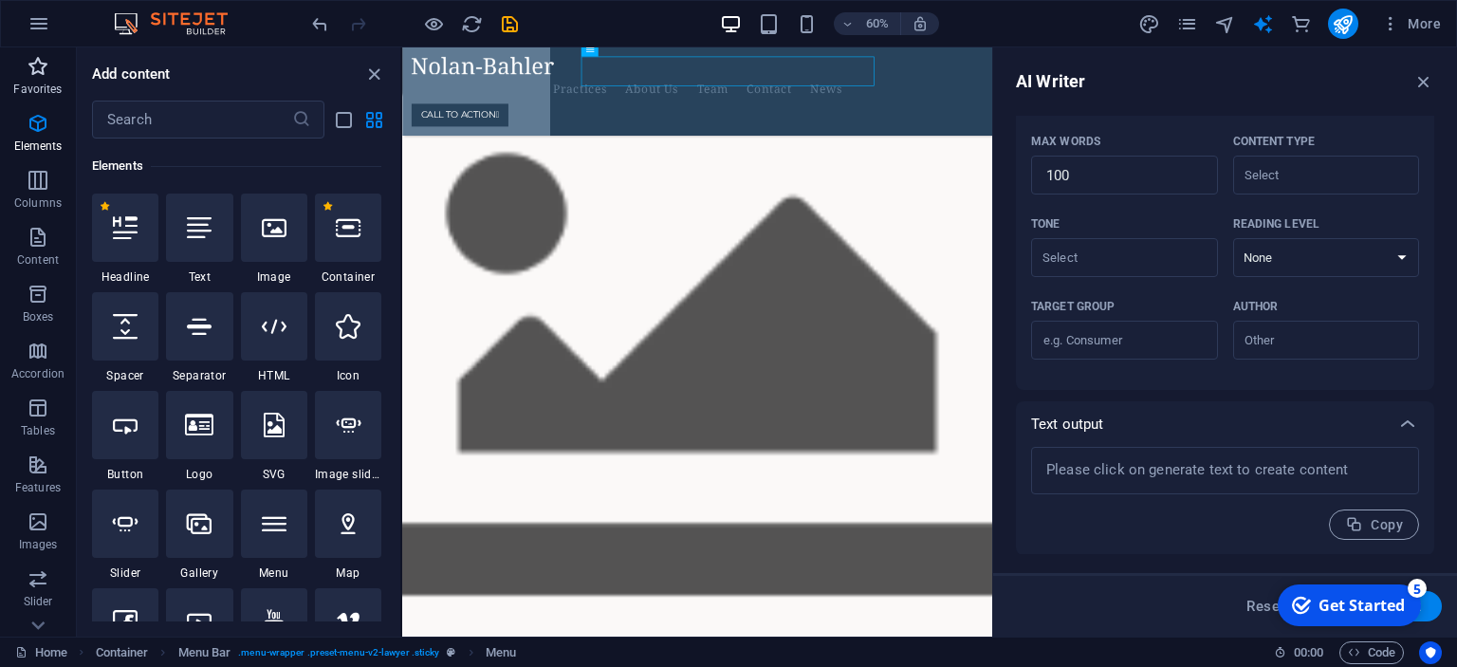
click at [41, 89] on p "Favorites" at bounding box center [37, 89] width 48 height 15
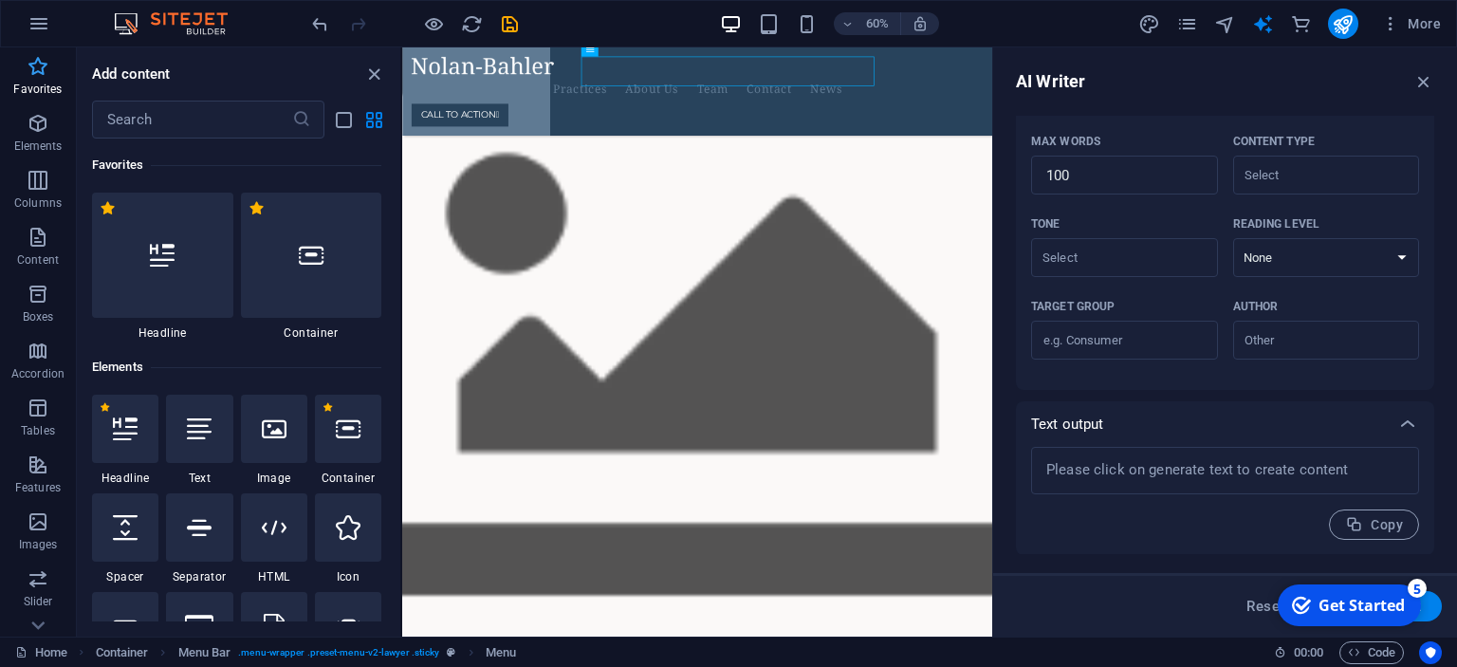
scroll to position [0, 0]
click at [34, 28] on icon "button" at bounding box center [39, 23] width 23 height 23
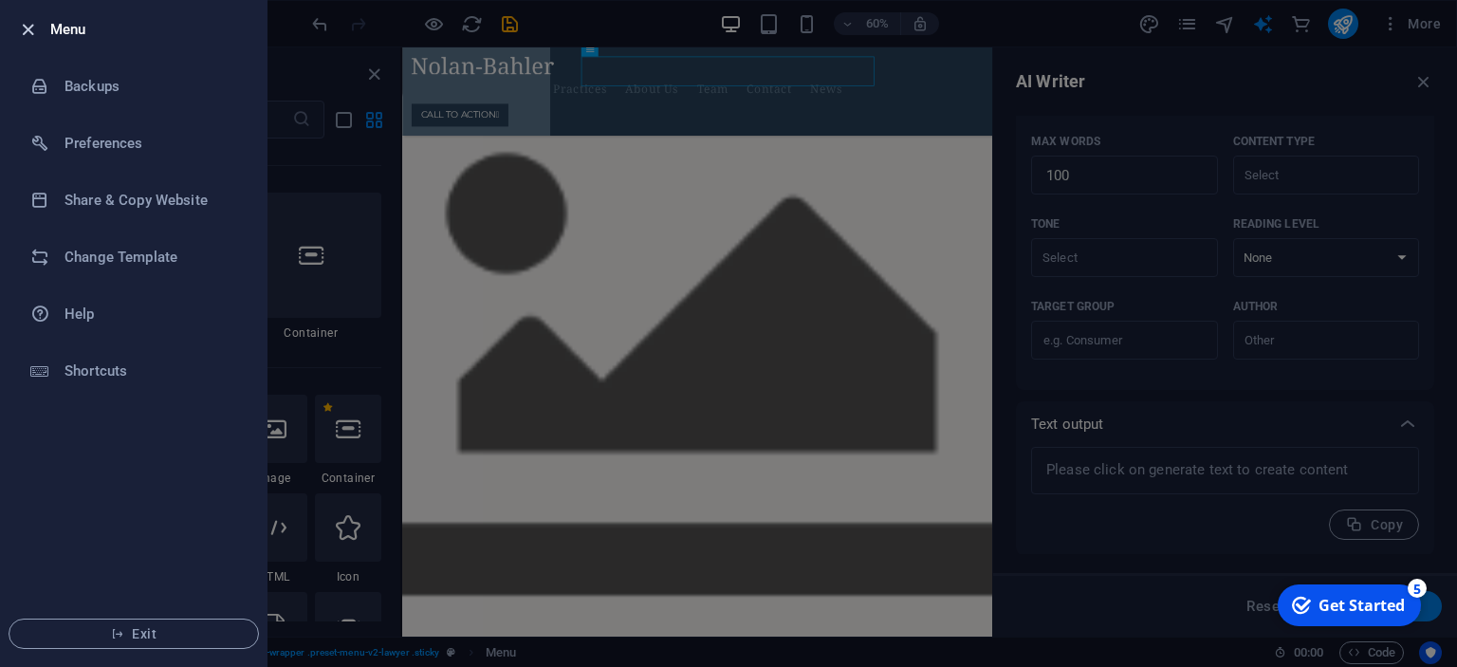
click at [23, 29] on icon "button" at bounding box center [28, 30] width 22 height 22
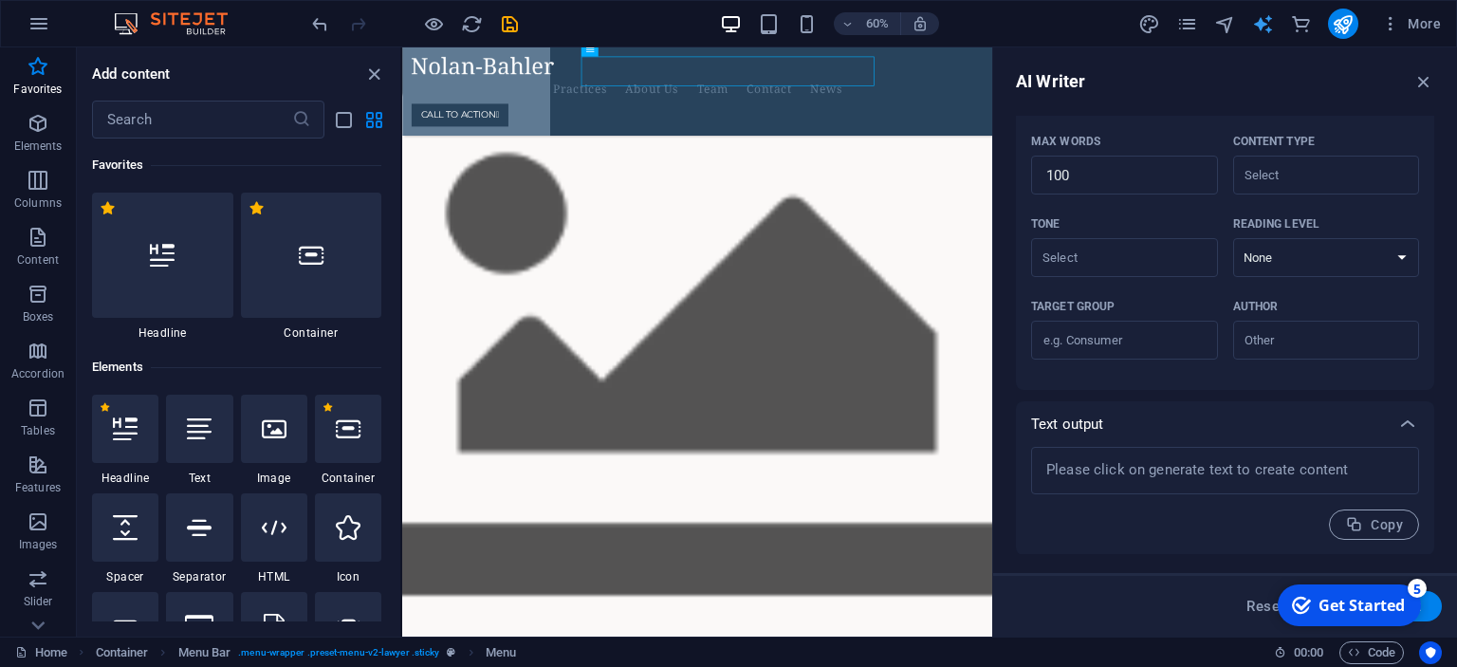
click at [1262, 19] on icon "text_generator" at bounding box center [1263, 24] width 22 height 22
click at [1421, 70] on div "AI Writer" at bounding box center [1225, 81] width 418 height 23
click at [1424, 76] on icon "button" at bounding box center [1424, 81] width 21 height 21
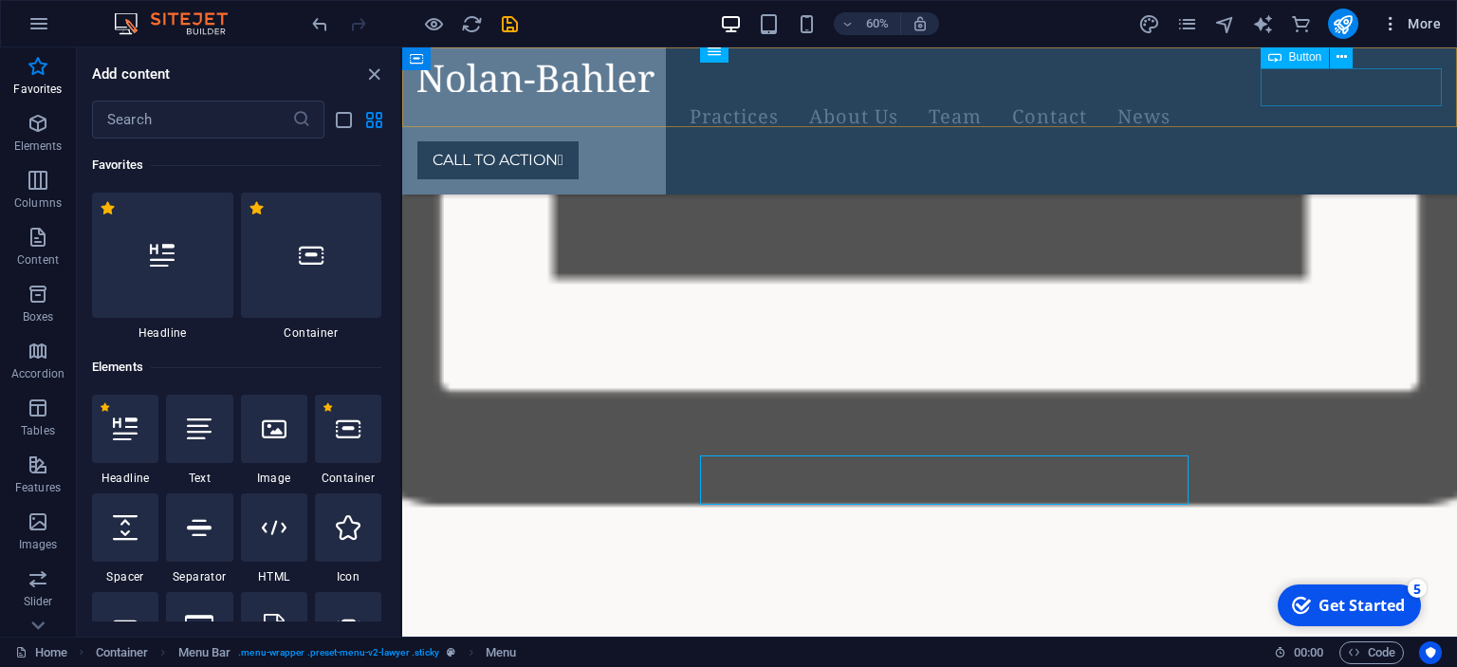
scroll to position [2128, 0]
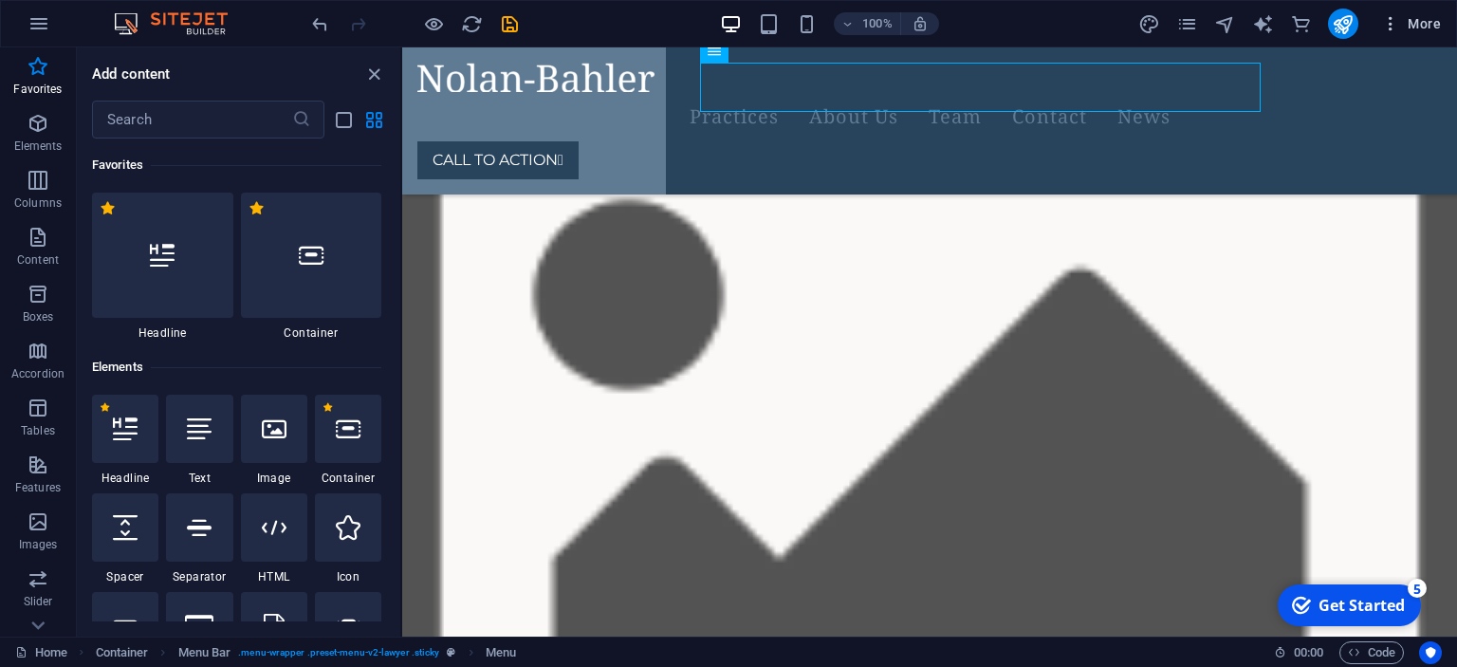
click at [1417, 23] on span "More" at bounding box center [1411, 23] width 60 height 19
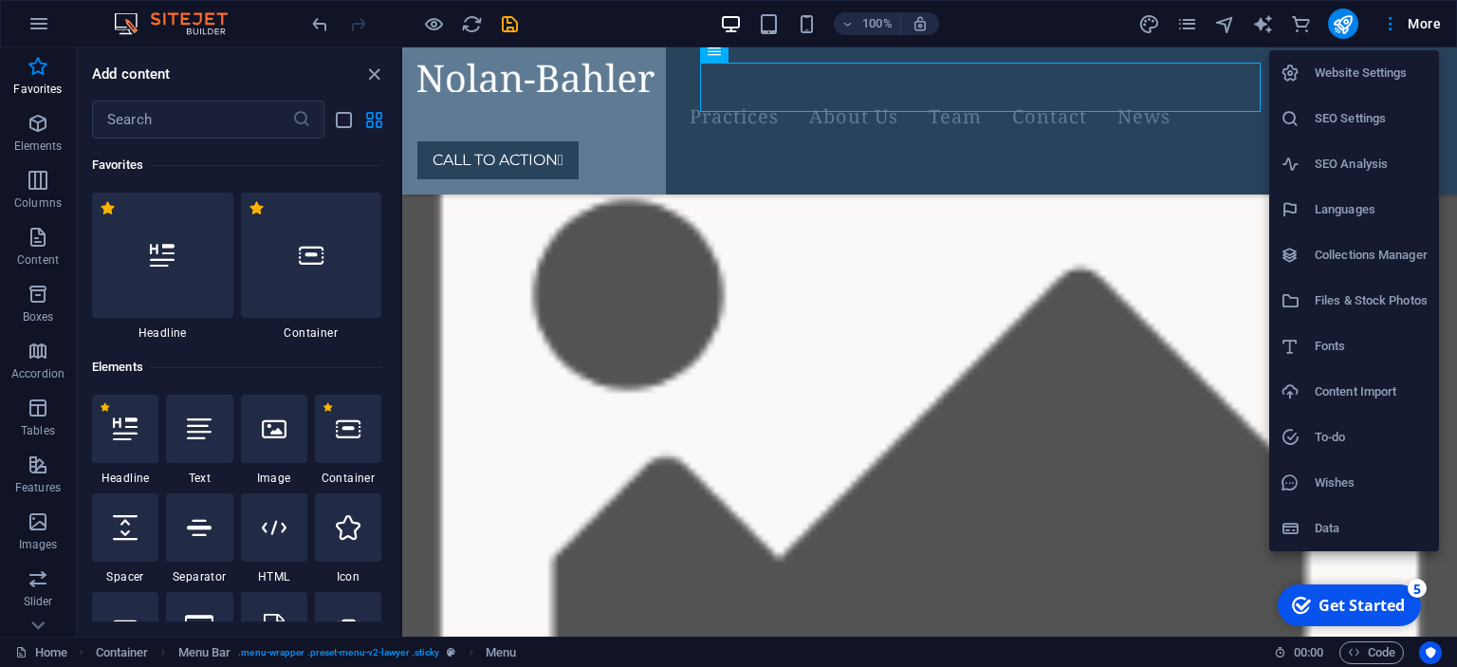
click at [1367, 70] on h6 "Website Settings" at bounding box center [1371, 73] width 113 height 23
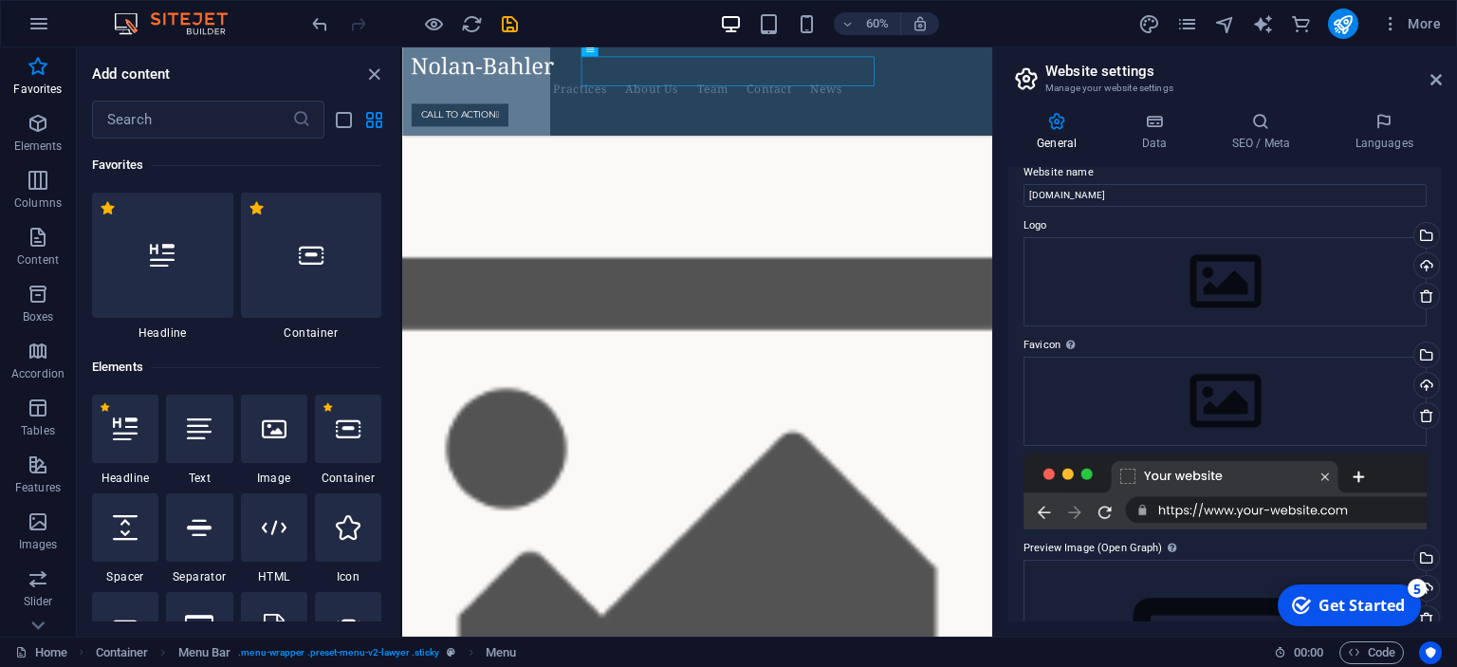
scroll to position [0, 0]
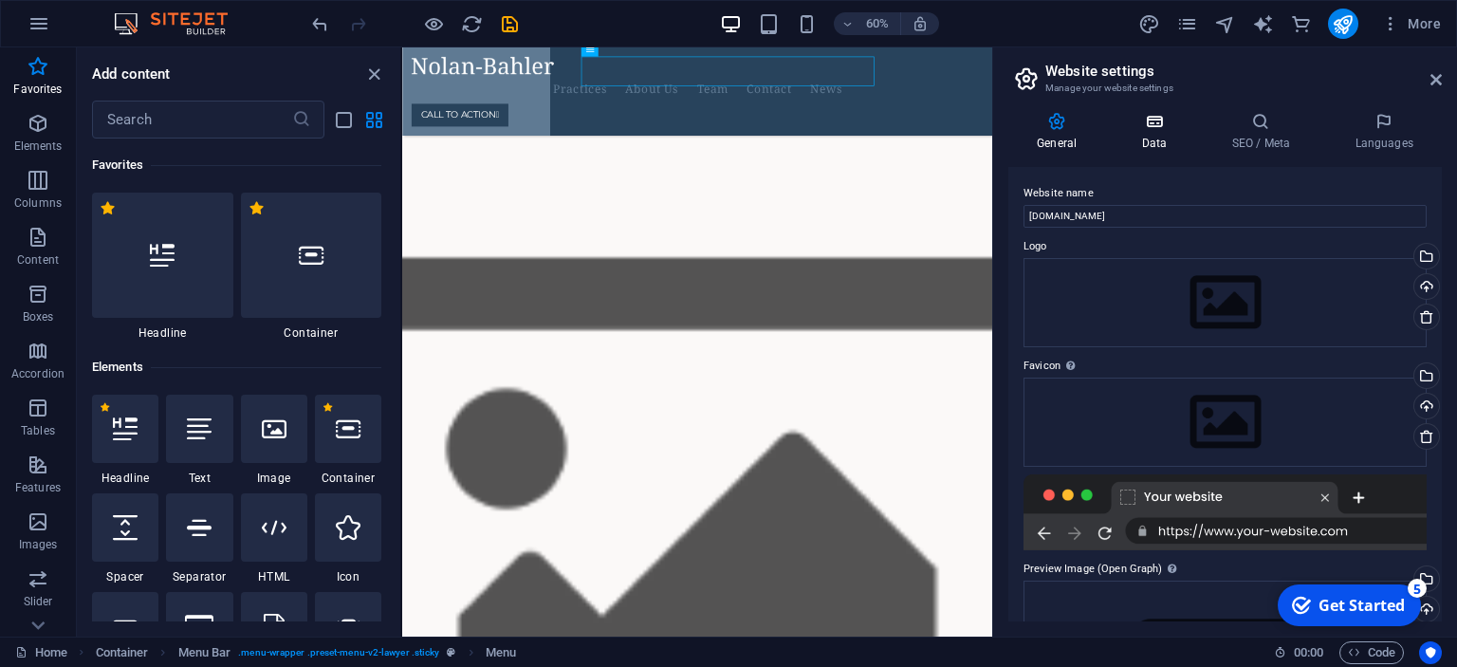
click at [1175, 139] on h4 "Data" at bounding box center [1158, 132] width 90 height 40
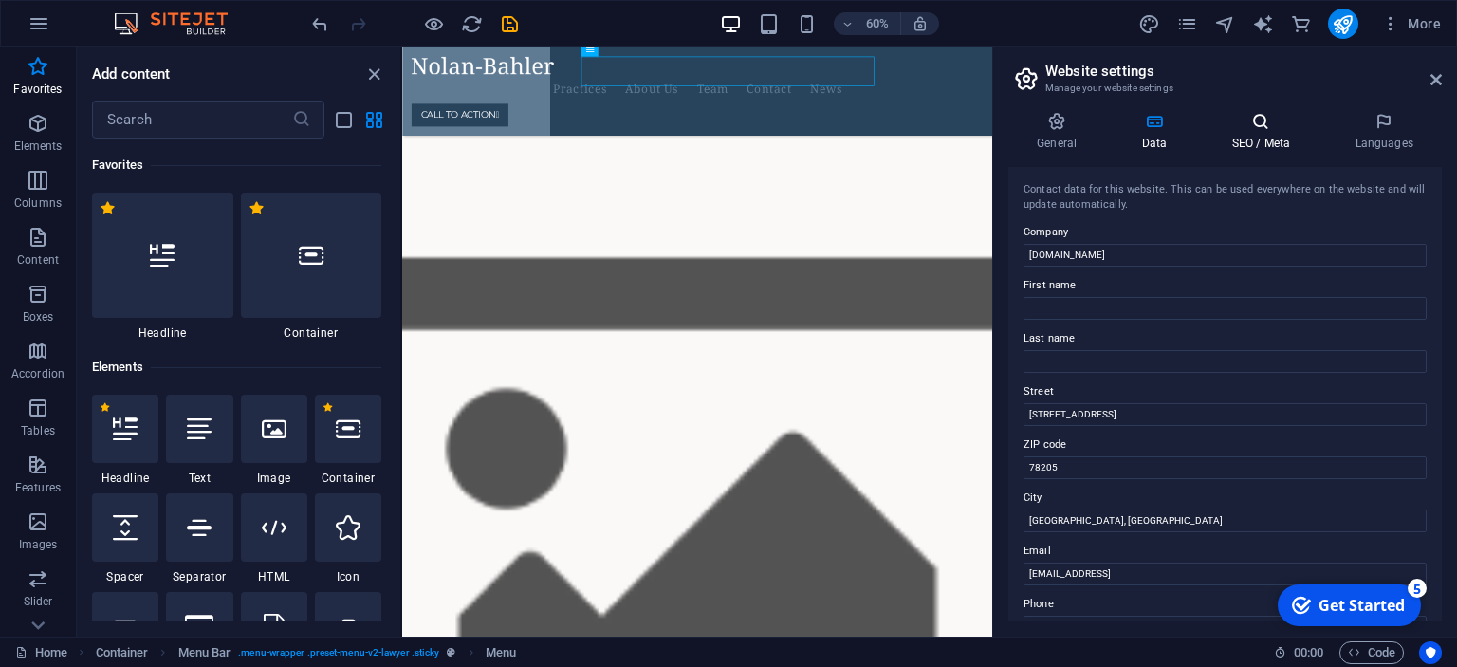
click at [1237, 147] on h4 "SEO / Meta" at bounding box center [1264, 132] width 123 height 40
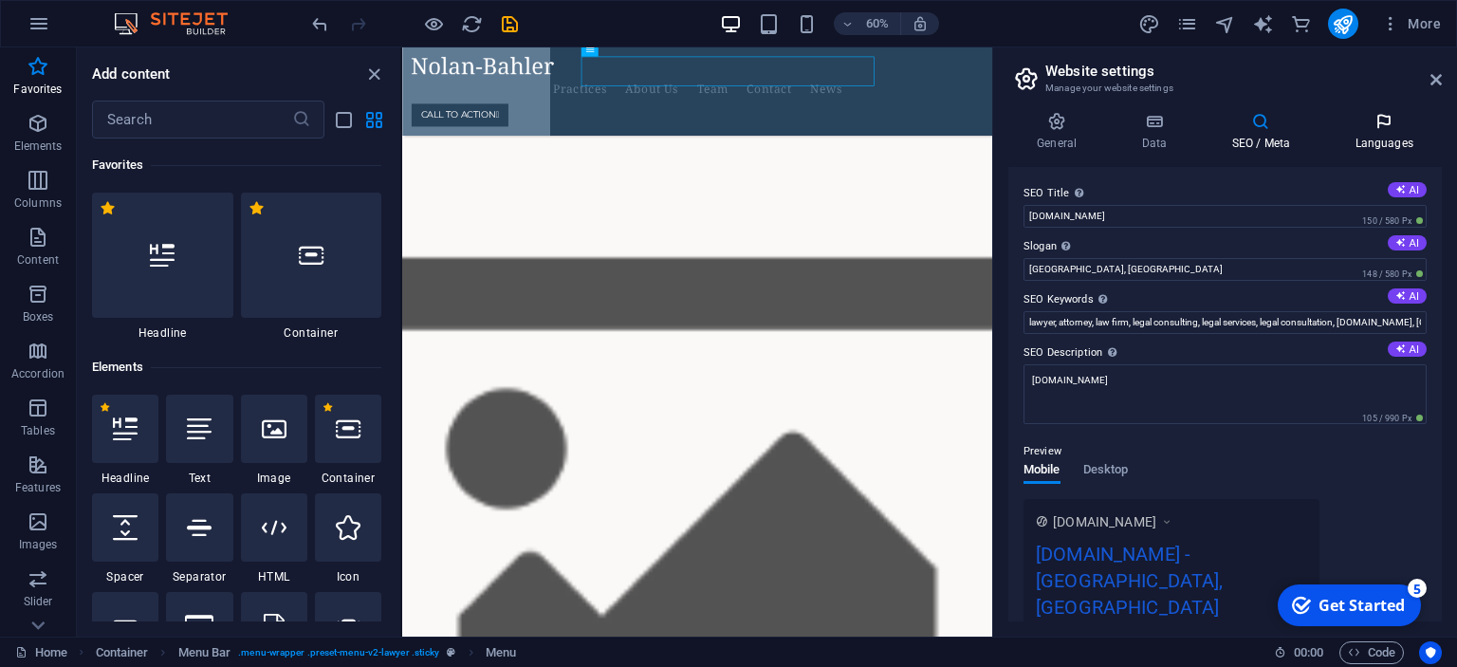
click at [1389, 142] on h4 "Languages" at bounding box center [1384, 132] width 116 height 40
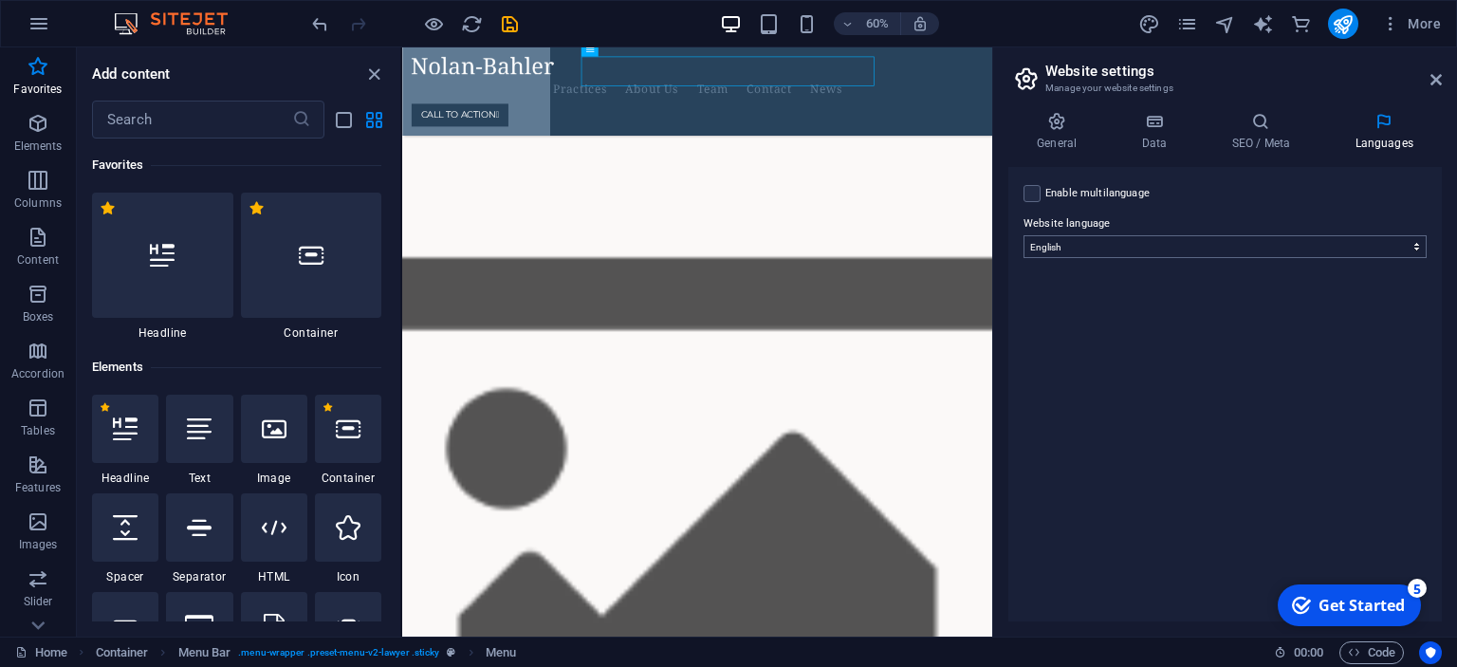
click at [1220, 215] on label "Website language" at bounding box center [1225, 224] width 403 height 23
click at [1220, 235] on select "Abkhazian Afar Afrikaans Akan Albanian Amharic Arabic Aragonese Armenian Assame…" at bounding box center [1225, 246] width 403 height 23
click at [1024, 235] on select "Abkhazian Afar Afrikaans Akan Albanian Amharic Arabic Aragonese Armenian Assame…" at bounding box center [1225, 246] width 403 height 23
select select "148"
click option "Spanish" at bounding box center [0, 0] width 0 height 0
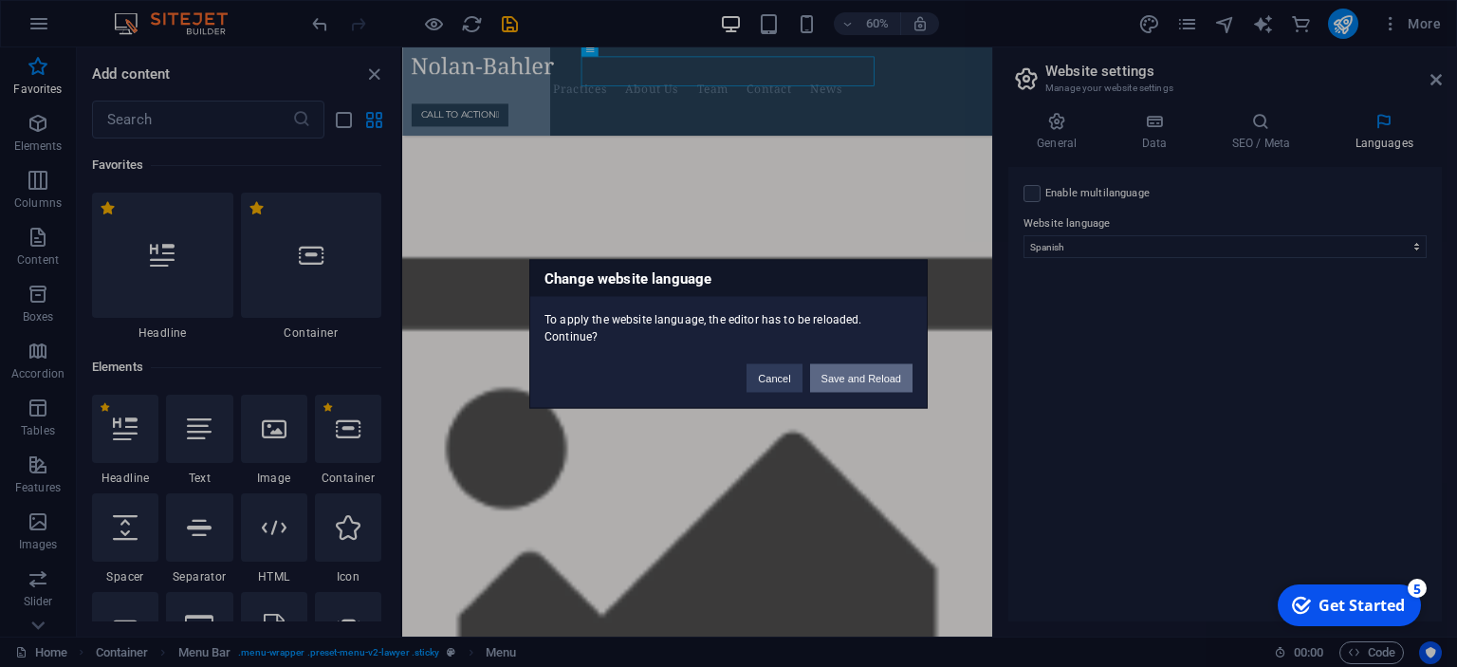
click at [884, 370] on button "Save and Reload" at bounding box center [861, 377] width 102 height 28
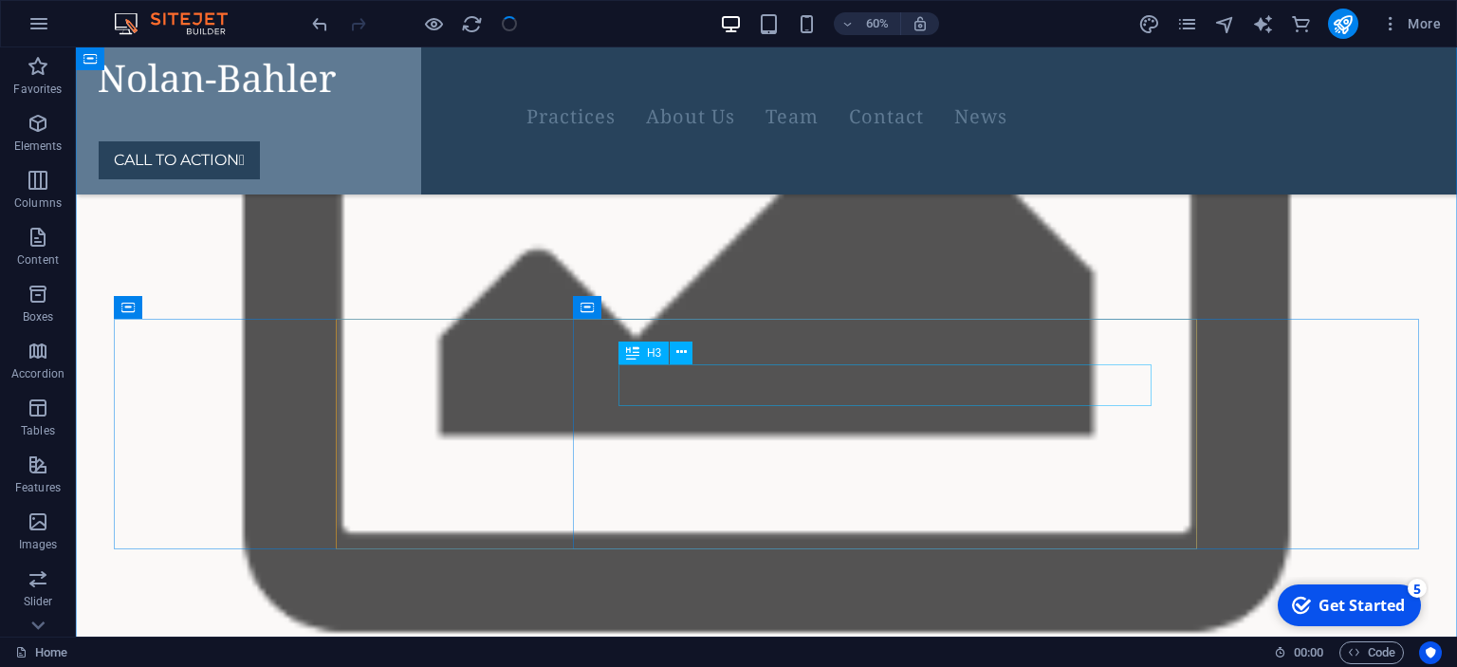
scroll to position [1630, 0]
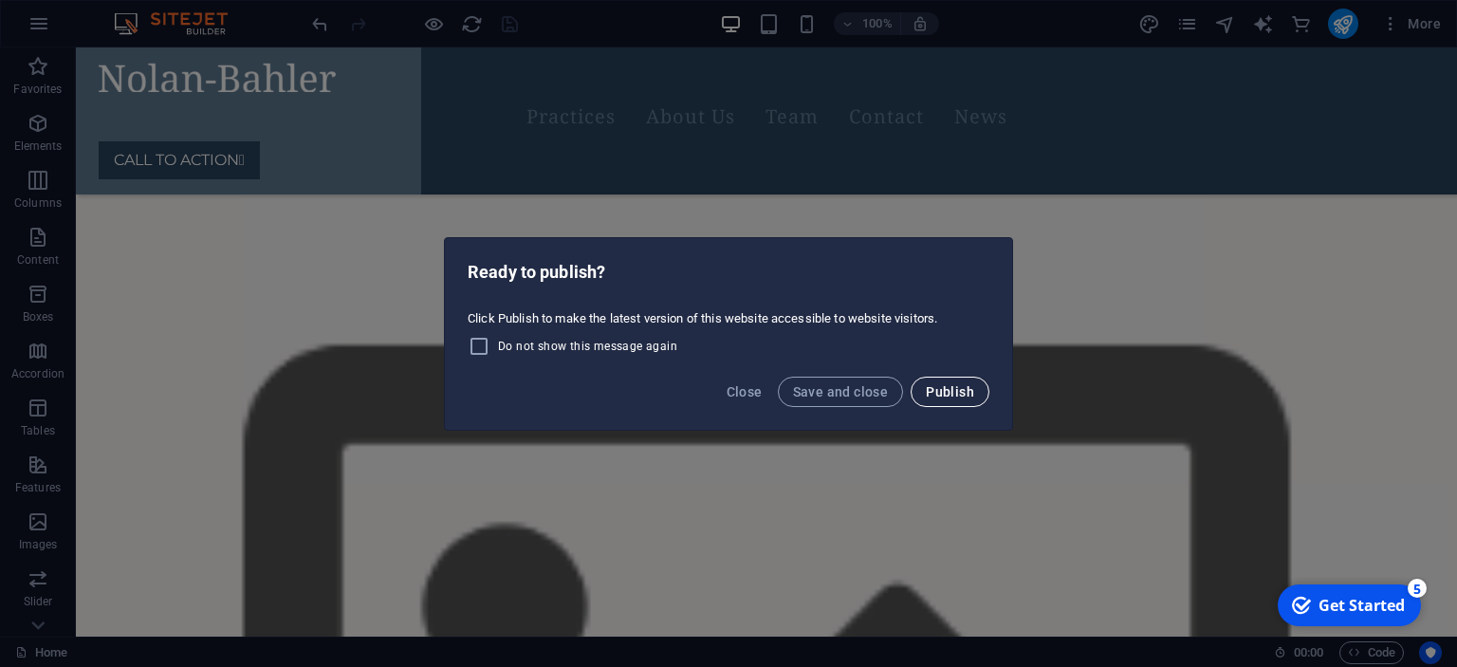
click at [929, 382] on button "Publish" at bounding box center [950, 392] width 79 height 30
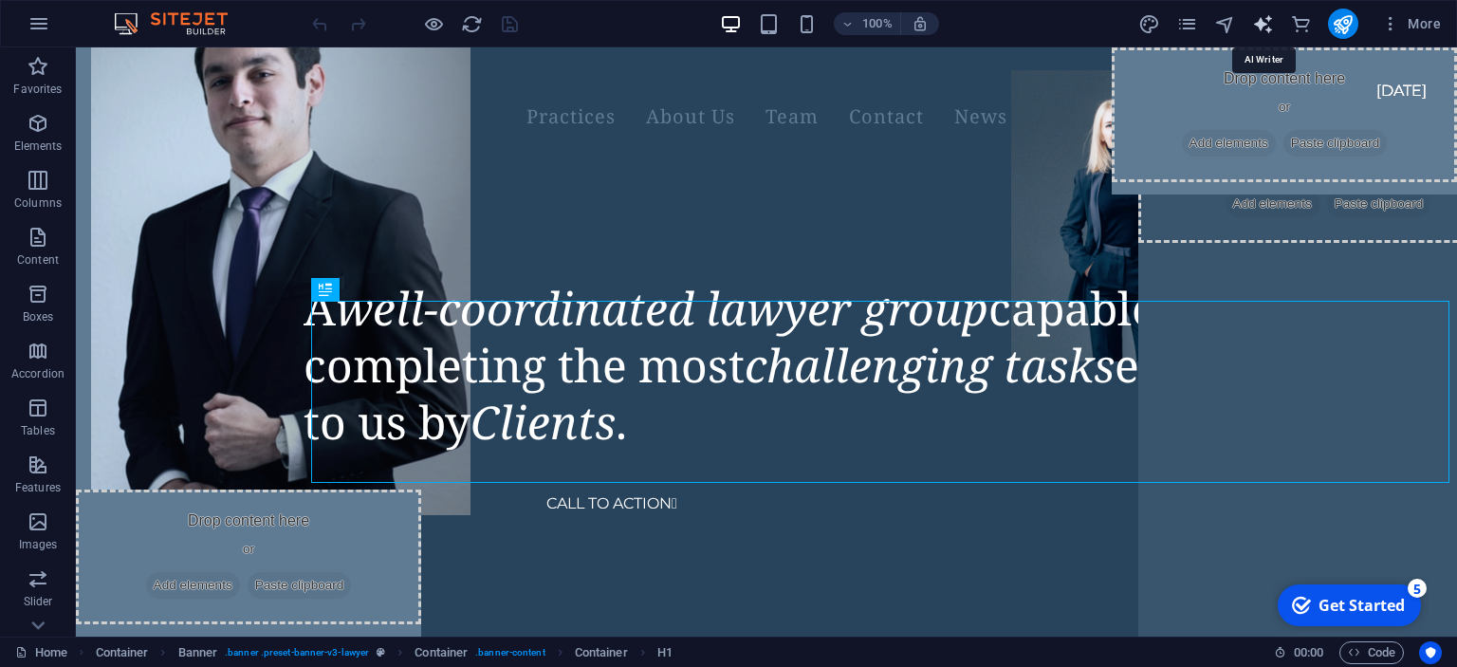
click at [1268, 32] on icon "text_generator" at bounding box center [1263, 24] width 22 height 22
select select "English"
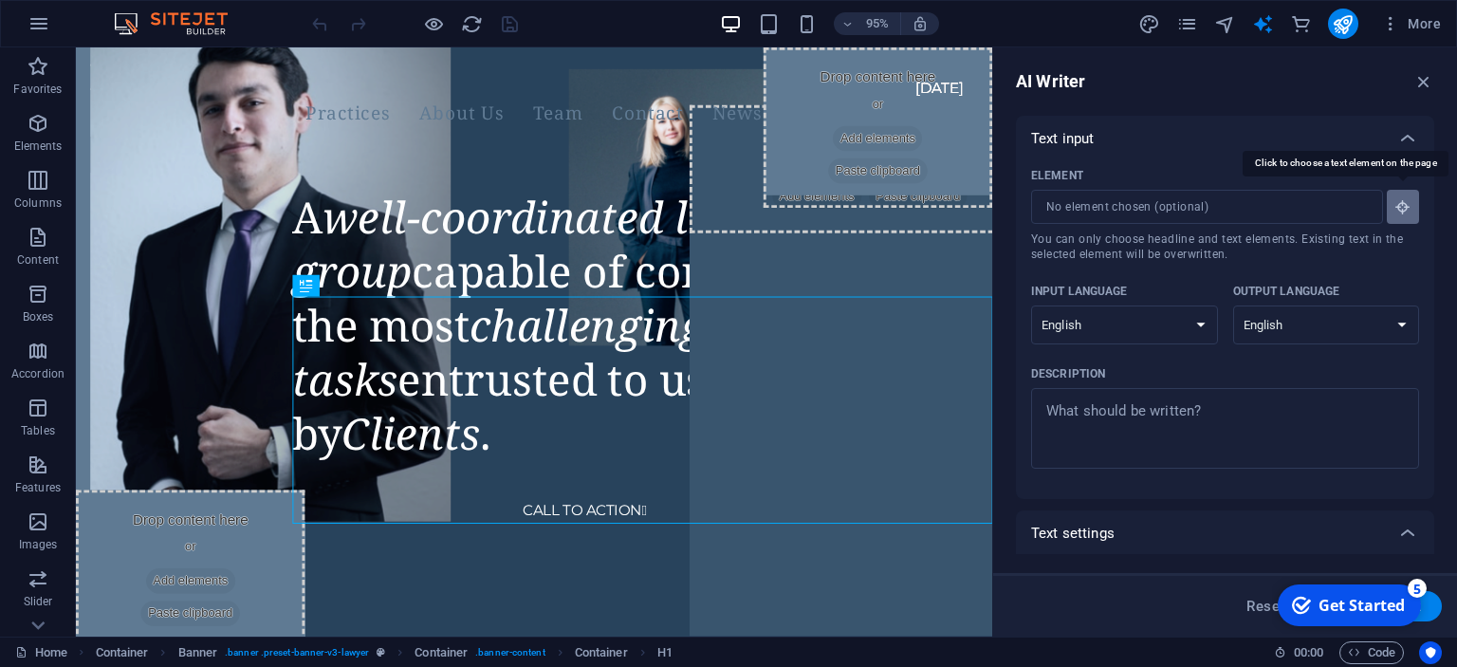
click at [1409, 213] on icon "button" at bounding box center [1403, 206] width 17 height 17
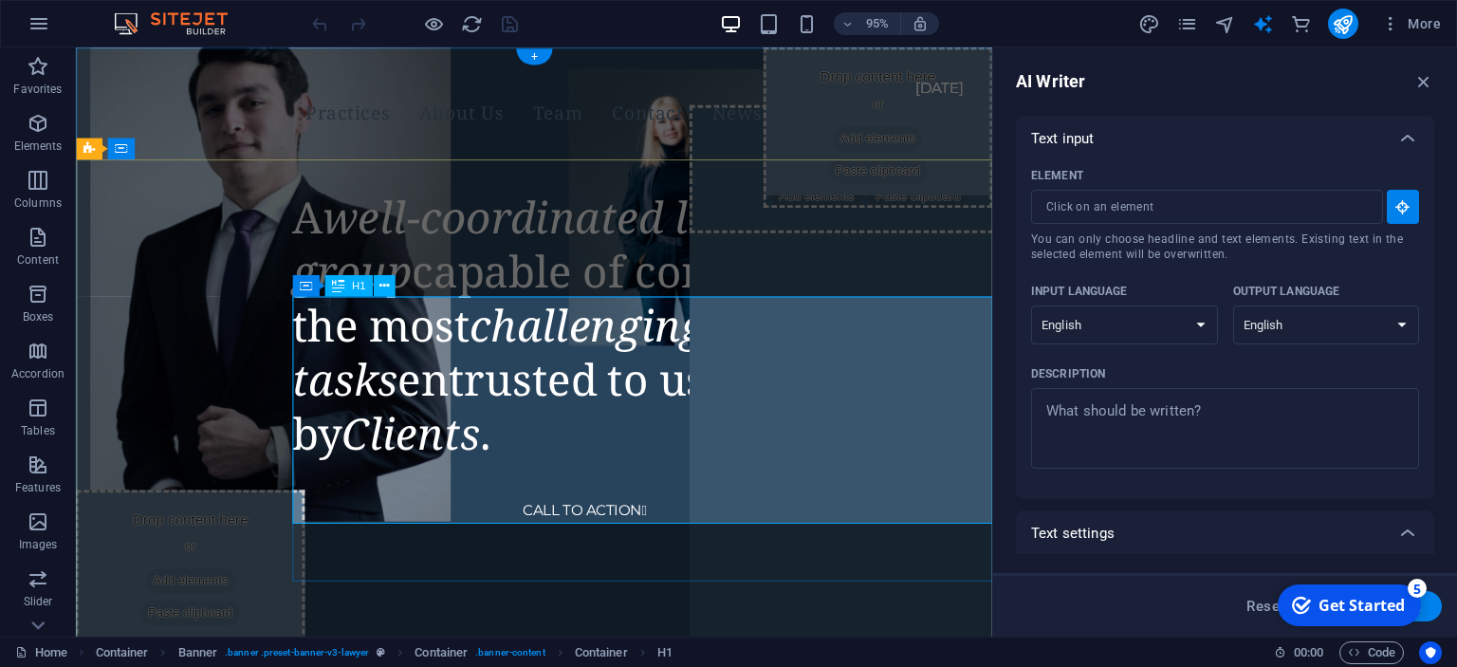
click at [715, 377] on div "A well-coordinated lawyer group capable of completing the most challenging task…" at bounding box center [672, 339] width 737 height 285
type input "#ed-900165175"
type textarea "x"
type input "16"
type textarea "x"
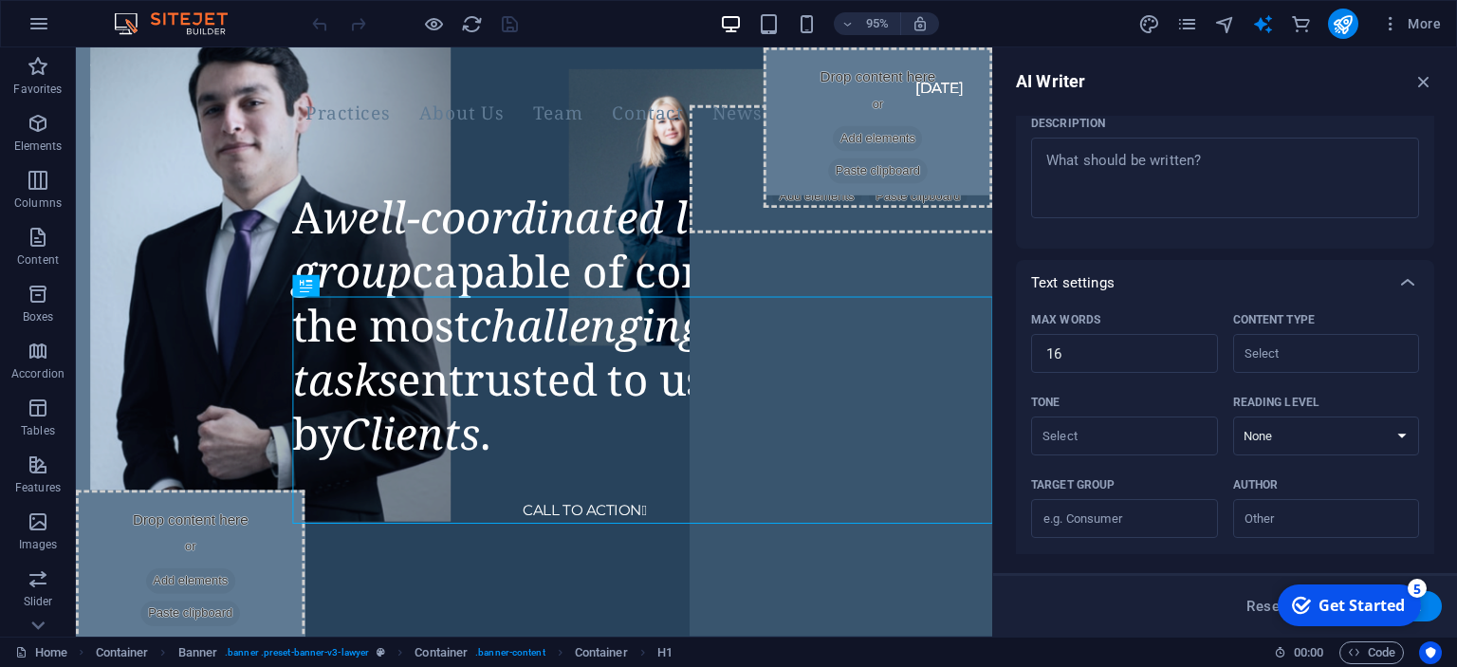
scroll to position [259, 0]
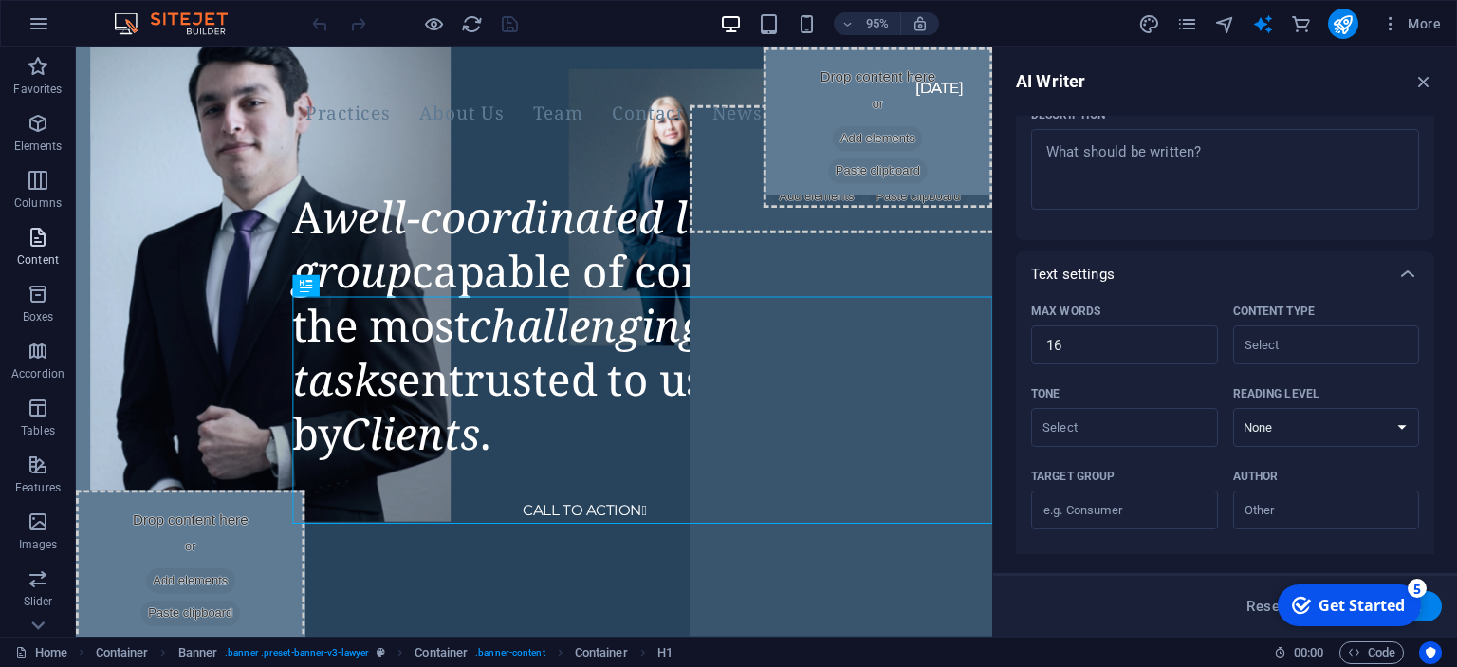
click at [37, 245] on icon "button" at bounding box center [38, 237] width 23 height 23
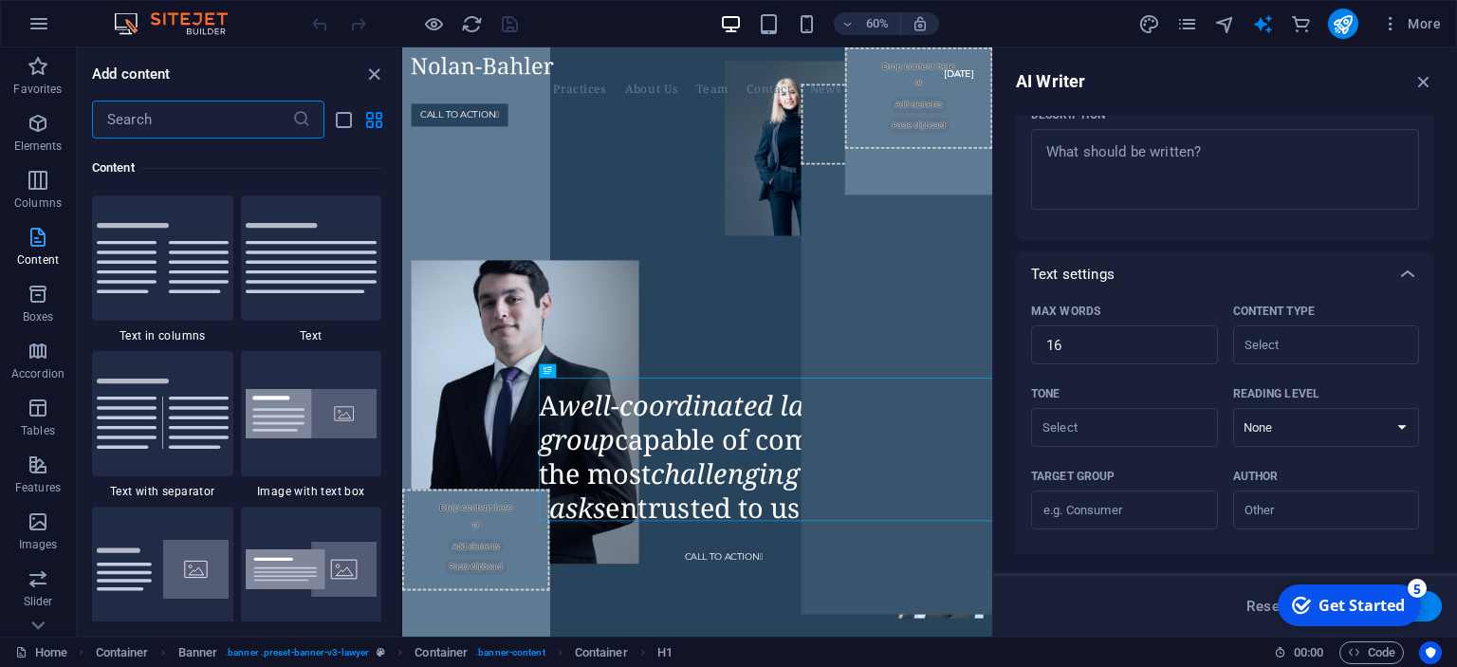
scroll to position [3320, 0]
click at [58, 169] on span "Columns" at bounding box center [38, 192] width 76 height 46
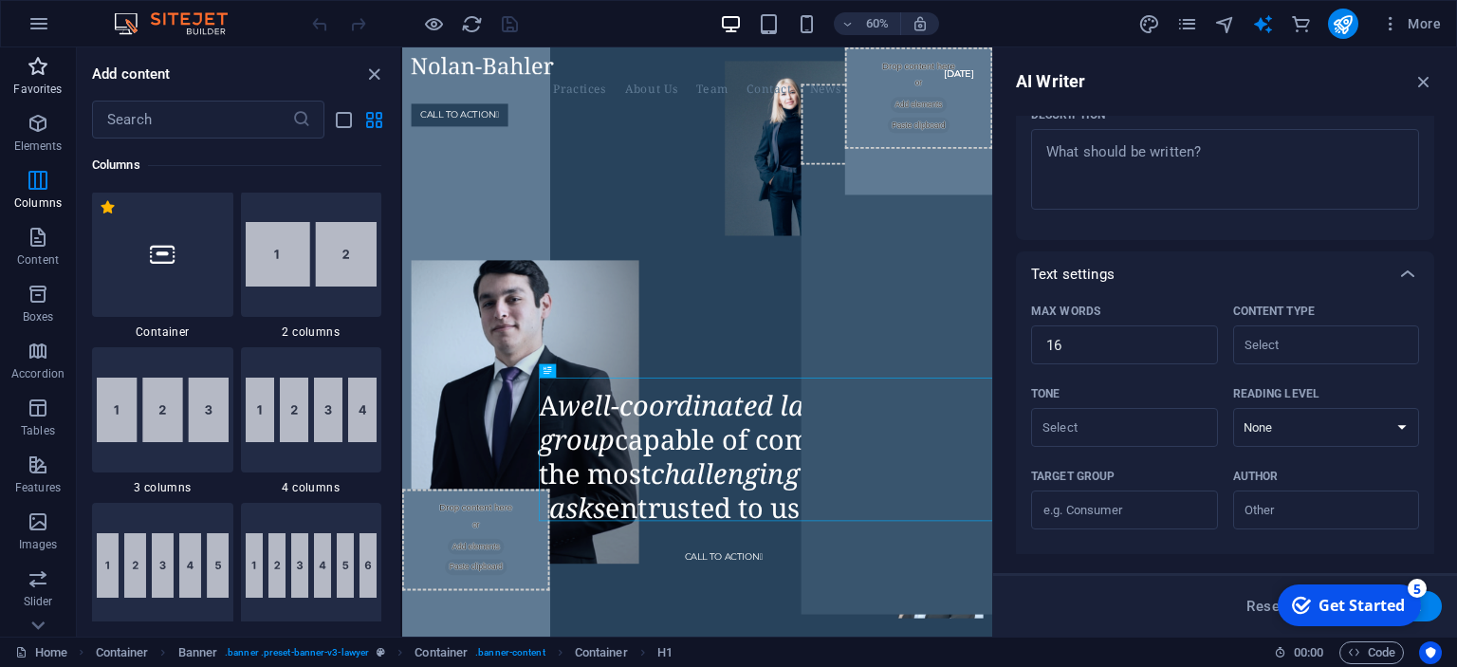
click at [47, 70] on icon "button" at bounding box center [38, 66] width 23 height 23
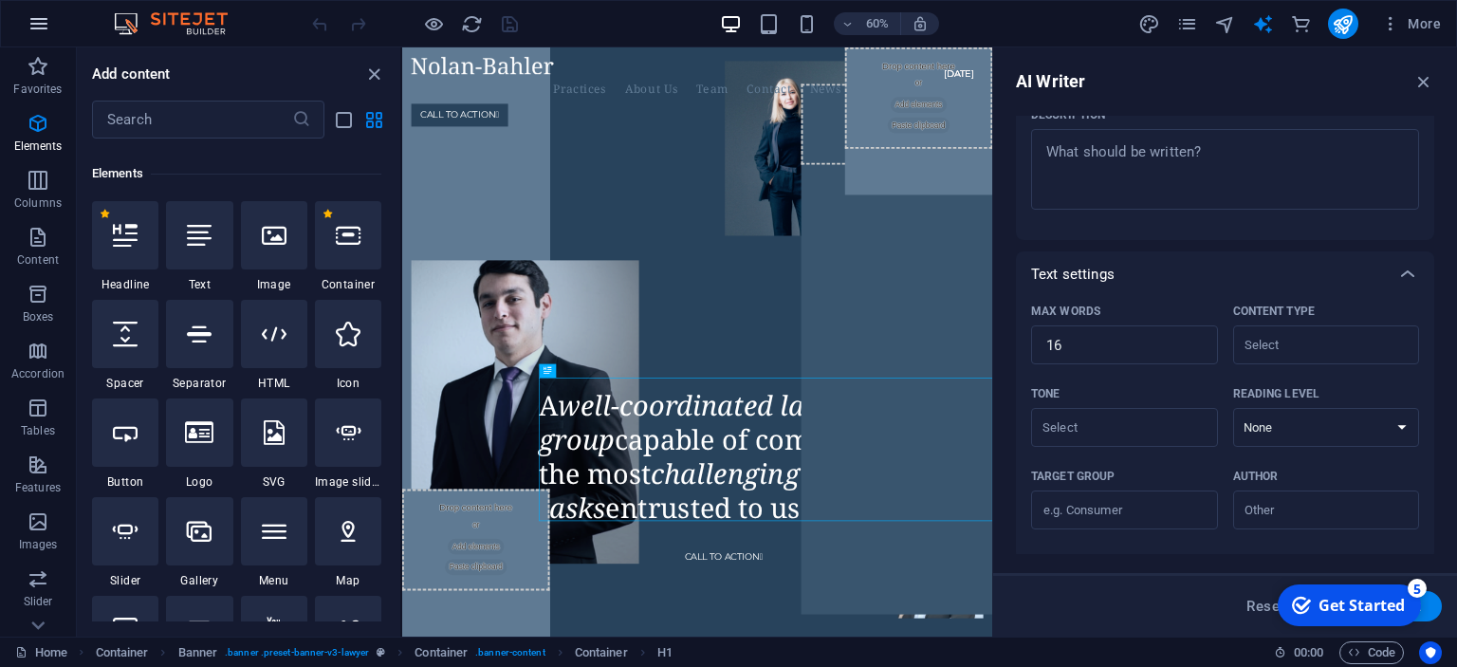
scroll to position [93, 0]
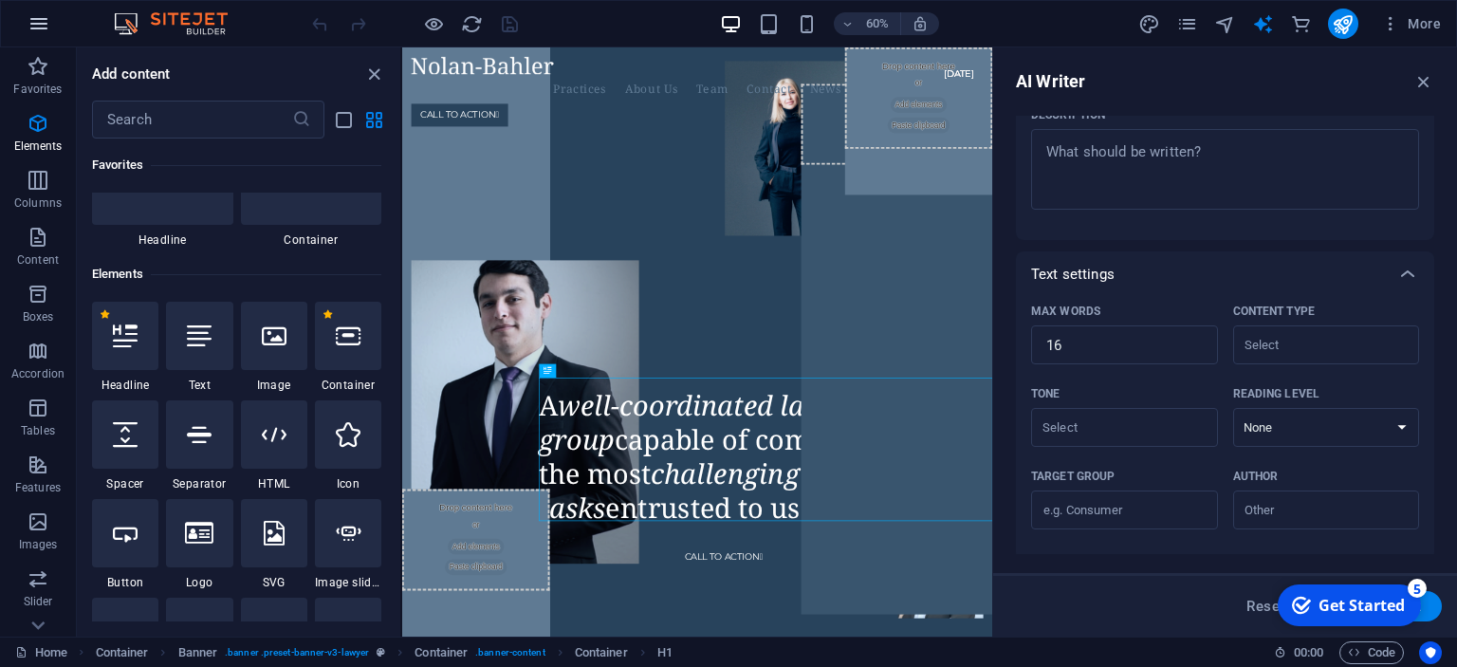
click at [39, 25] on icon "button" at bounding box center [39, 23] width 23 height 23
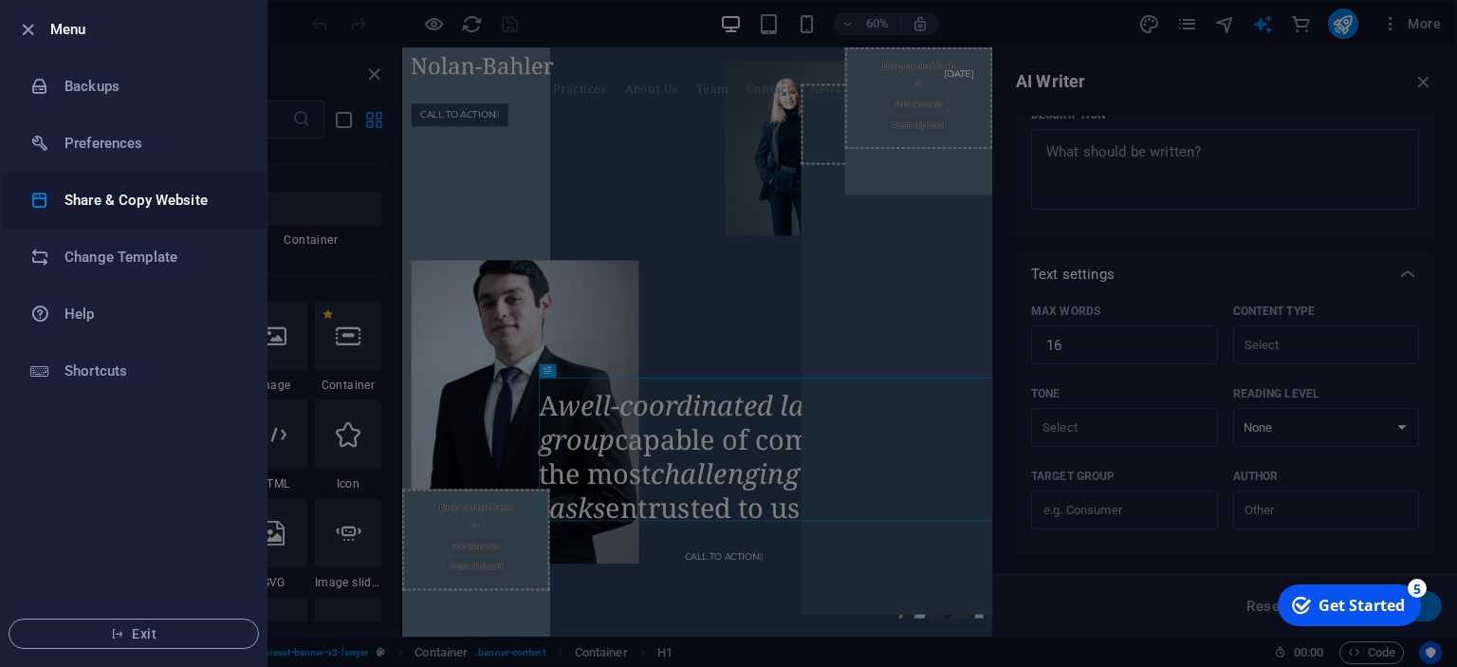
click at [106, 211] on h6 "Share & Copy Website" at bounding box center [153, 200] width 176 height 23
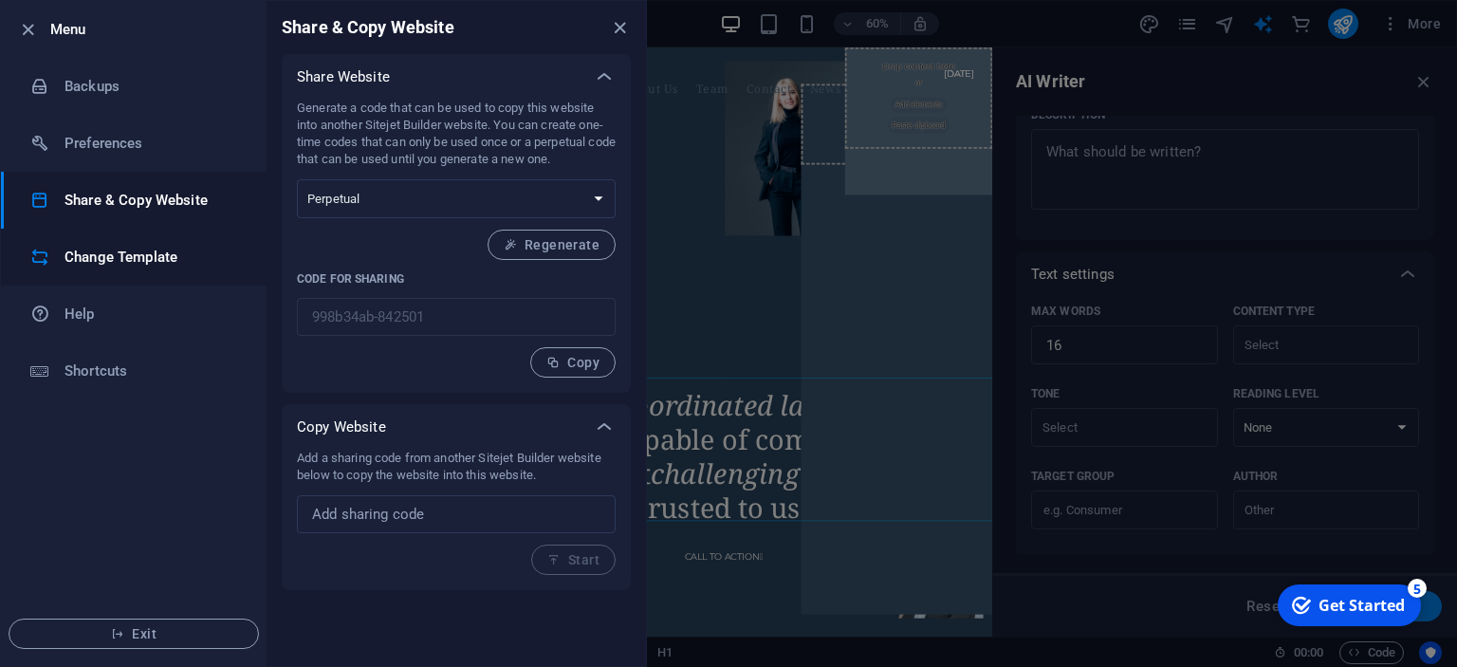
click at [155, 268] on h6 "Change Template" at bounding box center [153, 257] width 176 height 23
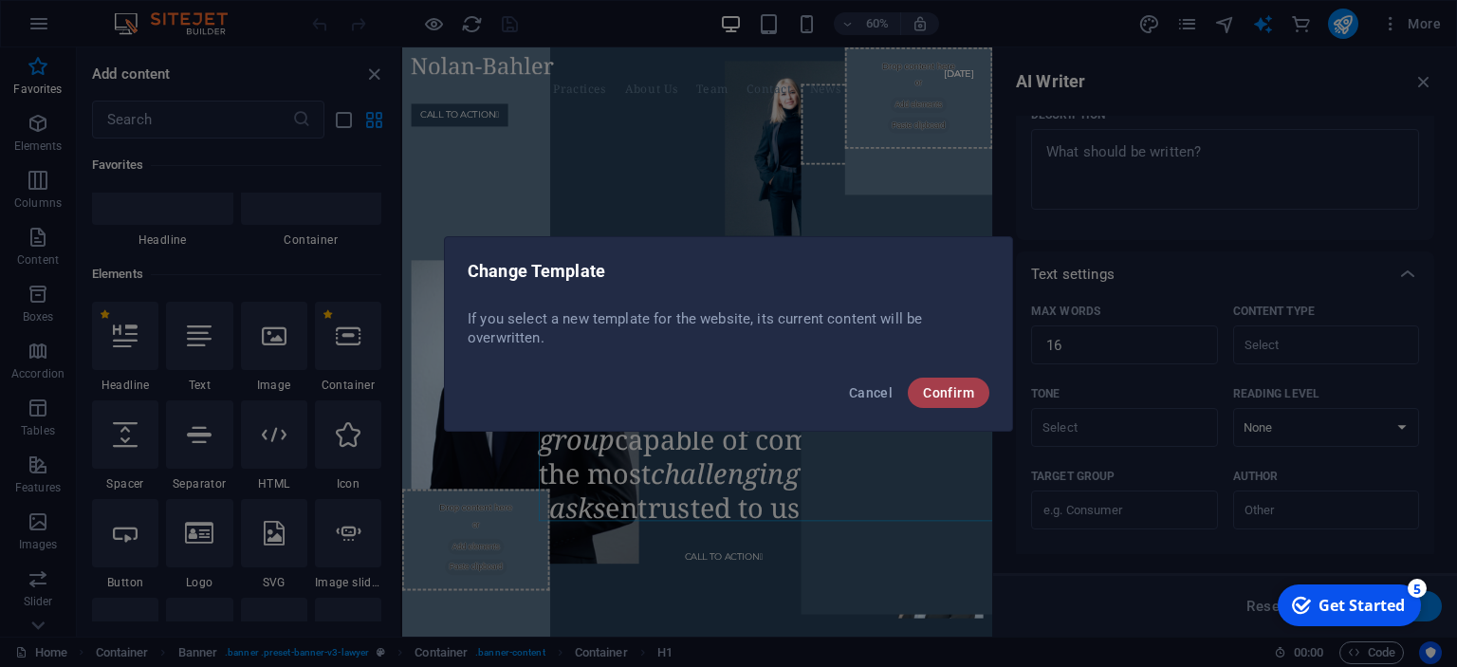
click at [965, 382] on button "Confirm" at bounding box center [949, 393] width 82 height 30
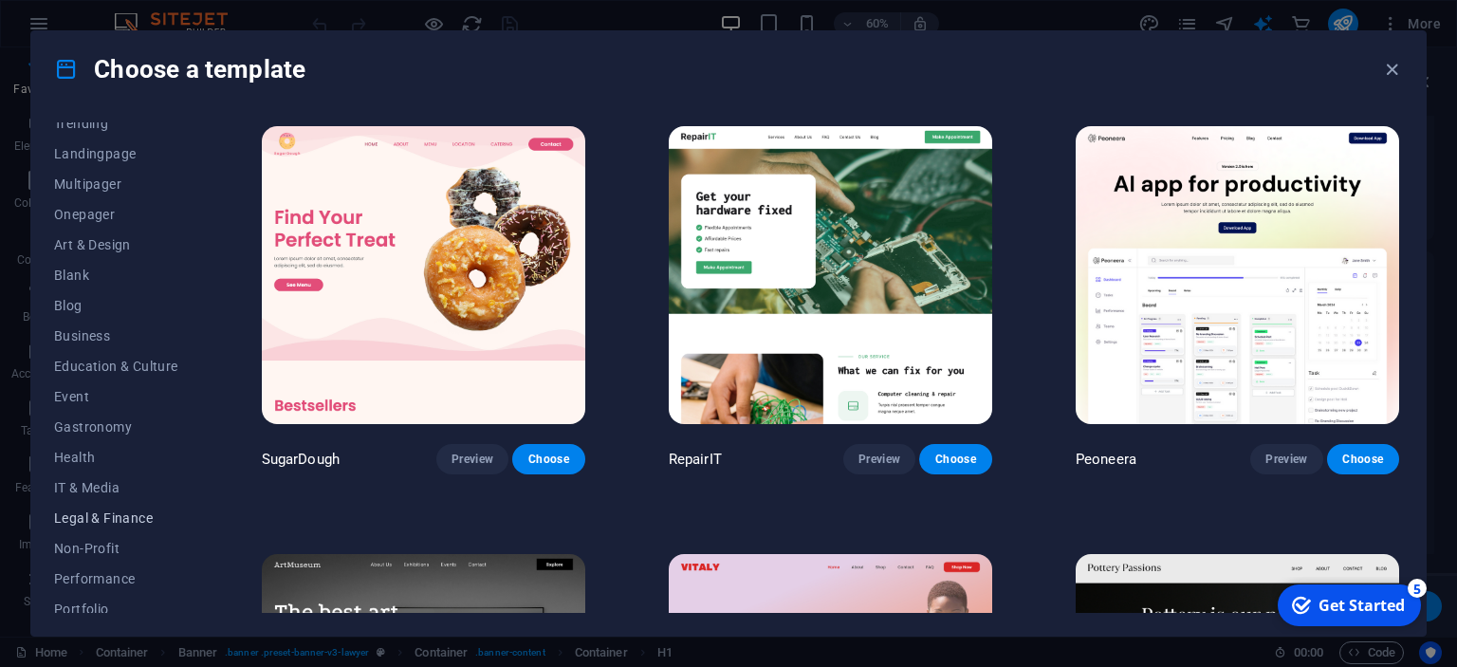
scroll to position [173, 0]
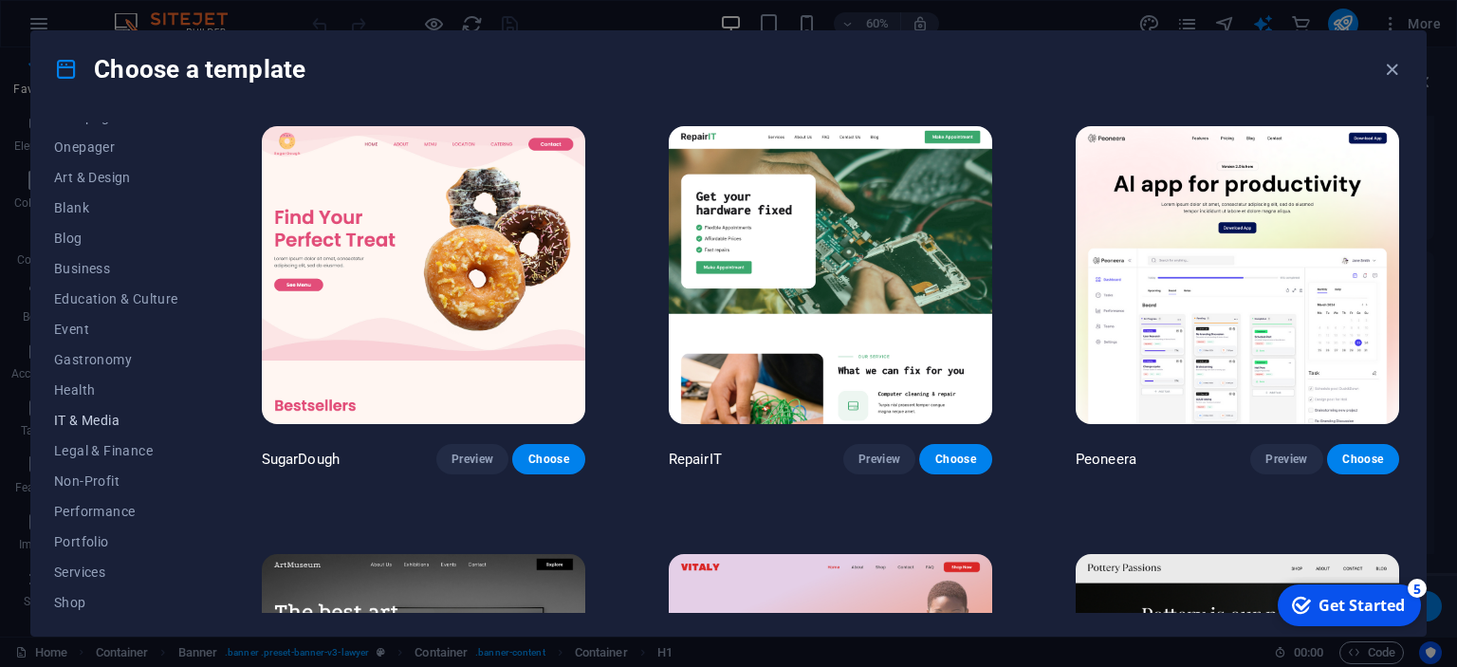
click at [74, 418] on span "IT & Media" at bounding box center [116, 420] width 124 height 15
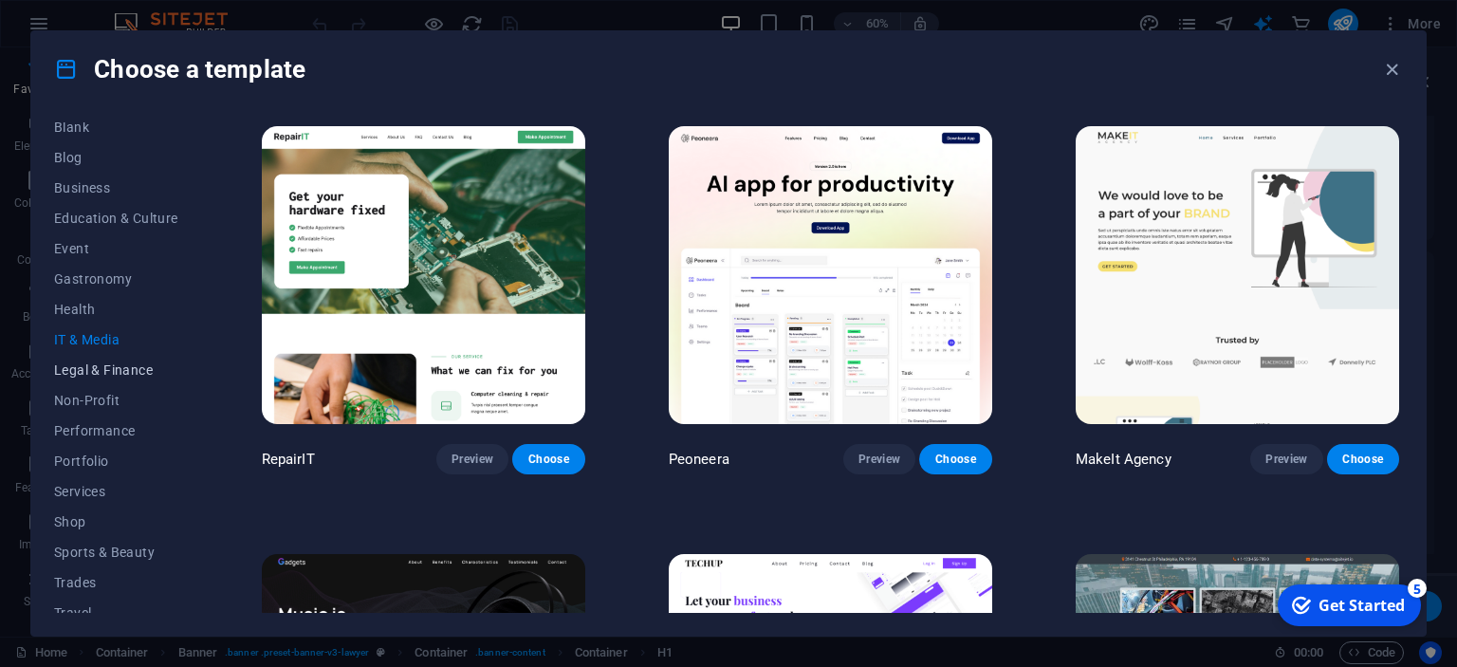
scroll to position [298, 0]
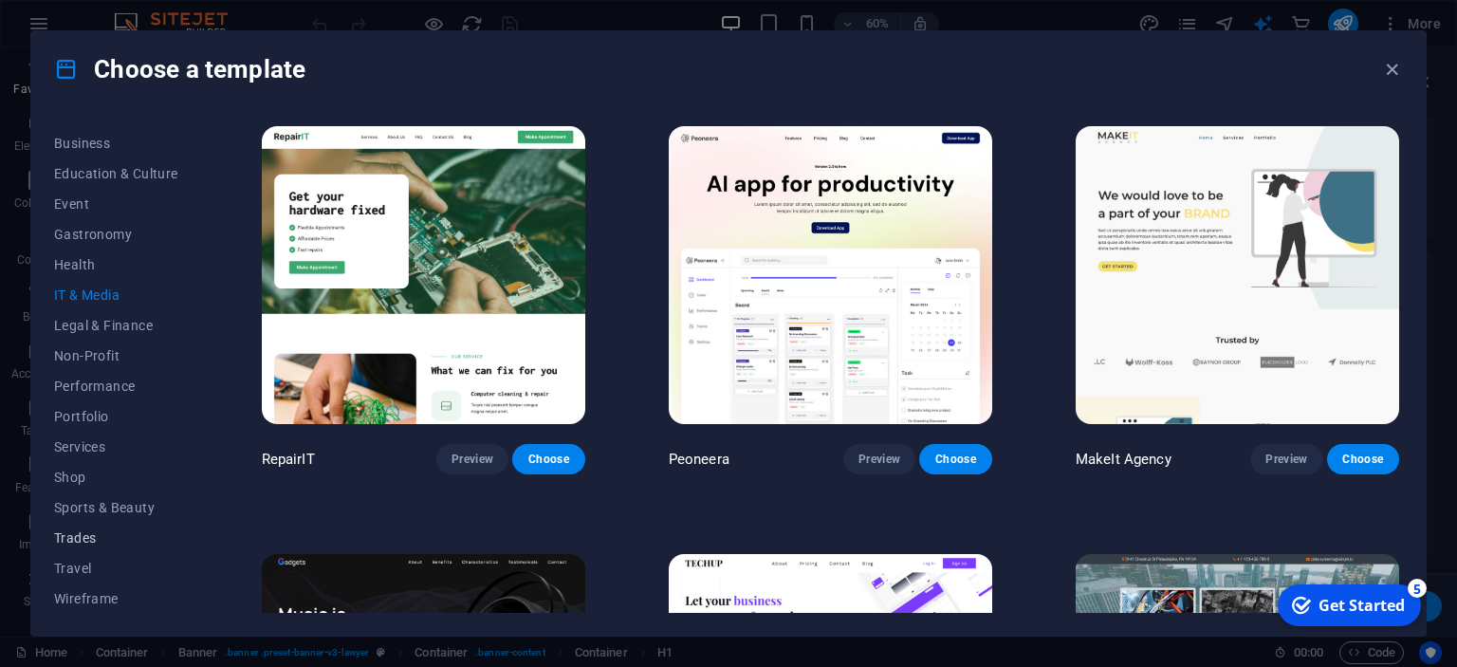
click at [78, 541] on span "Trades" at bounding box center [116, 537] width 124 height 15
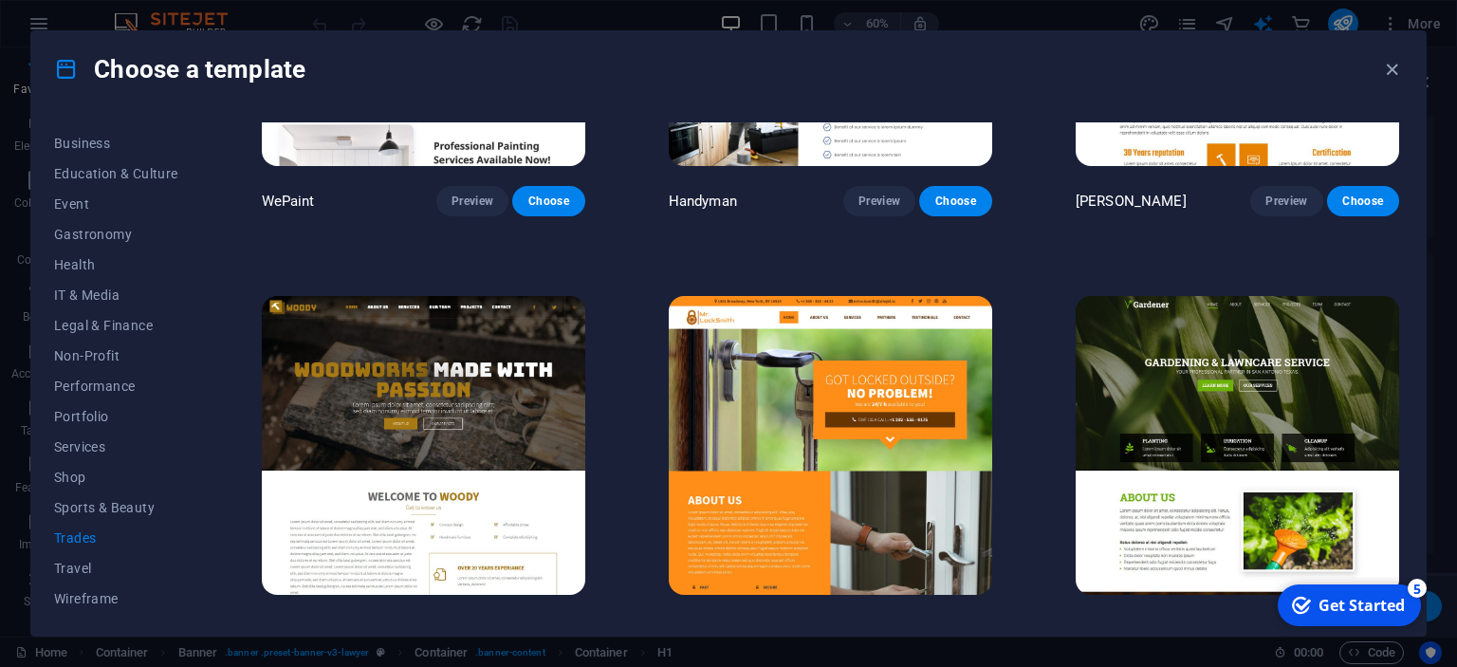
scroll to position [345, 0]
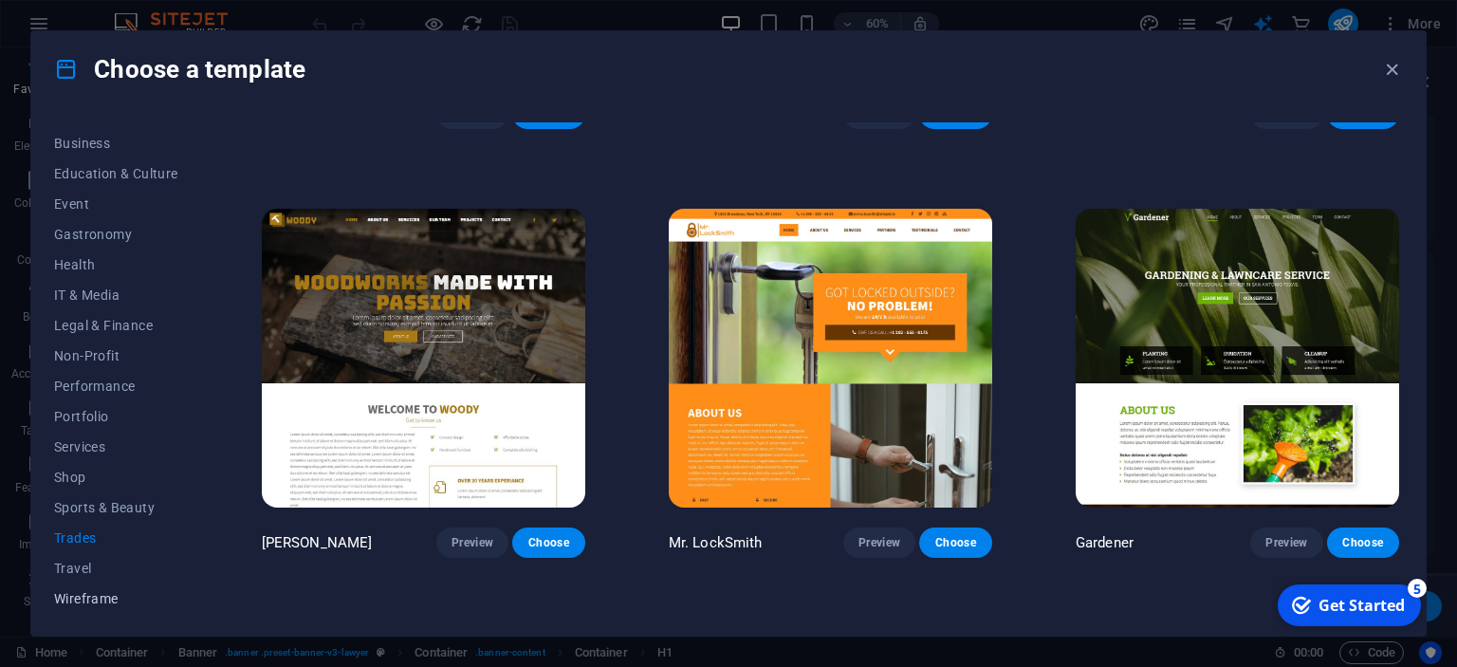
click at [90, 593] on span "Wireframe" at bounding box center [116, 598] width 124 height 15
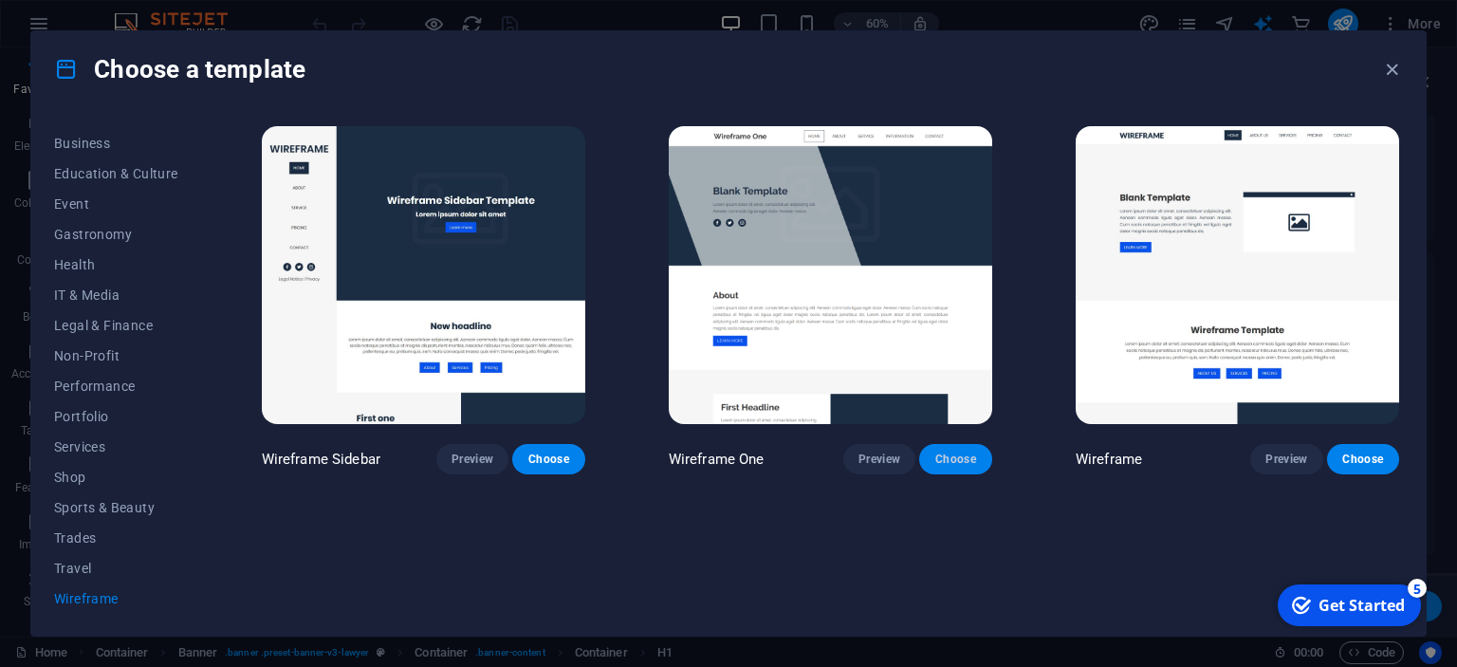
click at [954, 452] on button "Choose" at bounding box center [955, 459] width 72 height 30
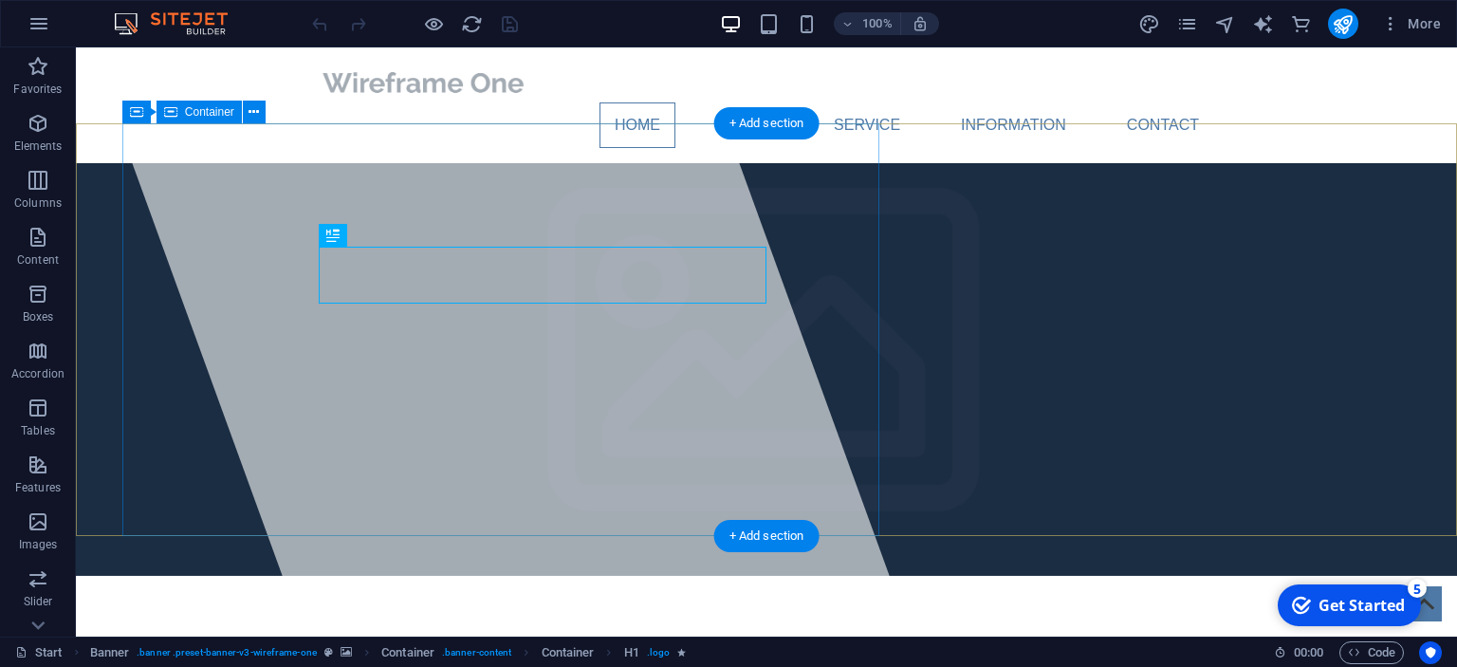
click at [680, 139] on div at bounding box center [501, 341] width 822 height 589
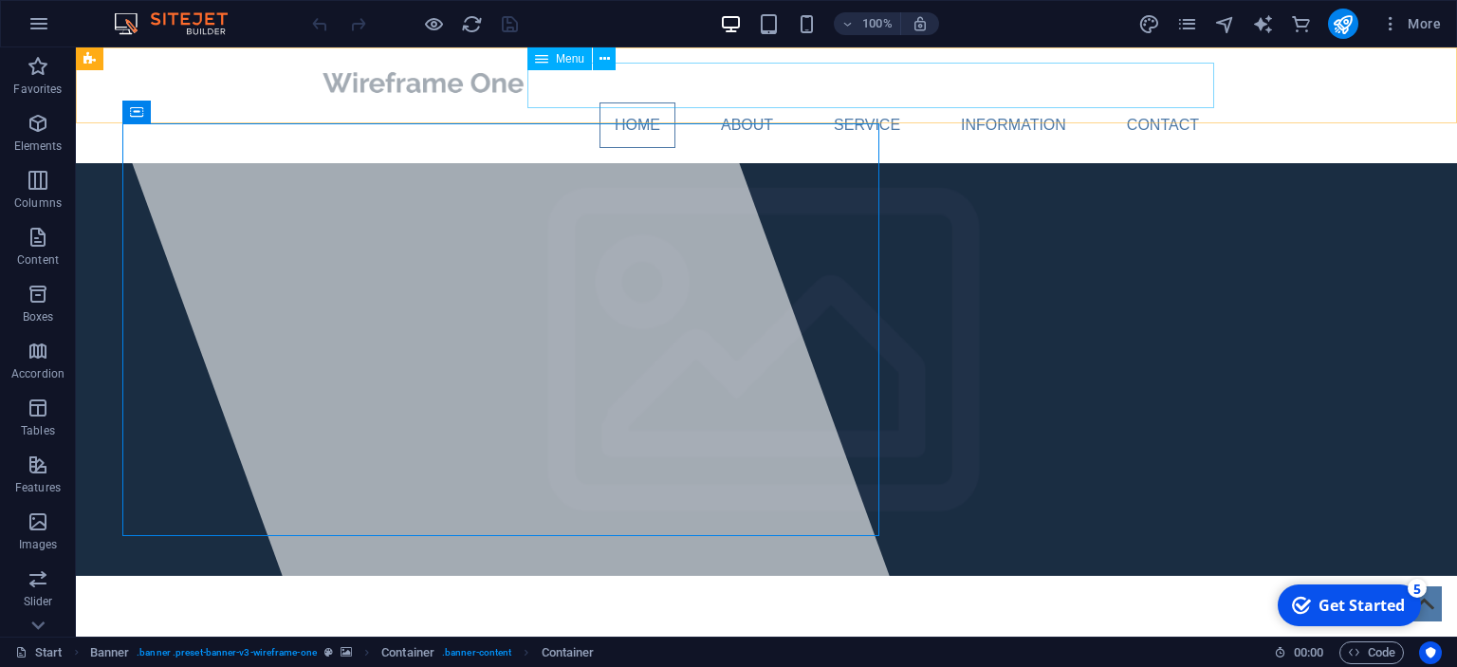
click at [569, 62] on span "Menu" at bounding box center [570, 58] width 28 height 11
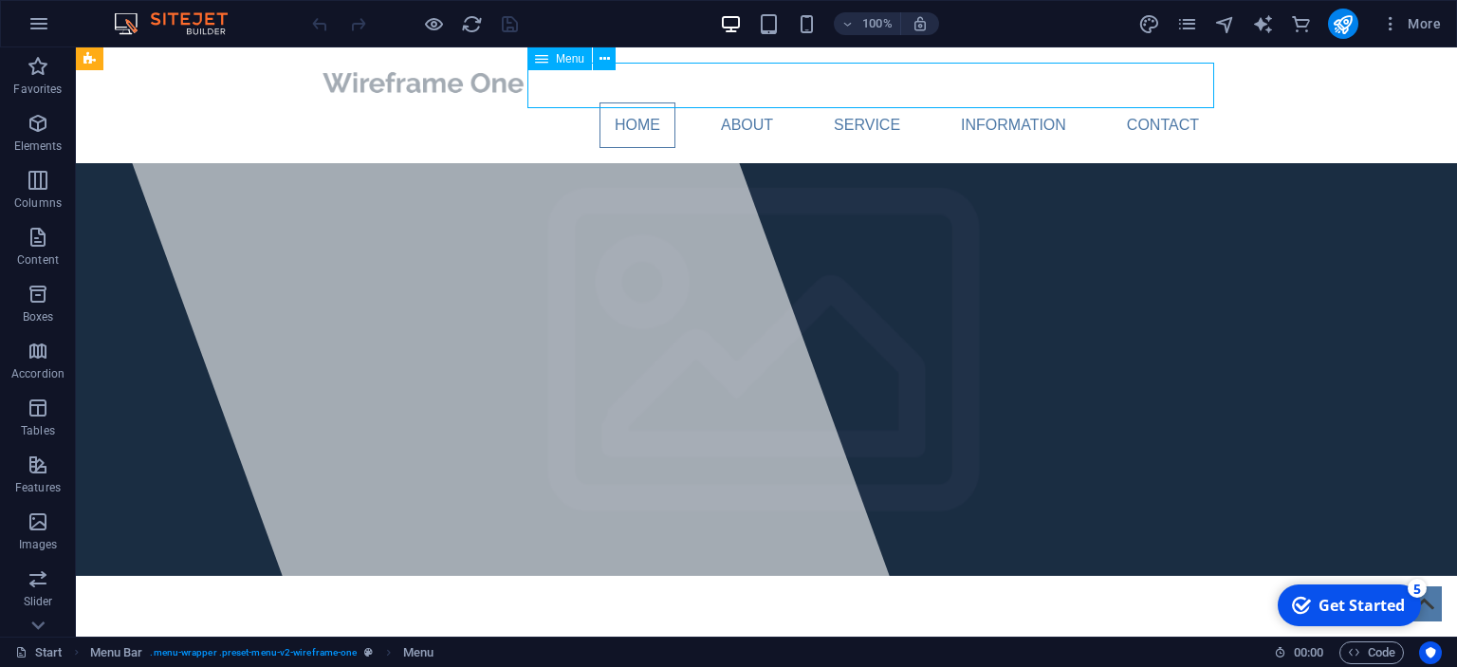
click at [545, 56] on icon at bounding box center [541, 58] width 13 height 23
click at [729, 102] on nav "Home About Service Information Contact" at bounding box center [767, 125] width 896 height 46
click at [759, 102] on nav "Home About Service Information Contact" at bounding box center [767, 125] width 896 height 46
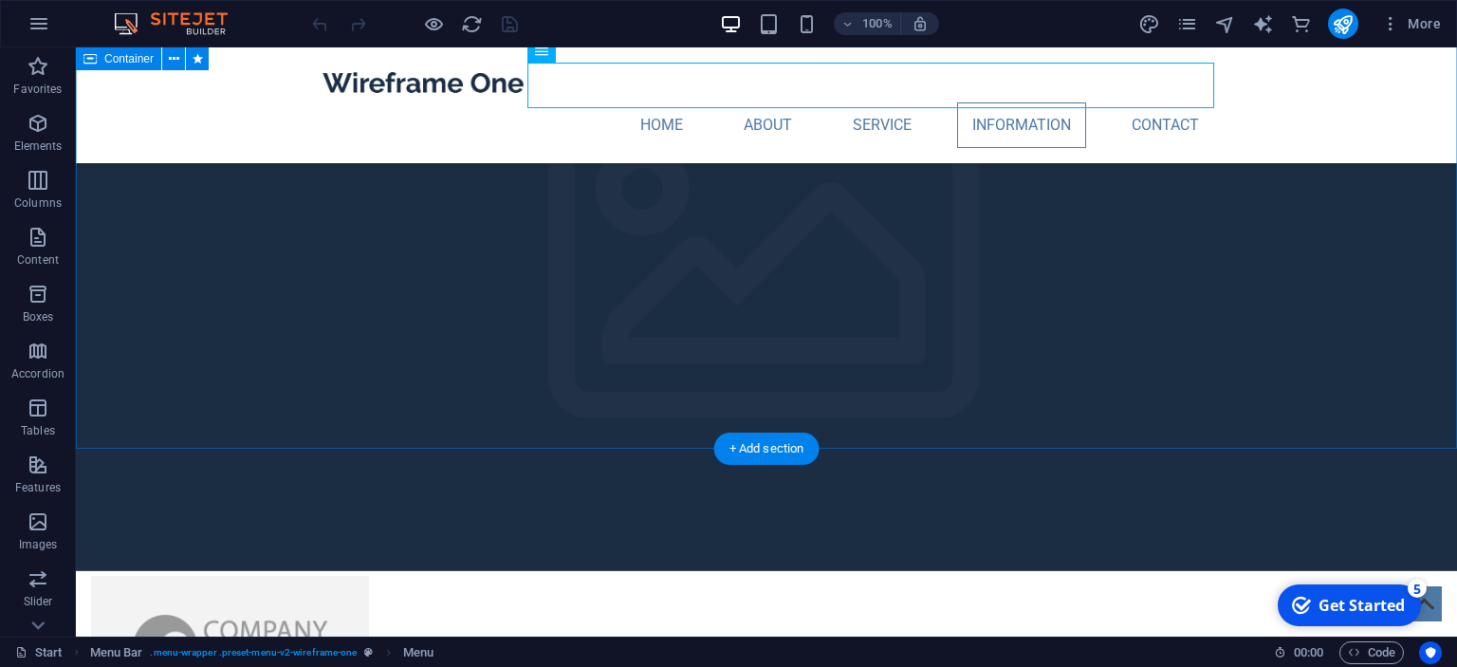
scroll to position [3084, 0]
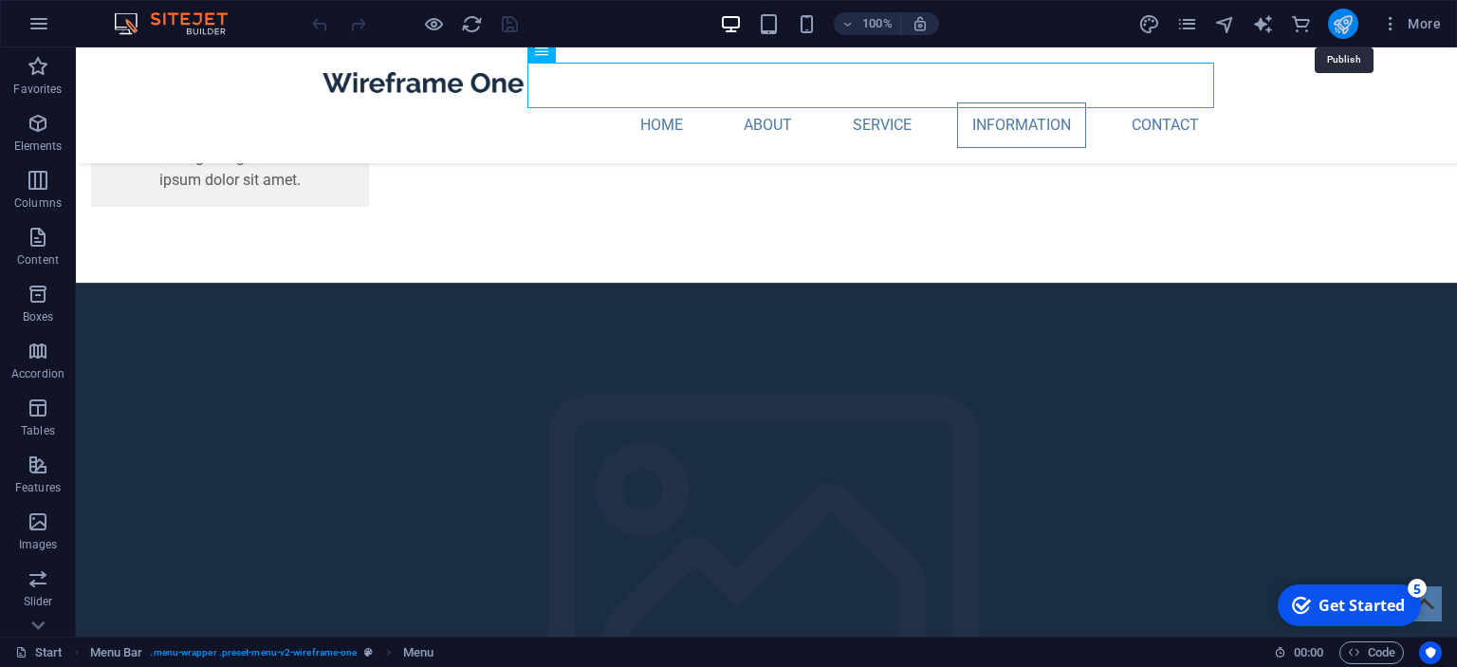
click at [1339, 28] on icon "publish" at bounding box center [1343, 24] width 22 height 22
